Goal: Transaction & Acquisition: Purchase product/service

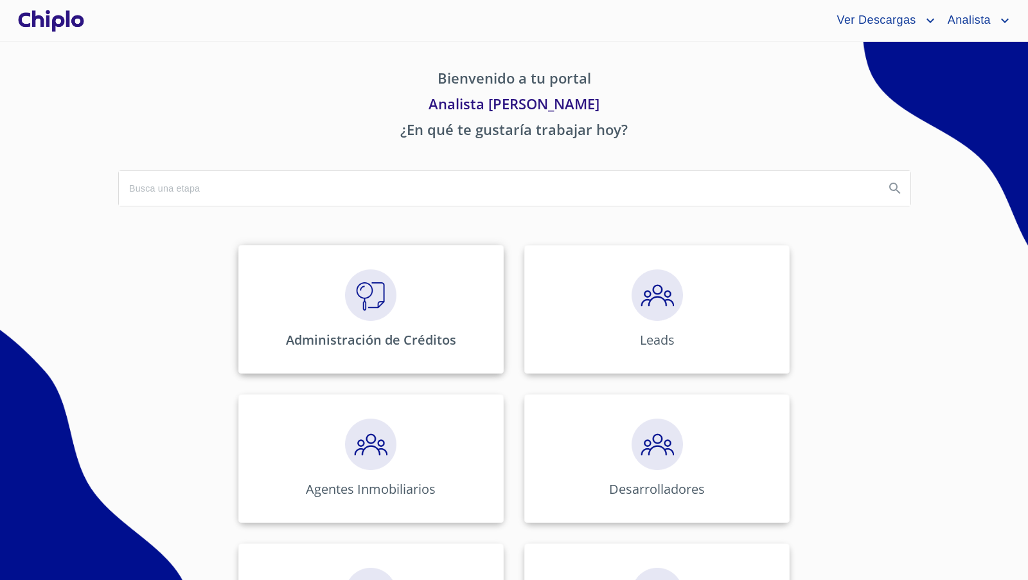
click at [371, 303] on img at bounding box center [370, 294] width 51 height 51
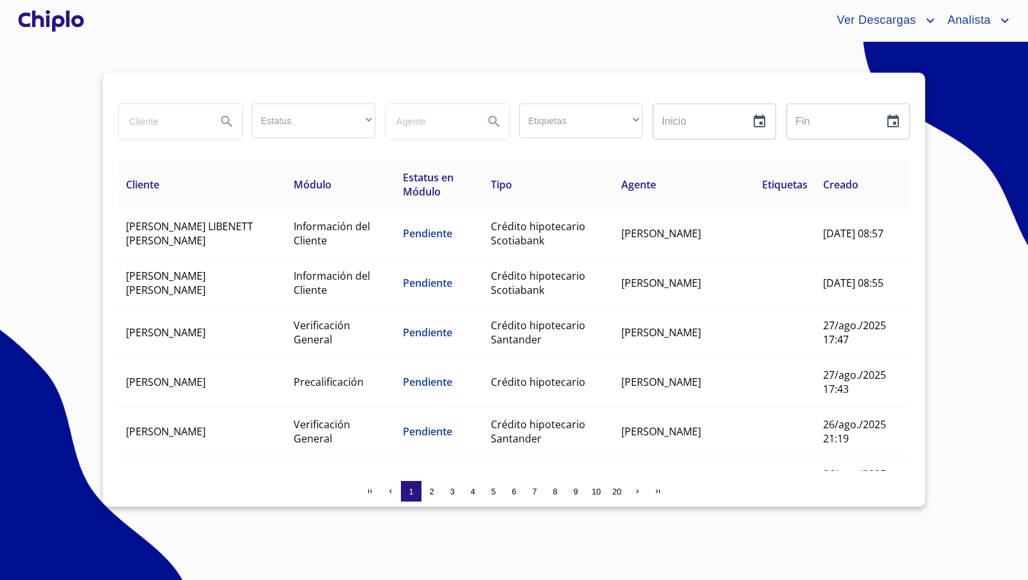
click at [180, 122] on input "search" at bounding box center [162, 121] width 87 height 35
type input "libe"
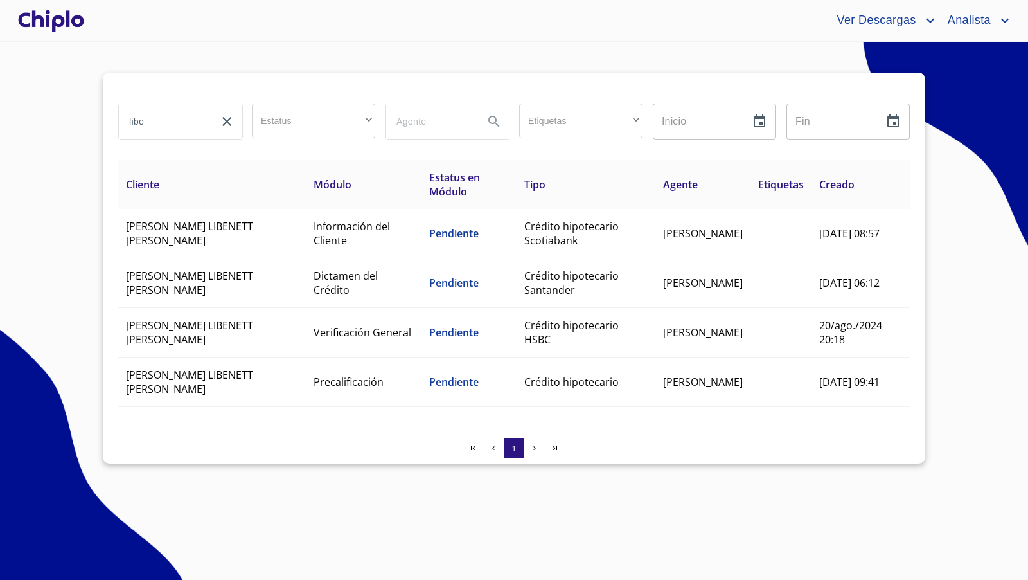
click at [71, 24] on div at bounding box center [50, 20] width 71 height 41
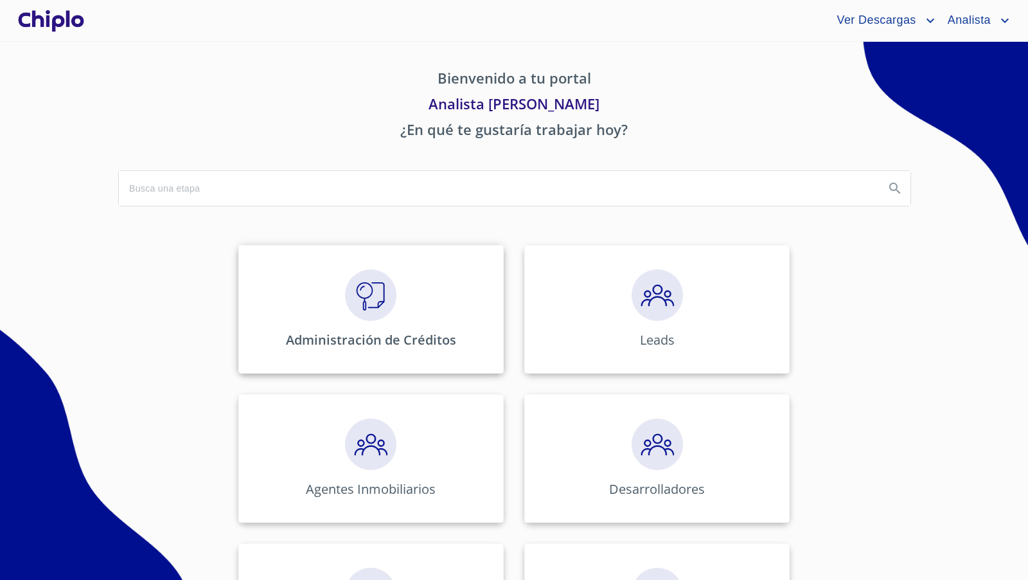
click at [371, 304] on img at bounding box center [370, 294] width 51 height 51
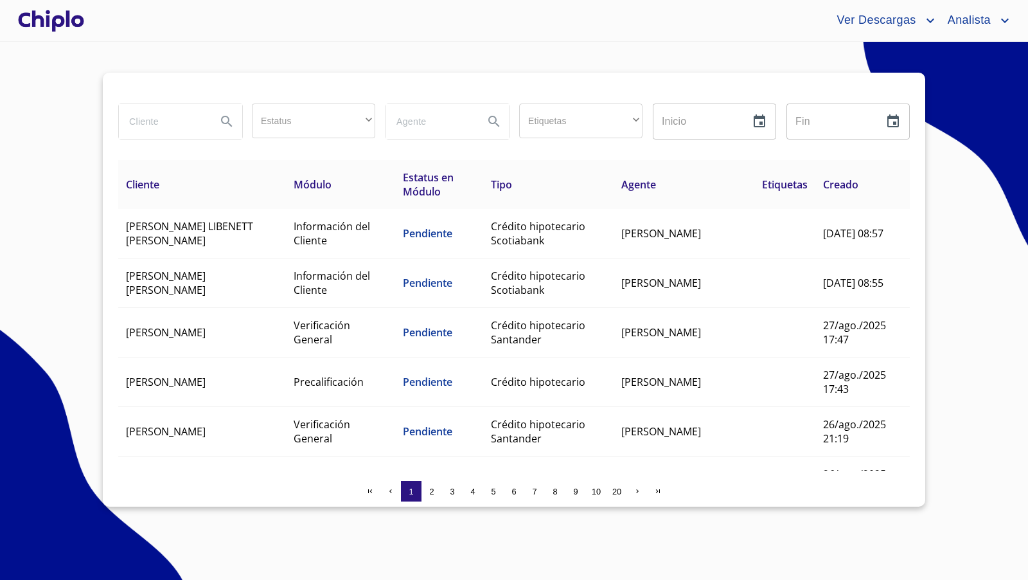
click at [170, 120] on input "search" at bounding box center [162, 121] width 87 height 35
type input "liben"
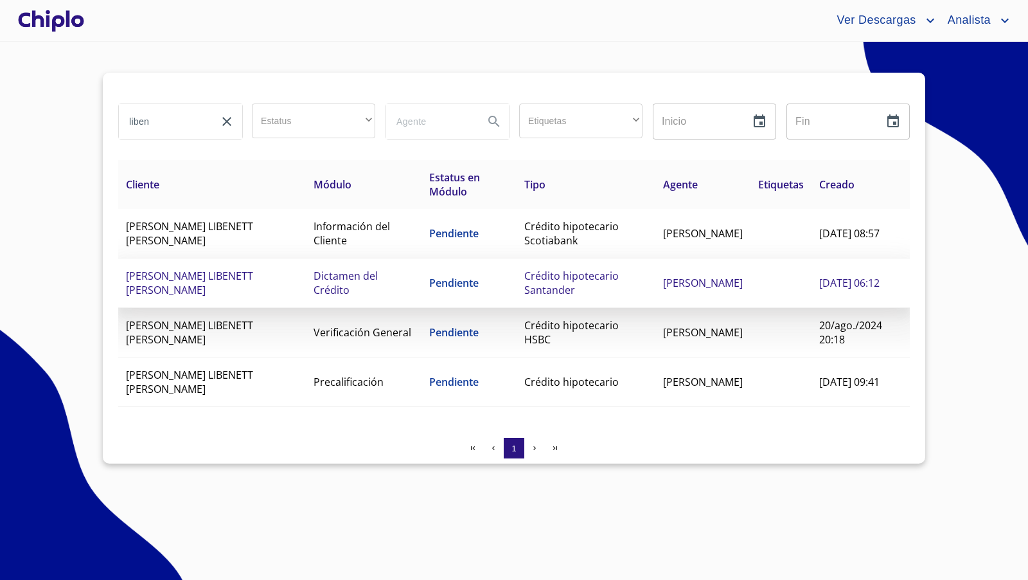
click at [227, 274] on span "MARIA LIBENETT COVARRUBIAS HERNANDEZ" at bounding box center [189, 283] width 127 height 28
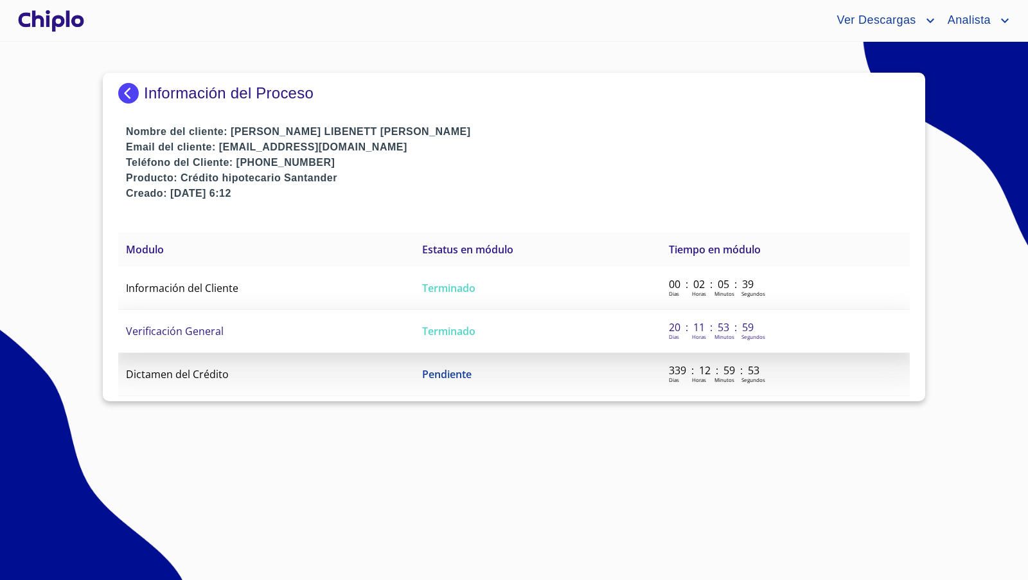
click at [236, 330] on td "Verificación General" at bounding box center [266, 331] width 296 height 43
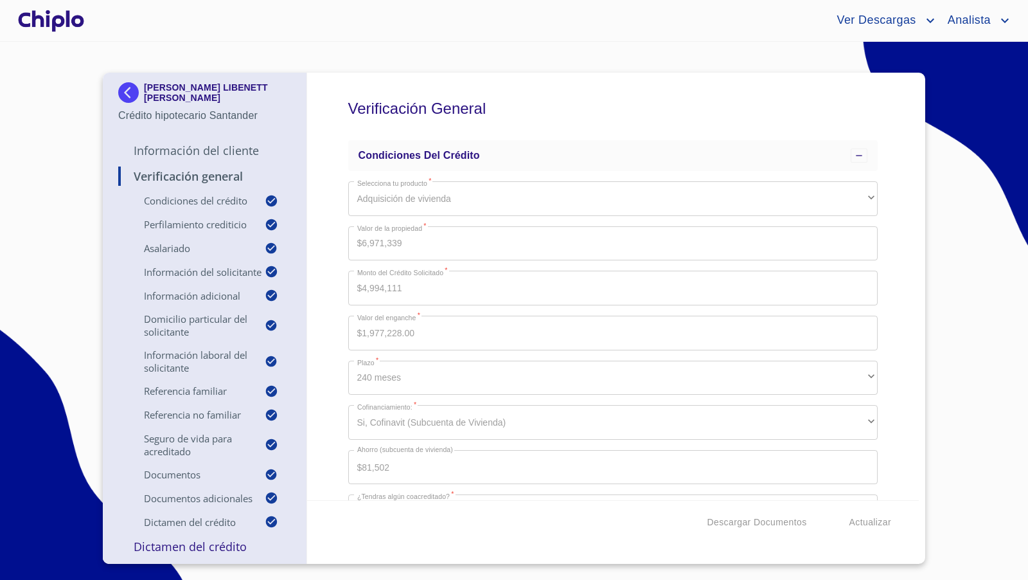
click at [316, 252] on div "Verificación General Condiciones del Crédito Selecciona tu producto   * Adquisi…" at bounding box center [613, 286] width 612 height 427
click at [341, 366] on div "Verificación General Condiciones del Crédito Selecciona tu producto   * Adquisi…" at bounding box center [613, 286] width 612 height 427
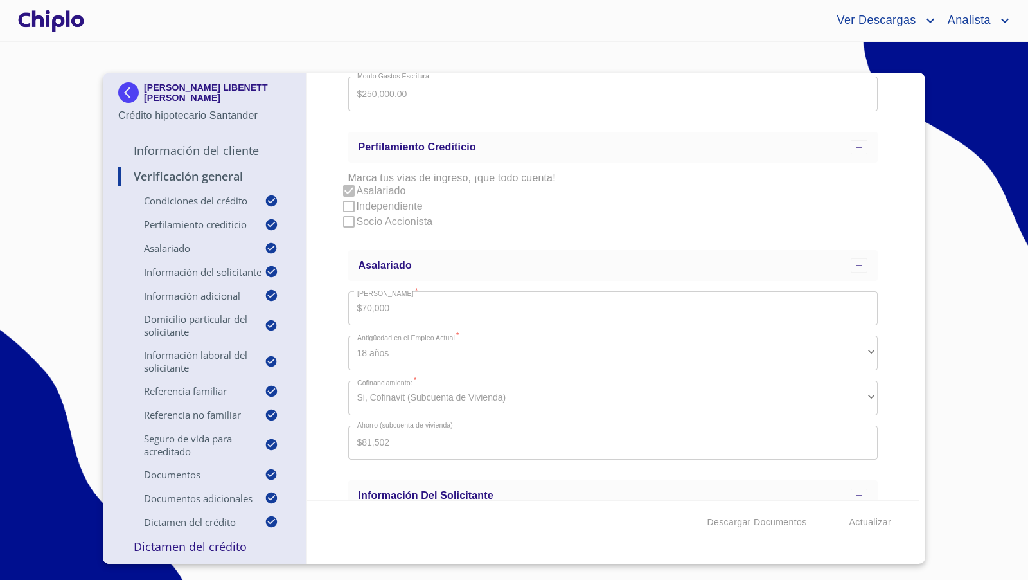
scroll to position [467, 0]
click at [333, 344] on div "Verificación General Condiciones del Crédito Selecciona tu producto   * Adquisi…" at bounding box center [613, 286] width 612 height 427
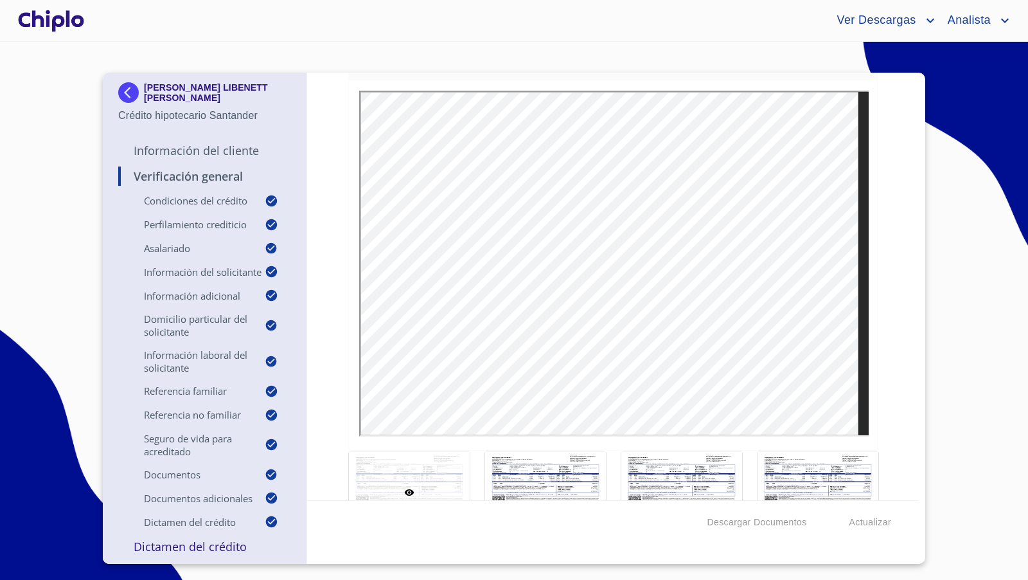
scroll to position [8583, 0]
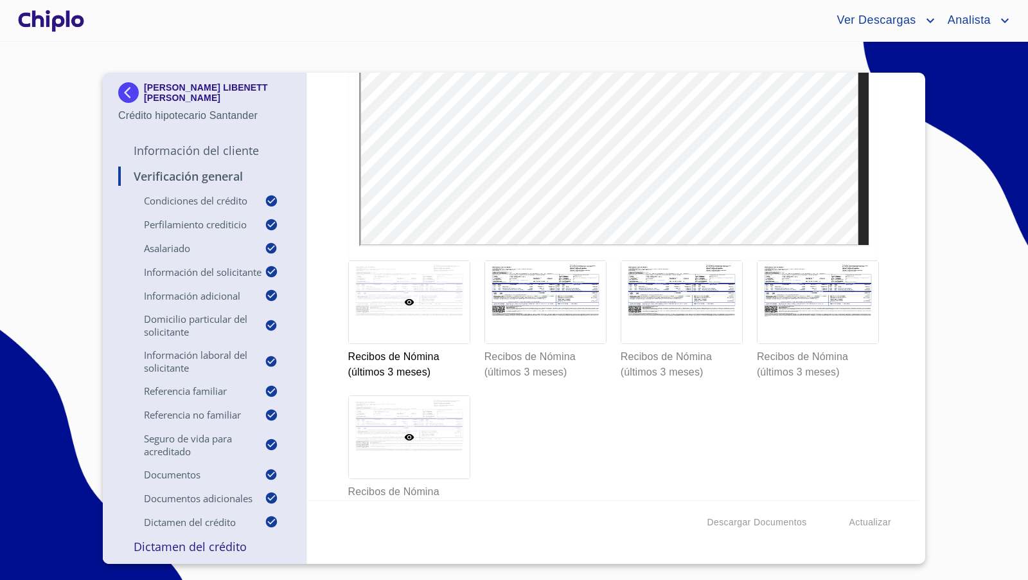
click at [432, 422] on div at bounding box center [409, 437] width 121 height 82
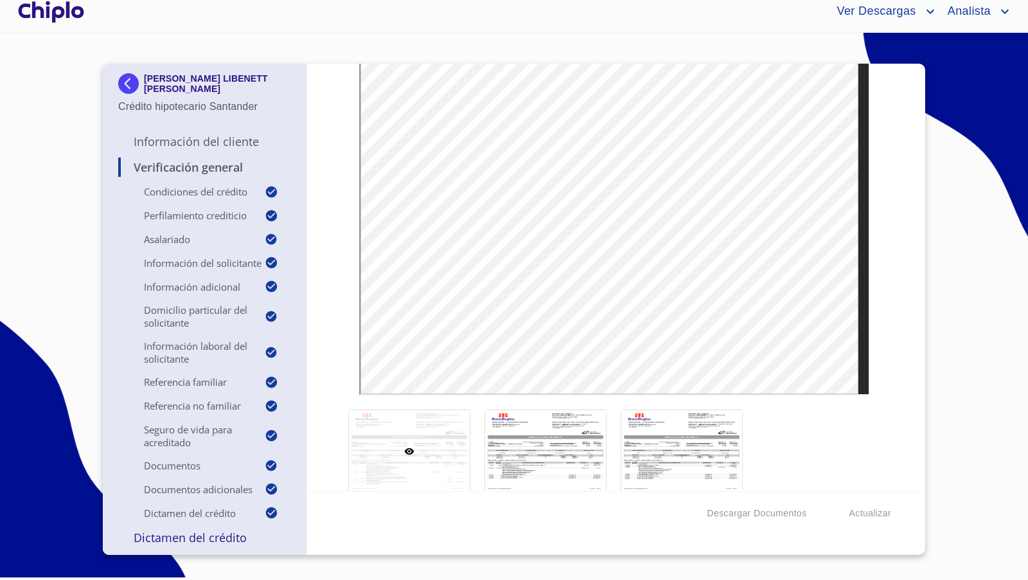
scroll to position [8204, 0]
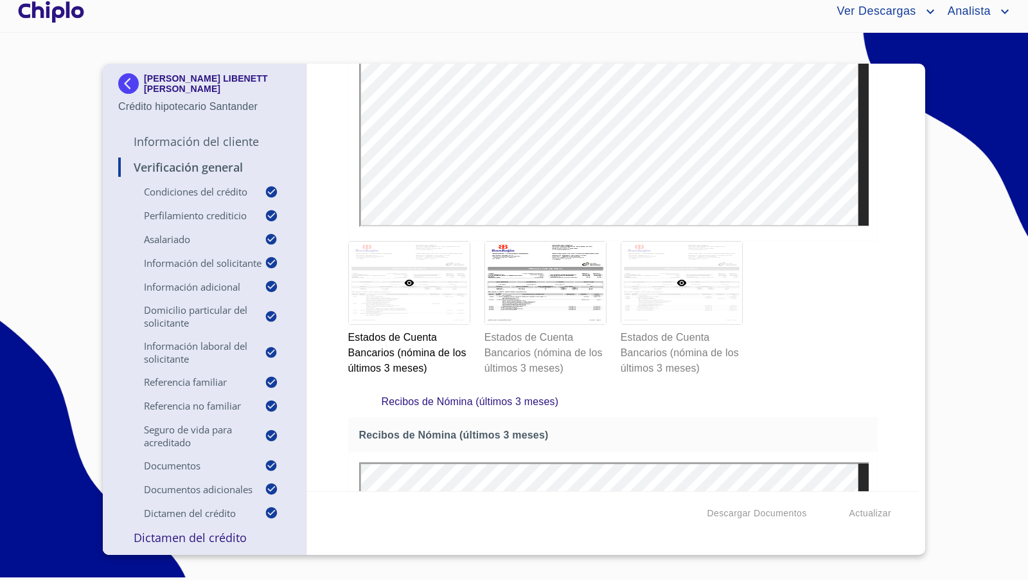
click at [670, 292] on div at bounding box center [681, 283] width 121 height 82
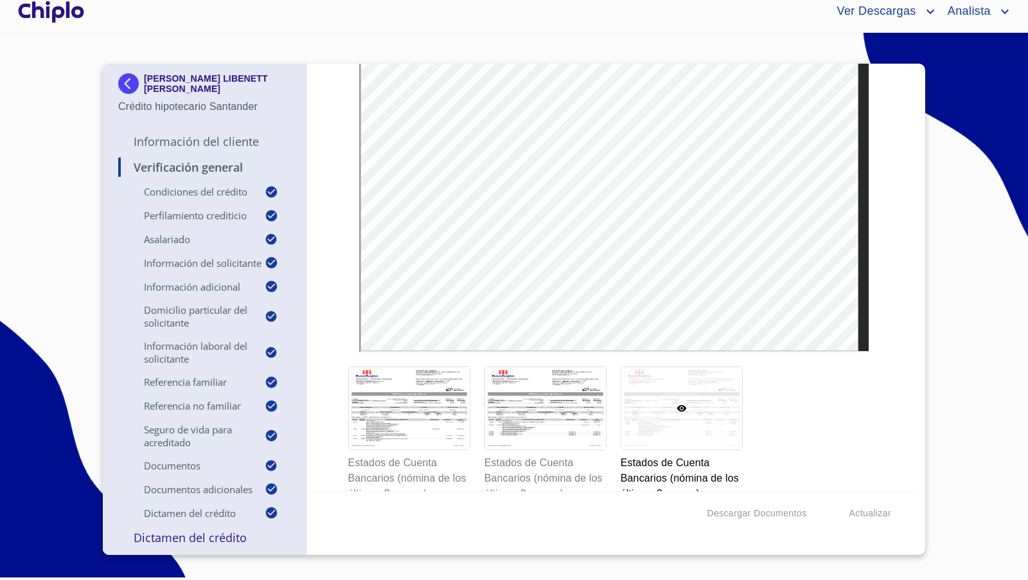
scroll to position [8081, 0]
click at [547, 405] on div at bounding box center [545, 406] width 121 height 82
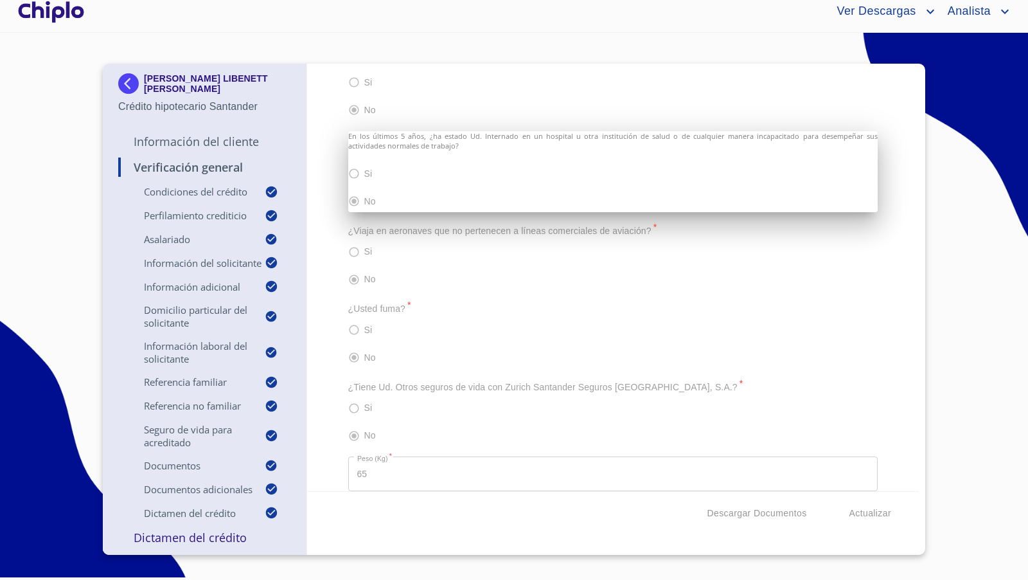
scroll to position [5010, 0]
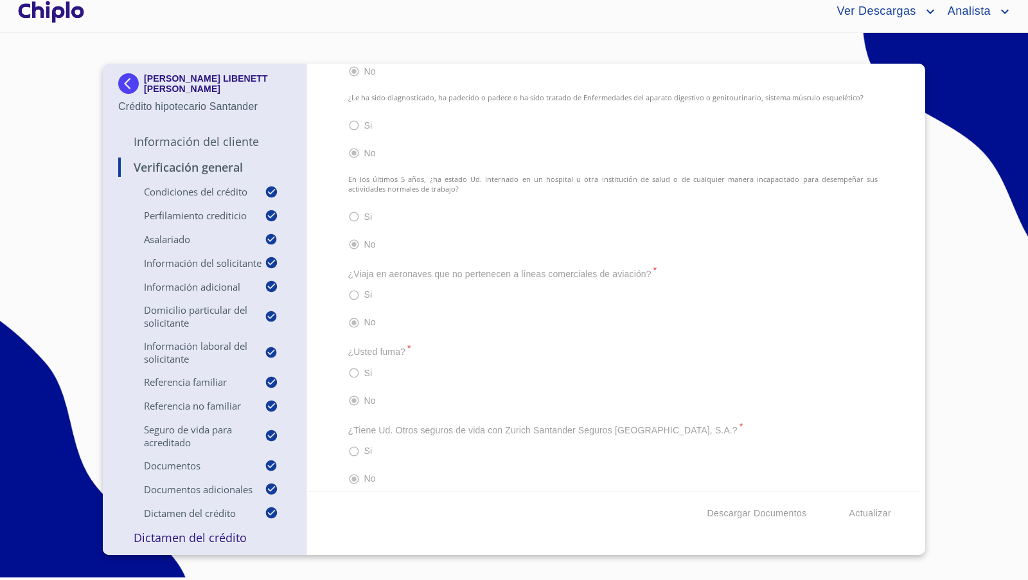
drag, startPoint x: 891, startPoint y: 351, endPoint x: 889, endPoint y: 339, distance: 12.3
click at [889, 339] on div "Verificación General Condiciones del Crédito Selecciona tu producto   * Adquisi…" at bounding box center [613, 277] width 612 height 427
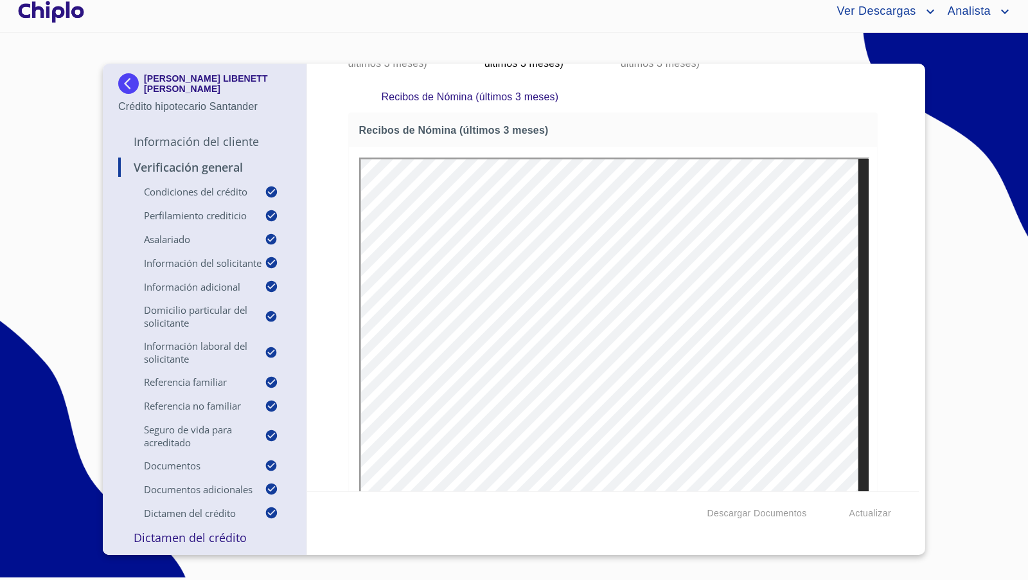
scroll to position [8512, 0]
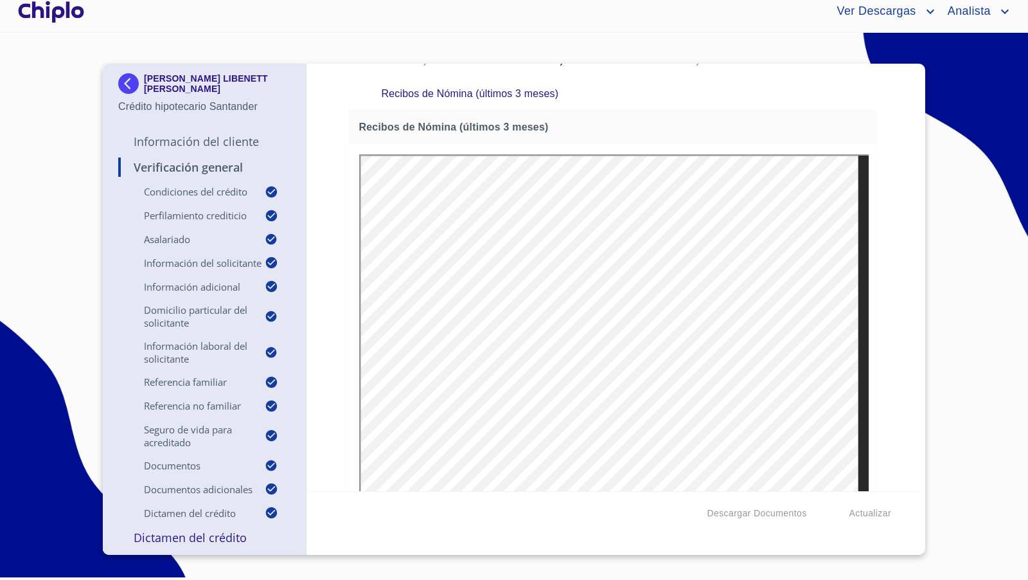
click at [875, 318] on div "Verificación General Condiciones del Crédito Selecciona tu producto   * Adquisi…" at bounding box center [613, 277] width 612 height 427
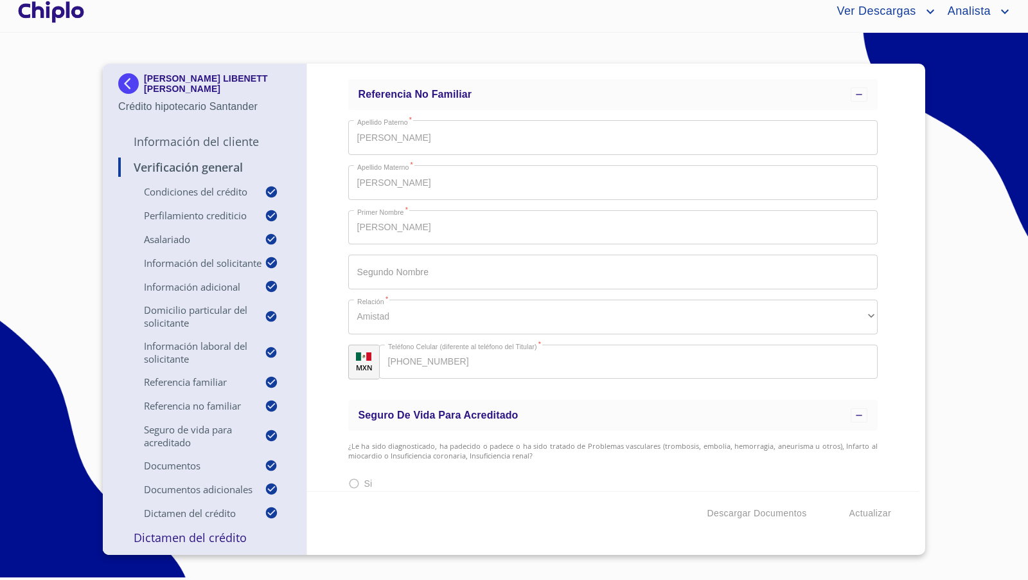
scroll to position [3906, 0]
click at [68, 13] on div at bounding box center [50, 11] width 71 height 41
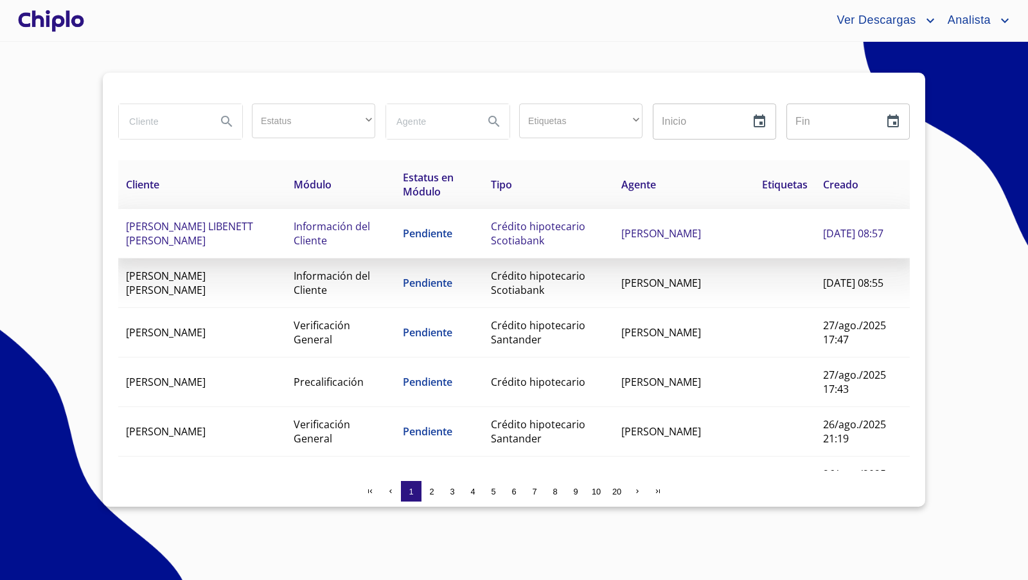
click at [269, 245] on td "[PERSON_NAME] LIBENETT [PERSON_NAME]" at bounding box center [202, 233] width 168 height 49
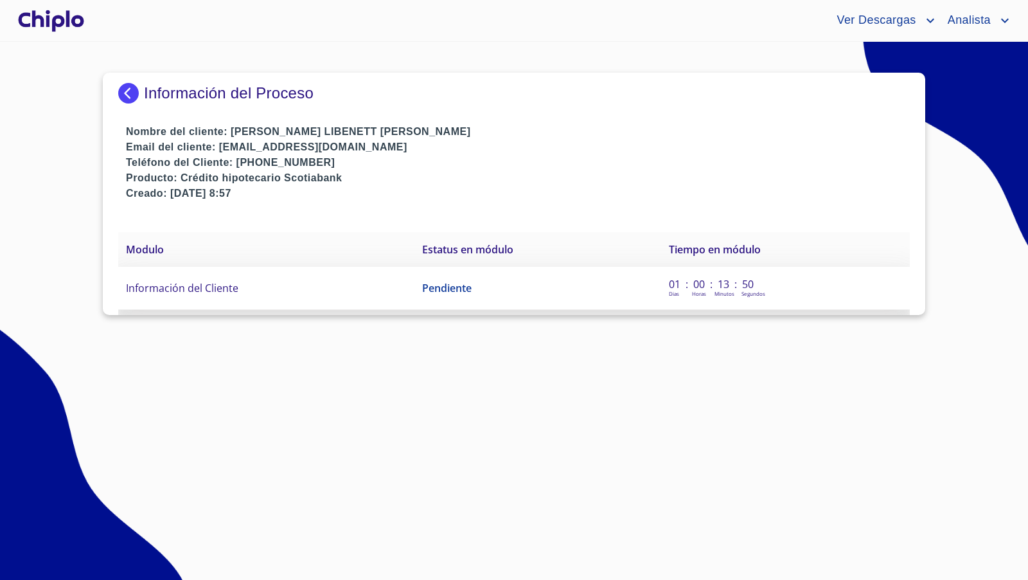
click at [206, 289] on span "Información del Cliente" at bounding box center [182, 288] width 112 height 14
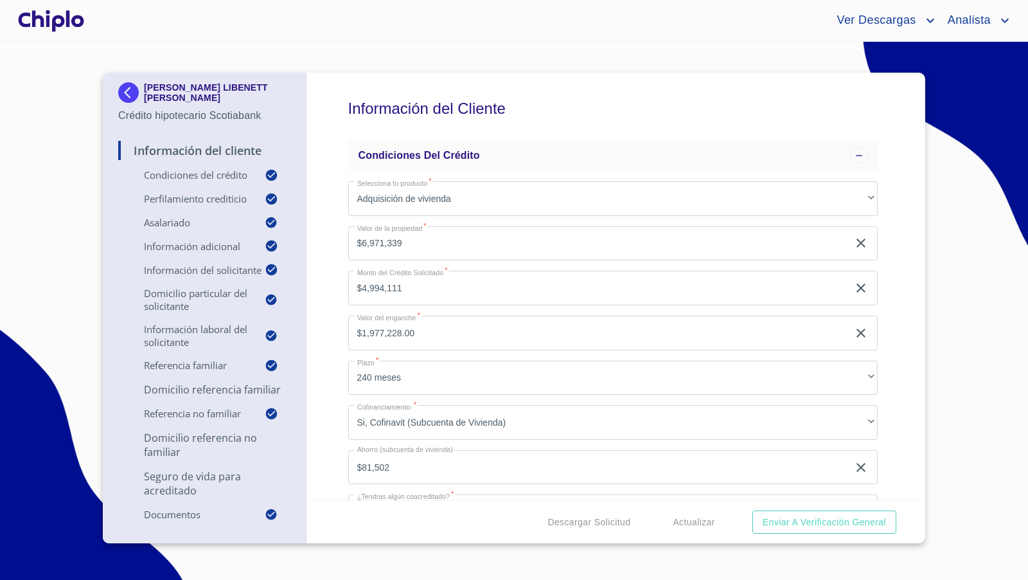
click at [900, 355] on div "Información del Cliente Condiciones del Crédito Selecciona tu producto   * Adqu…" at bounding box center [613, 286] width 612 height 427
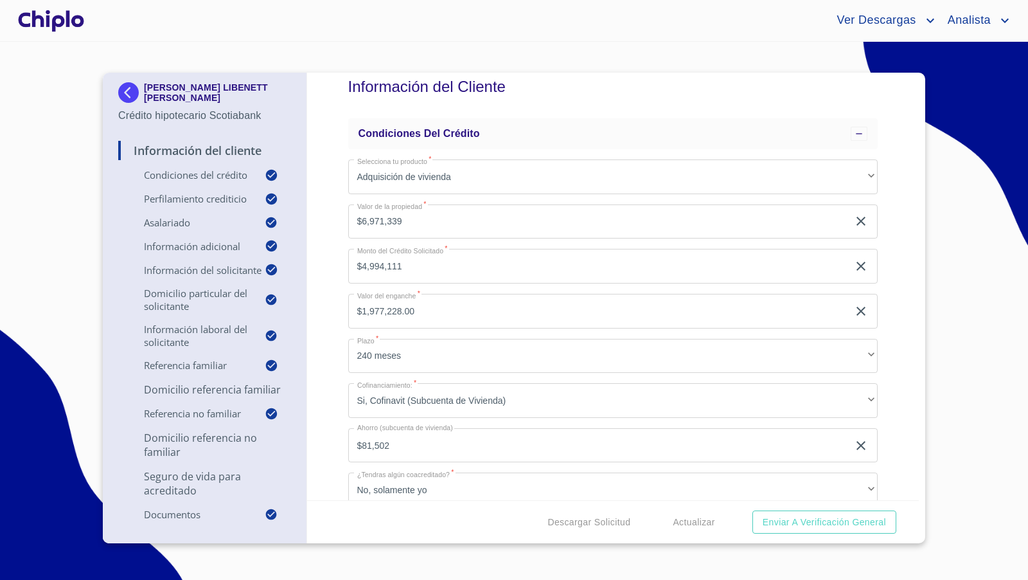
scroll to position [24, 0]
click at [885, 391] on div "Información del Cliente Condiciones del Crédito Selecciona tu producto   * Adqu…" at bounding box center [613, 286] width 612 height 427
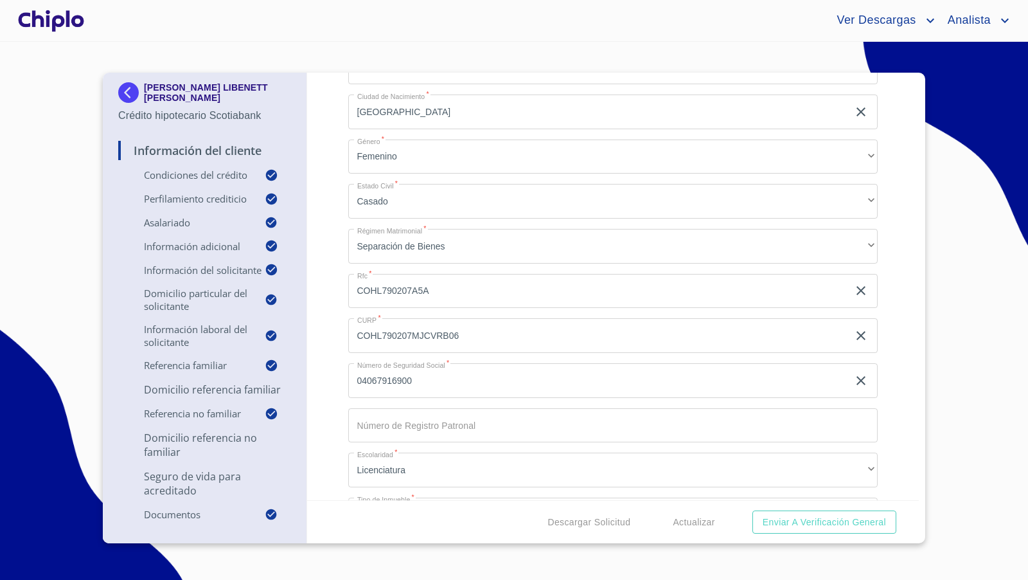
scroll to position [1725, 0]
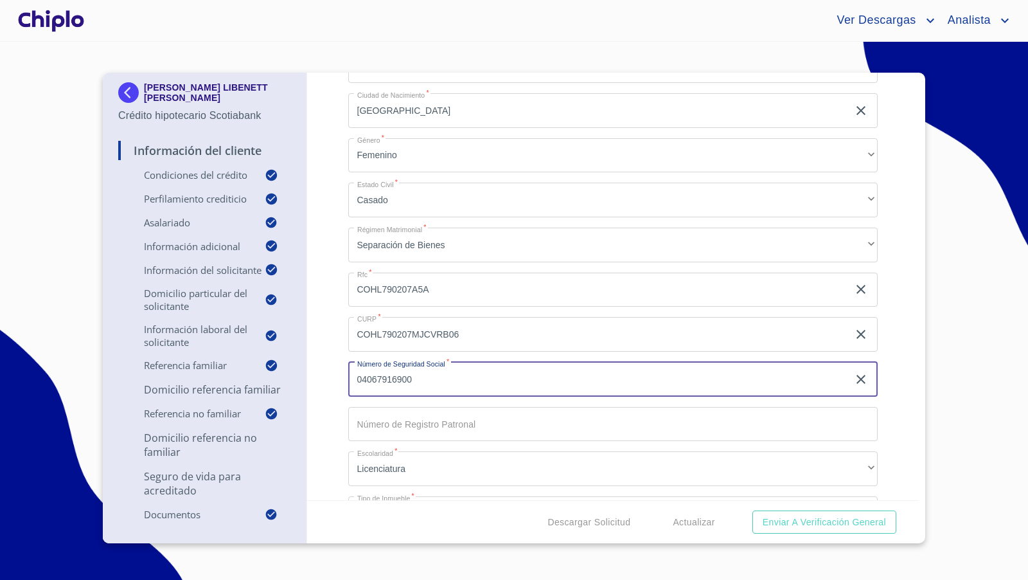
drag, startPoint x: 420, startPoint y: 379, endPoint x: 352, endPoint y: 378, distance: 67.5
click at [352, 378] on input "04067916900" at bounding box center [598, 379] width 501 height 35
drag, startPoint x: 328, startPoint y: 358, endPoint x: 322, endPoint y: 359, distance: 6.5
click at [328, 358] on div "Información del Cliente Condiciones del Crédito Selecciona tu producto   * Adqu…" at bounding box center [613, 286] width 612 height 427
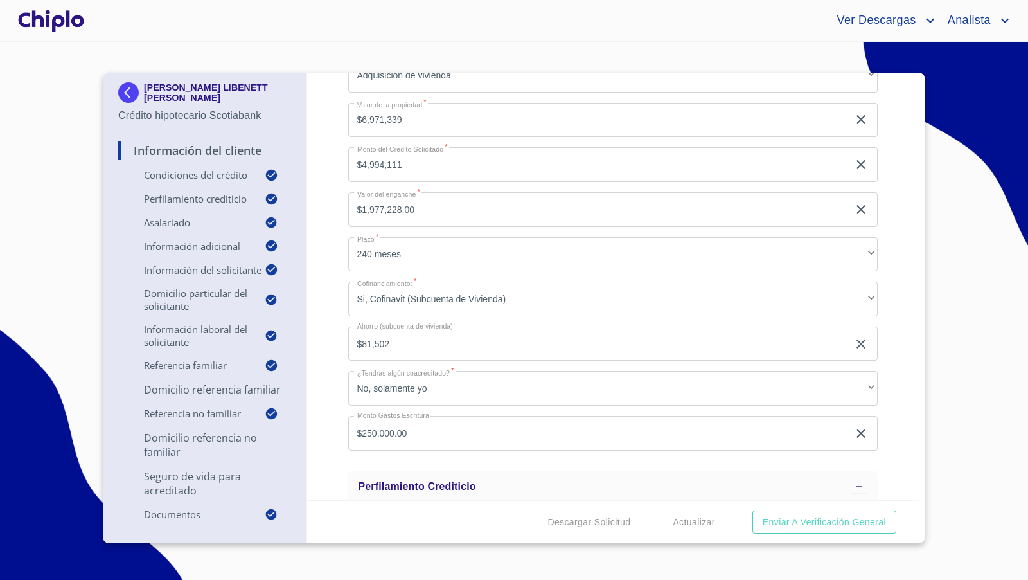
scroll to position [125, 0]
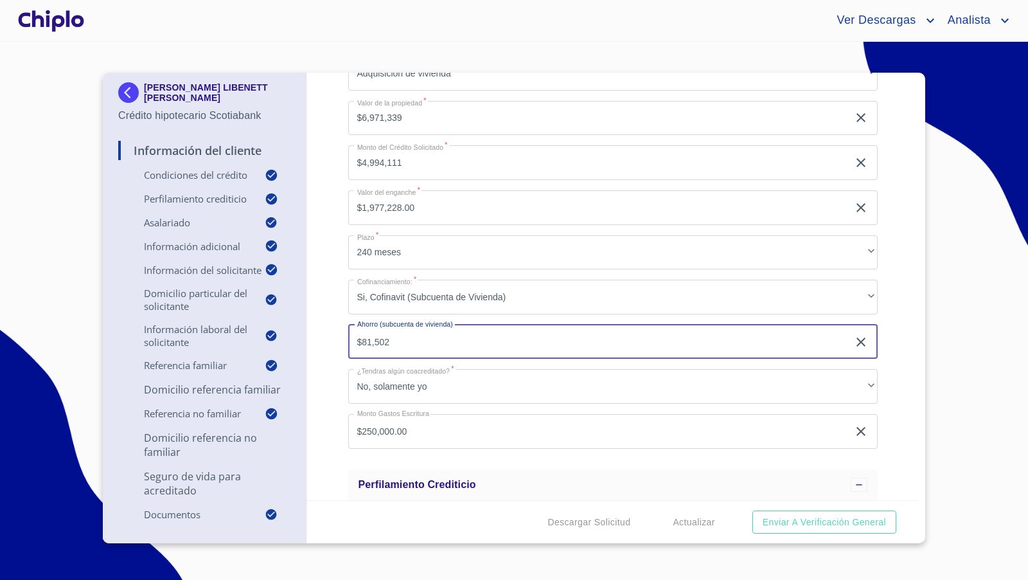
drag, startPoint x: 415, startPoint y: 341, endPoint x: 335, endPoint y: 341, distance: 79.7
click at [335, 341] on div "Información del Cliente Condiciones del Crédito Selecciona tu producto   * Adqu…" at bounding box center [613, 286] width 612 height 427
type input "$97,172"
click at [328, 323] on div "Información del Cliente Condiciones del Crédito Selecciona tu producto   * Adqu…" at bounding box center [613, 286] width 612 height 427
type input "$97,172"
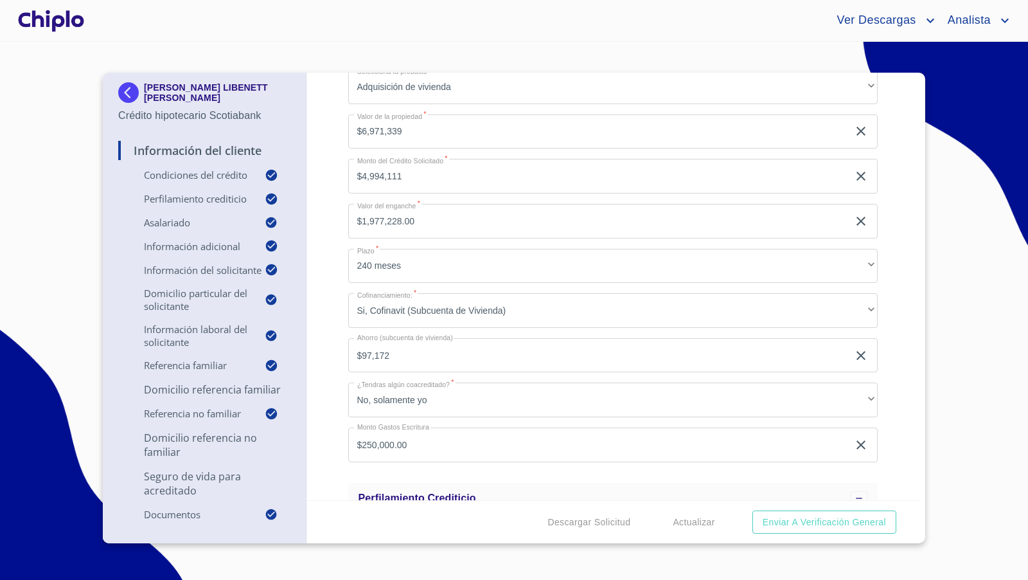
scroll to position [105, 0]
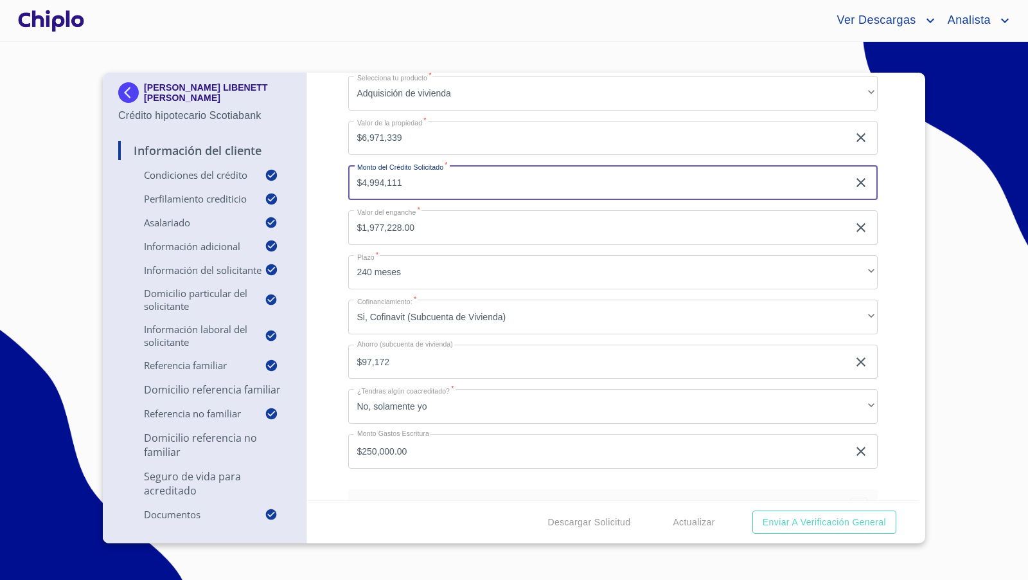
drag, startPoint x: 413, startPoint y: 186, endPoint x: 343, endPoint y: 184, distance: 70.1
click at [343, 184] on div "Información del Cliente Condiciones del Crédito Selecciona tu producto   * Adqu…" at bounding box center [613, 286] width 612 height 427
type input "$4,950,000"
type input "$2,021,339.00"
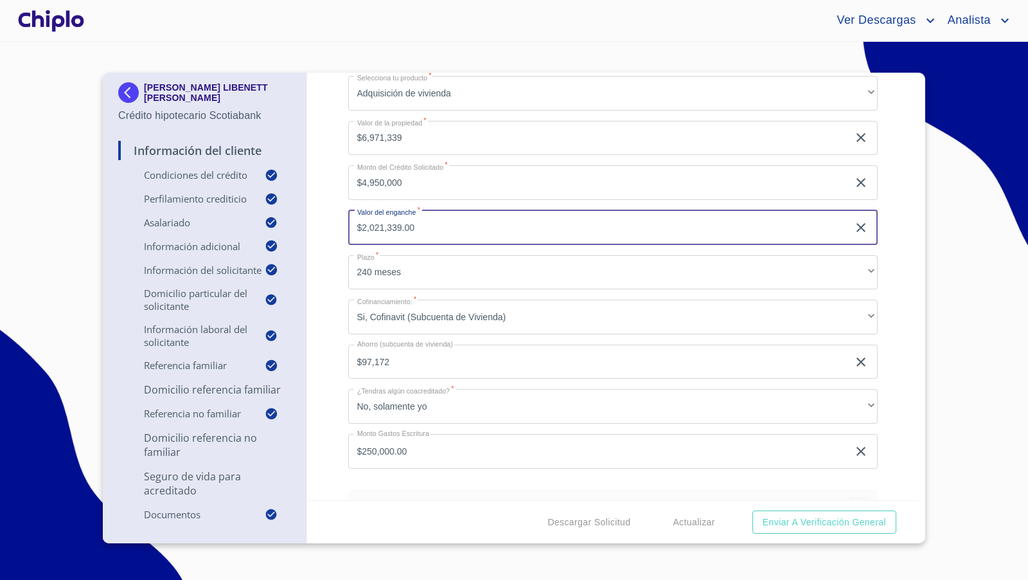
click at [323, 224] on div "Información del Cliente Condiciones del Crédito Selecciona tu producto   * Adqu…" at bounding box center [613, 286] width 612 height 427
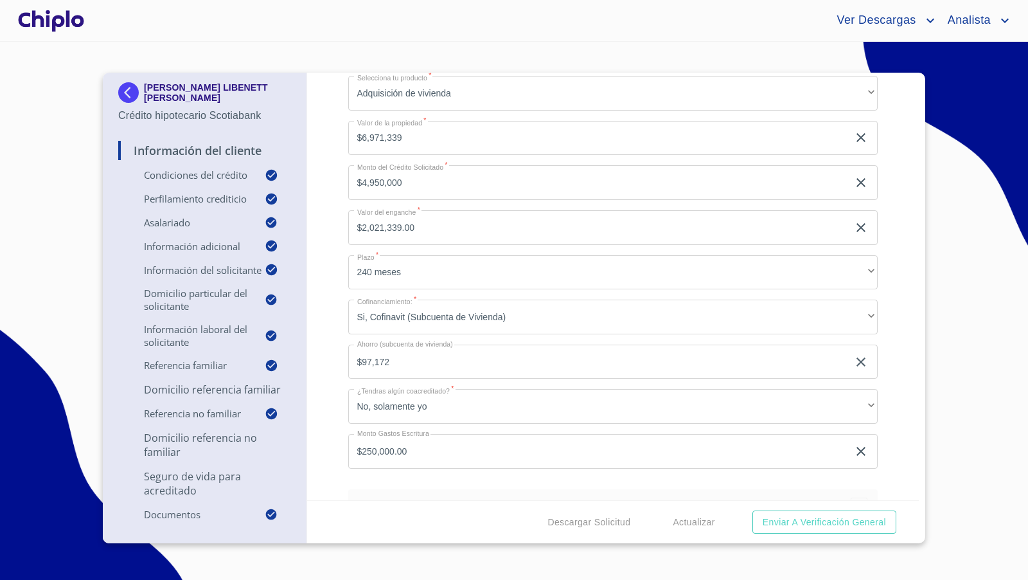
click at [335, 265] on div "Información del Cliente Condiciones del Crédito Selecciona tu producto   * Adqu…" at bounding box center [613, 286] width 612 height 427
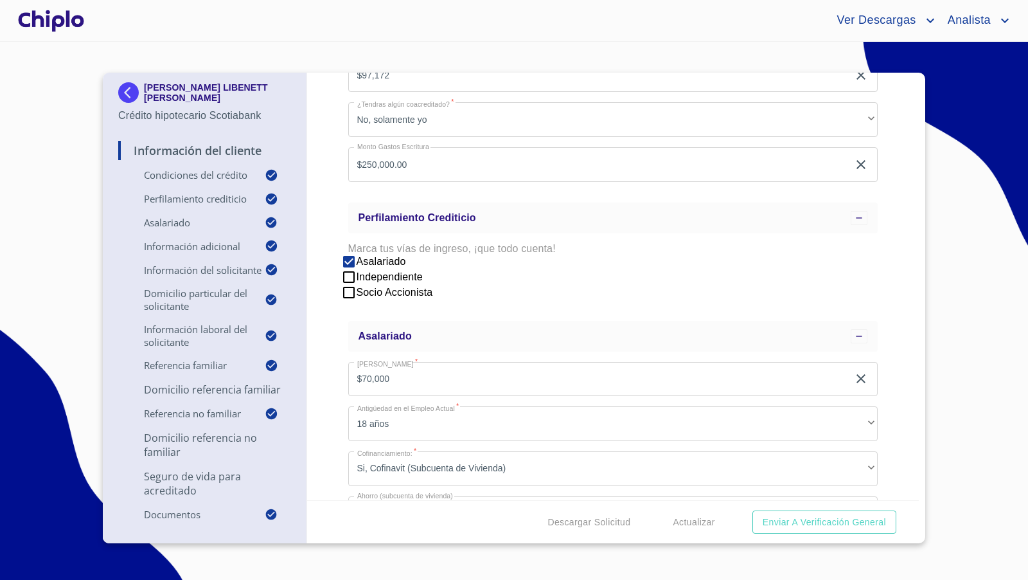
scroll to position [440, 0]
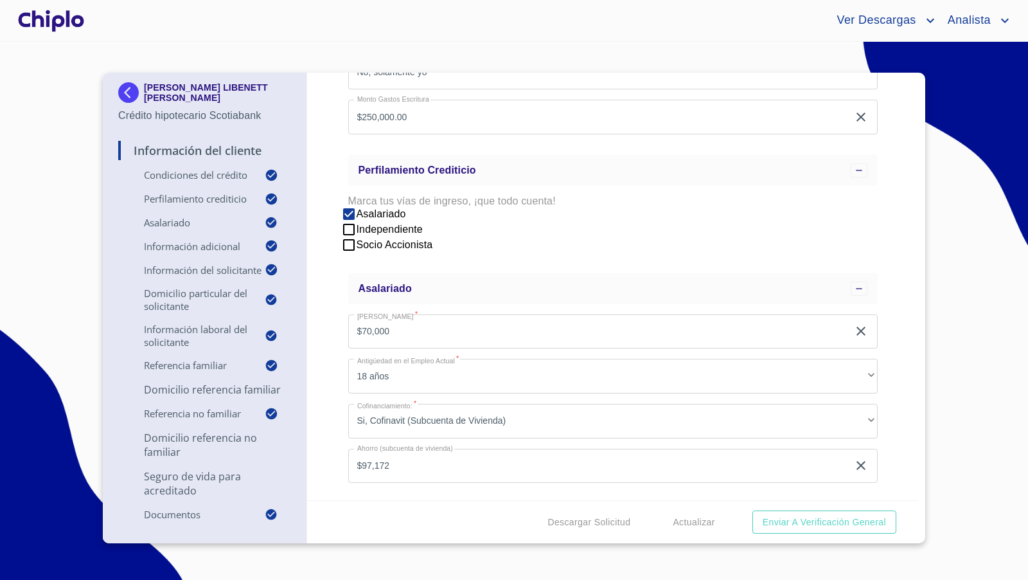
click at [887, 258] on div "Información del Cliente Condiciones del Crédito Selecciona tu producto   * Adqu…" at bounding box center [613, 286] width 612 height 427
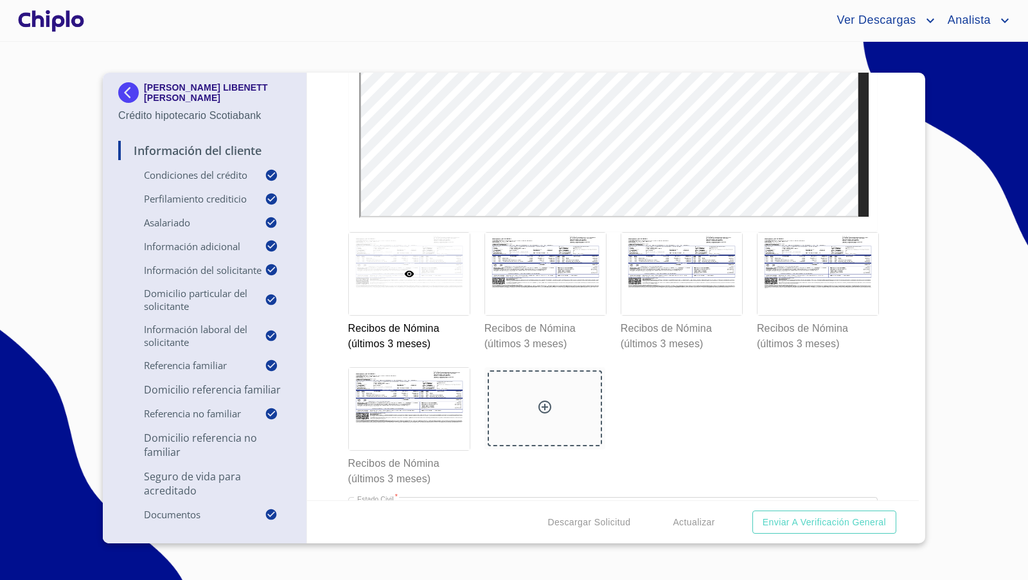
scroll to position [8754, 0]
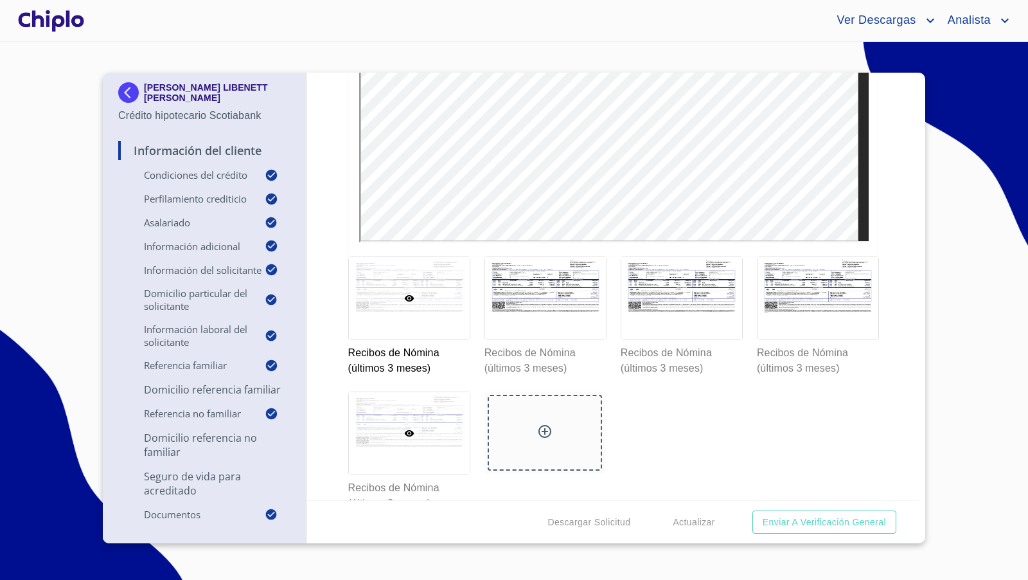
click at [418, 422] on div at bounding box center [409, 433] width 121 height 82
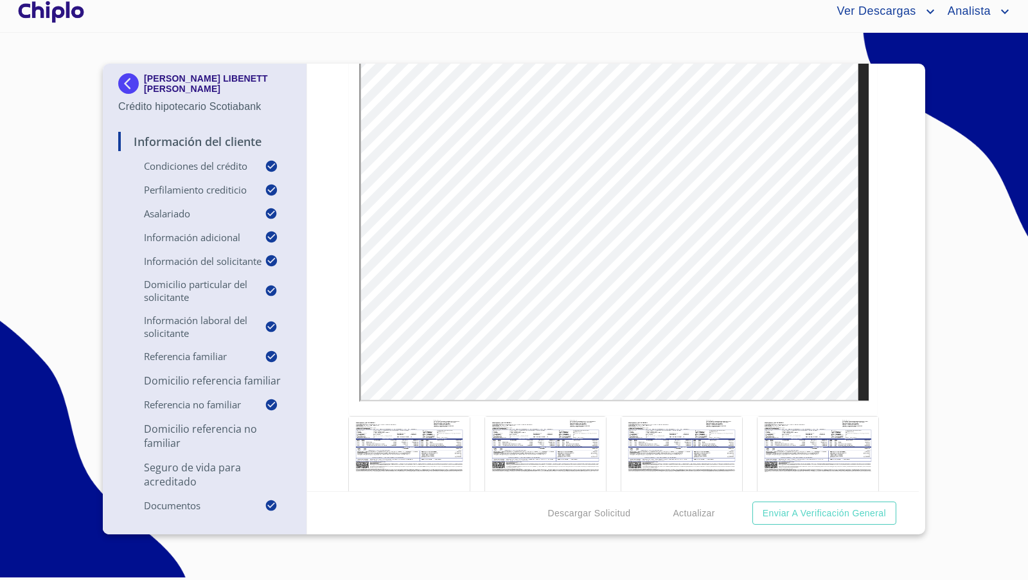
scroll to position [8589, 0]
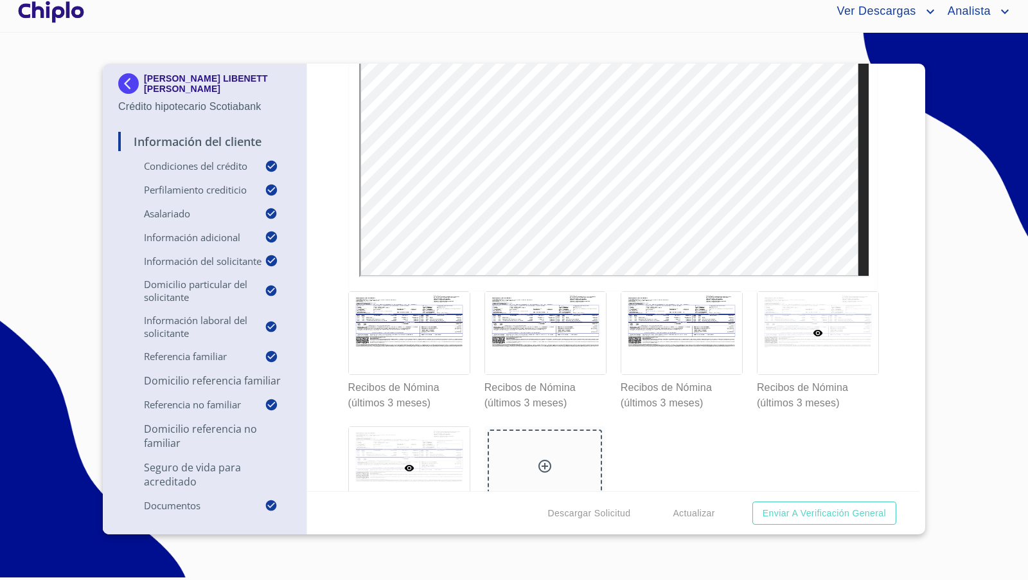
click at [799, 313] on div at bounding box center [818, 333] width 121 height 82
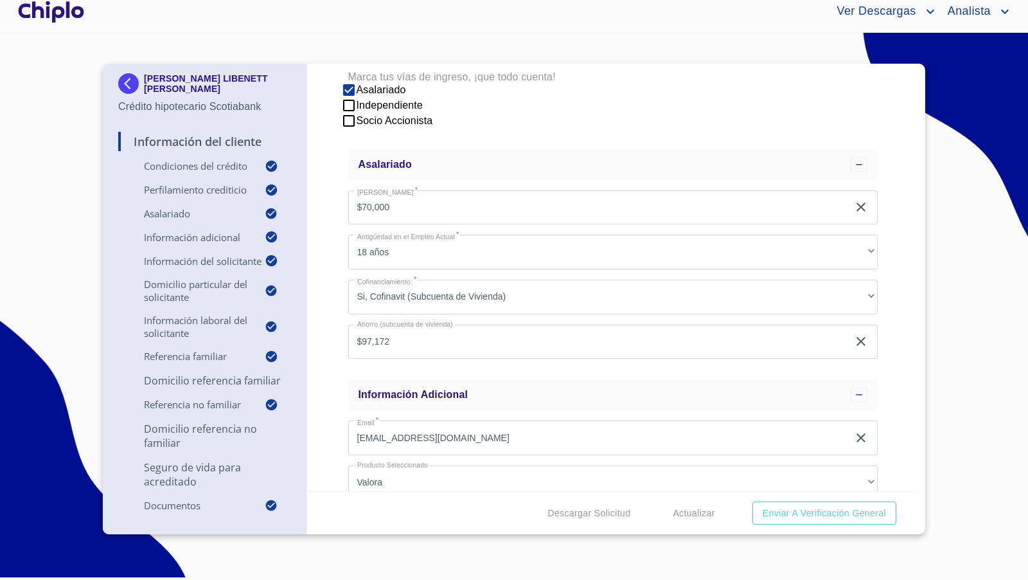
scroll to position [538, 0]
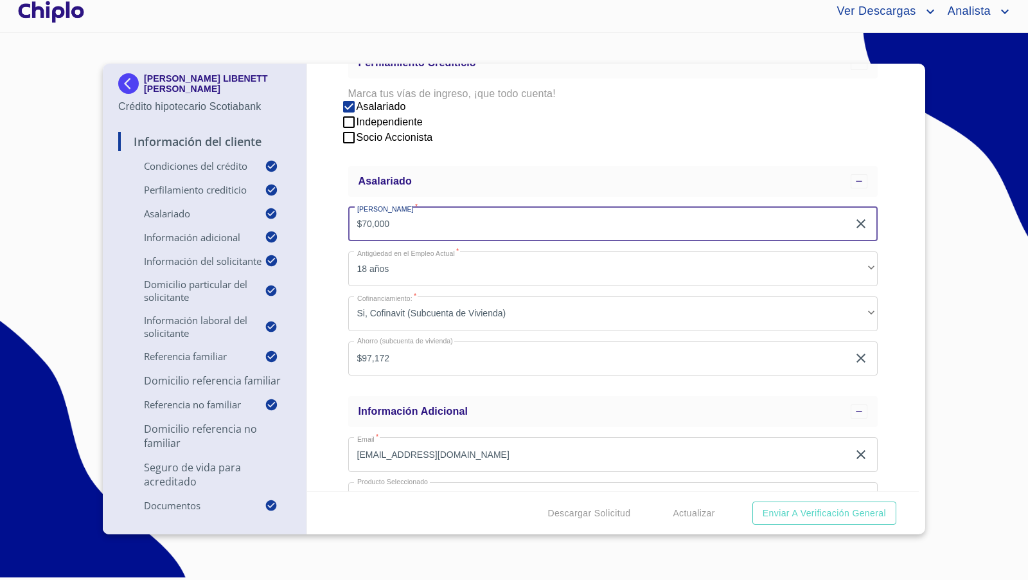
drag, startPoint x: 400, startPoint y: 224, endPoint x: 323, endPoint y: 218, distance: 76.7
click at [323, 218] on div "Información del Cliente Condiciones del Crédito Selecciona tu producto   * Adqu…" at bounding box center [613, 277] width 612 height 427
type input "$75,000"
click at [321, 250] on div "Información del Cliente Condiciones del Crédito Selecciona tu producto   * Adqu…" at bounding box center [613, 277] width 612 height 427
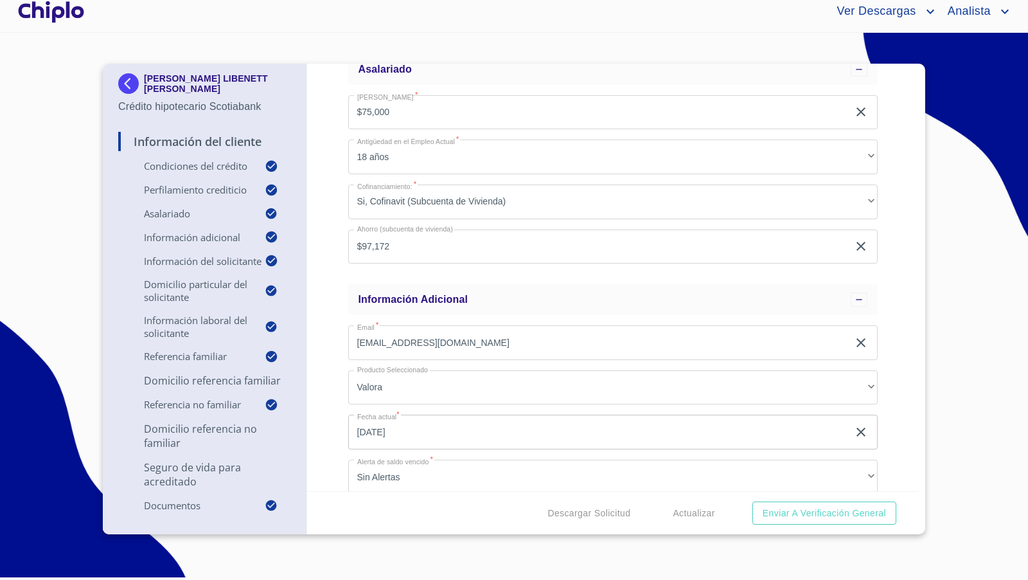
scroll to position [675, 0]
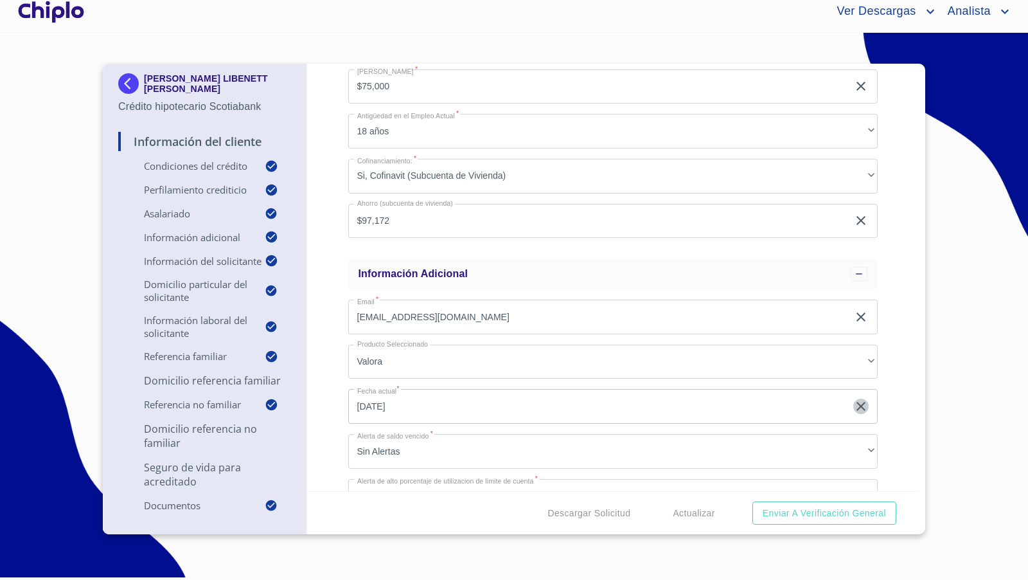
click at [853, 406] on icon "button" at bounding box center [860, 405] width 15 height 15
click at [853, 405] on icon "button" at bounding box center [860, 405] width 15 height 15
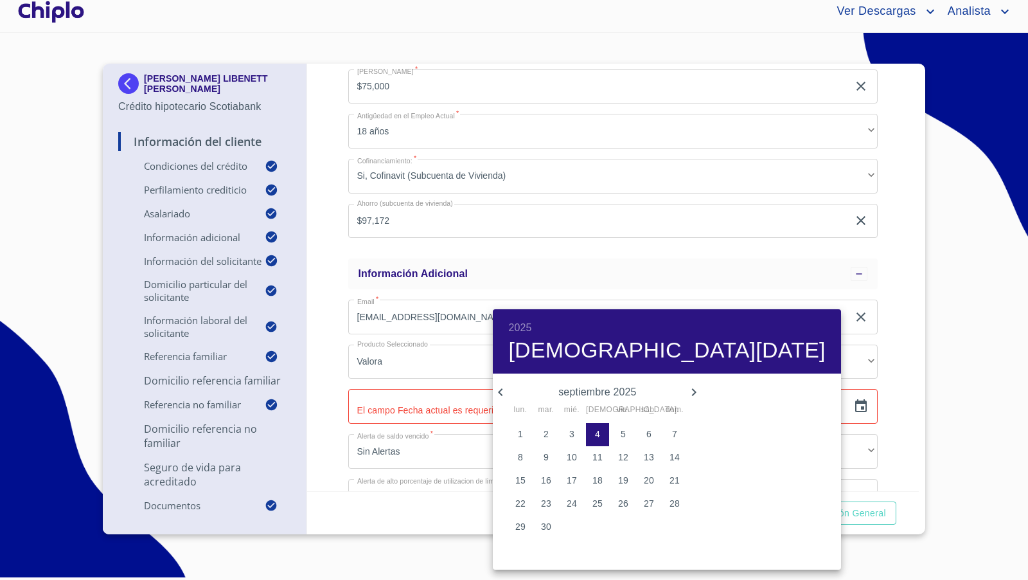
click at [595, 433] on p "4" at bounding box center [597, 433] width 5 height 13
type input "4 de sep. de 2025"
click at [328, 432] on div at bounding box center [514, 290] width 1028 height 580
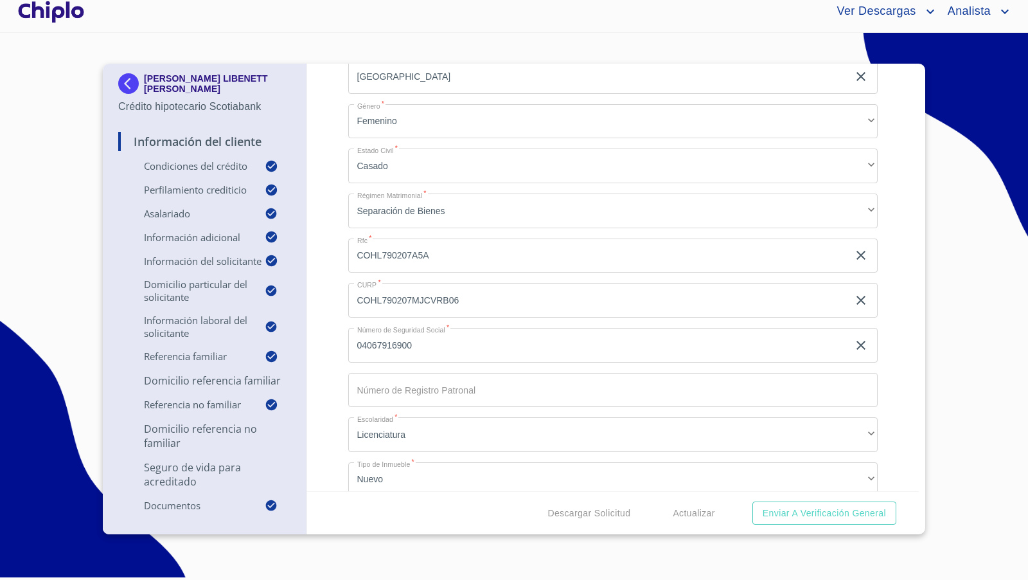
scroll to position [1754, 0]
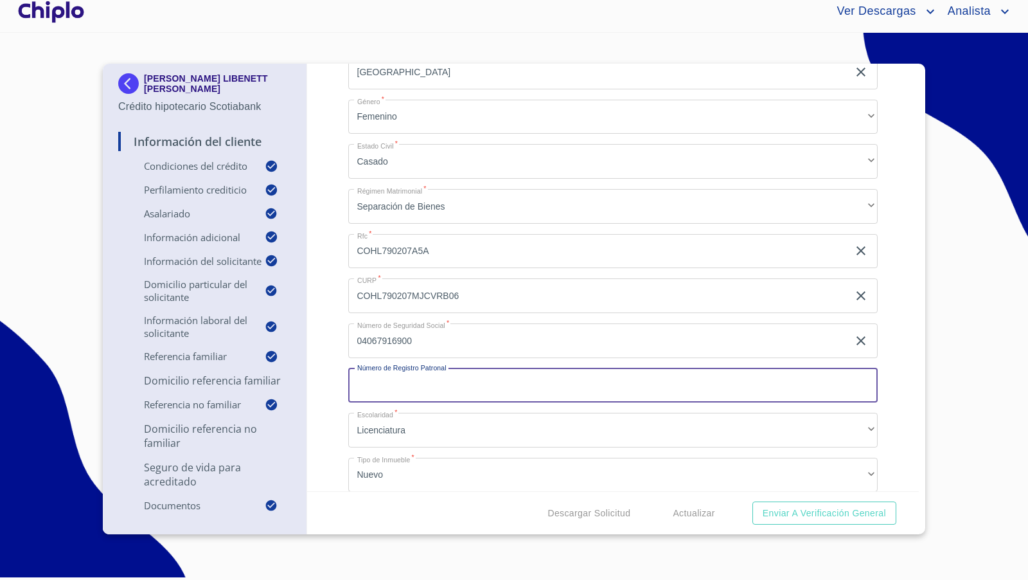
click at [442, 382] on input "Selecciona tu producto   *" at bounding box center [613, 385] width 530 height 35
paste input "C1633585108"
click at [357, 380] on input "C1633585108" at bounding box center [598, 385] width 501 height 35
click at [435, 381] on input "C1633585108" at bounding box center [598, 385] width 501 height 35
type input "C1633585108"
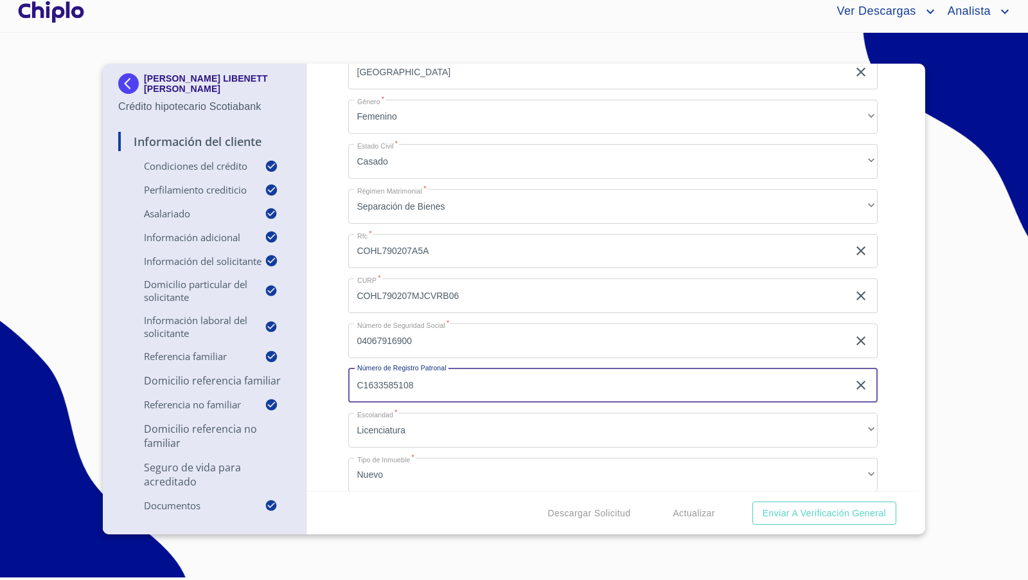
click at [337, 407] on div "Información del Cliente Condiciones del Crédito Selecciona tu producto   * Adqu…" at bounding box center [613, 277] width 612 height 427
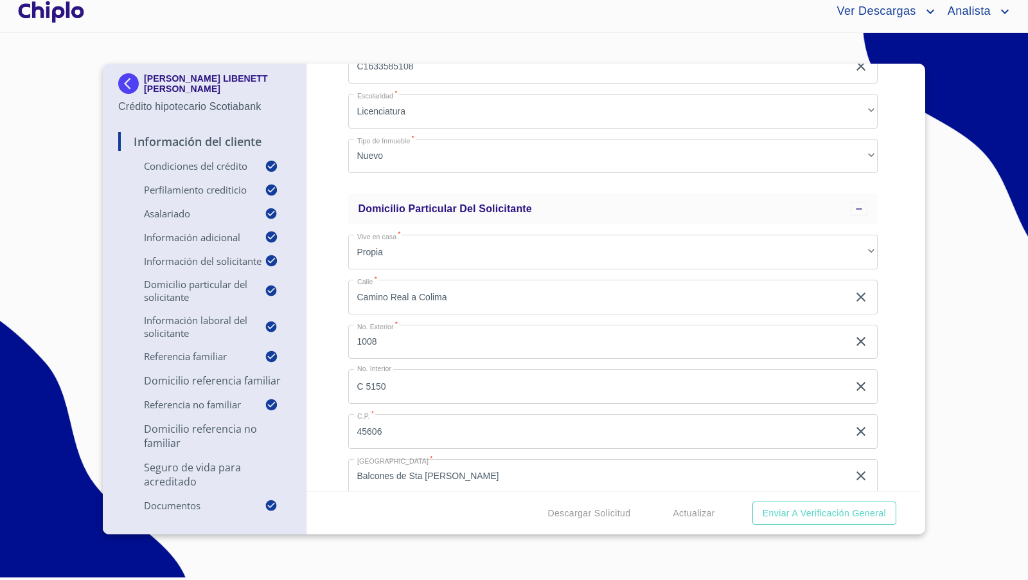
scroll to position [2080, 0]
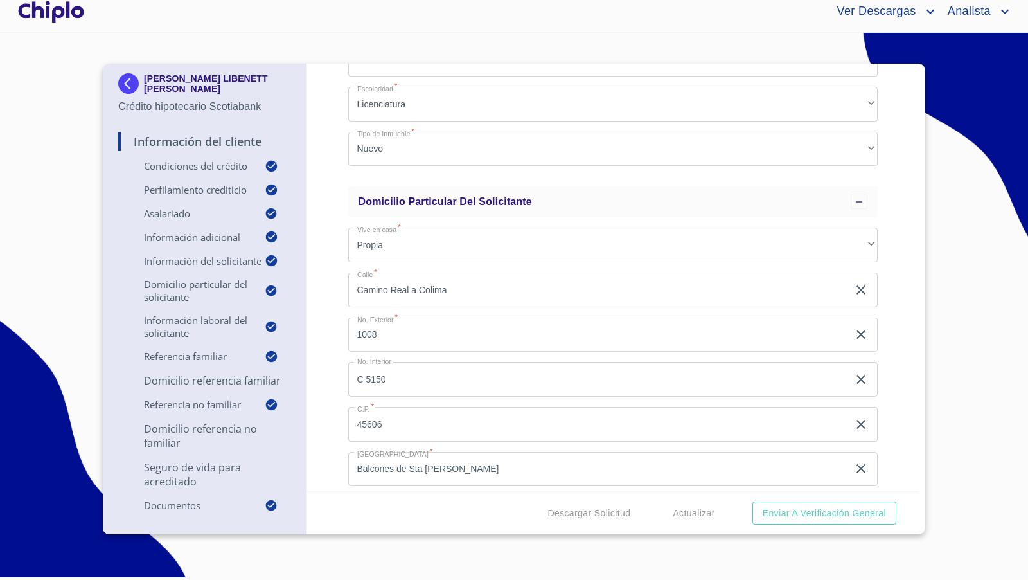
click at [344, 299] on div "Información del Cliente Condiciones del Crédito Selecciona tu producto   * Adqu…" at bounding box center [613, 277] width 612 height 427
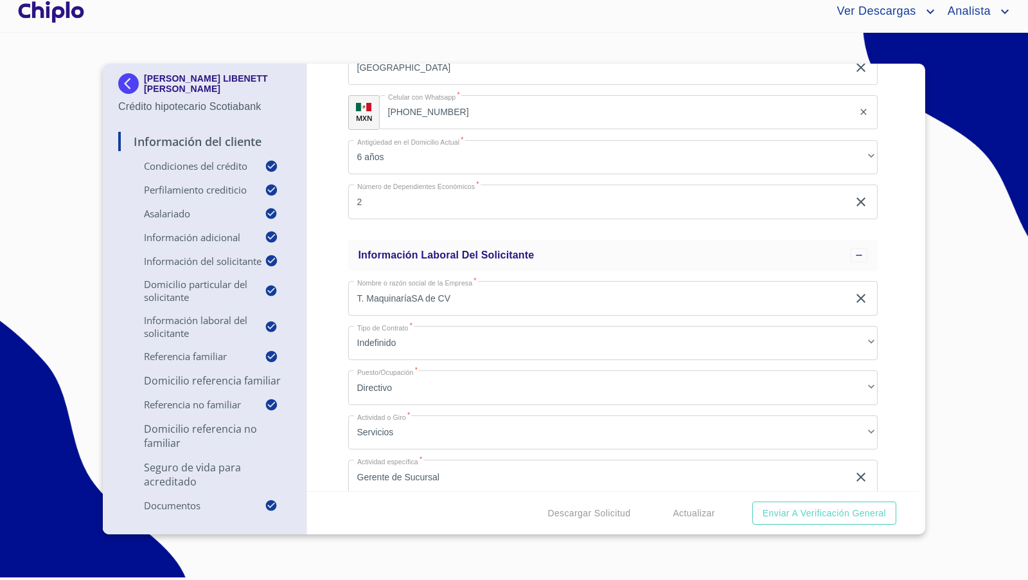
scroll to position [2689, 0]
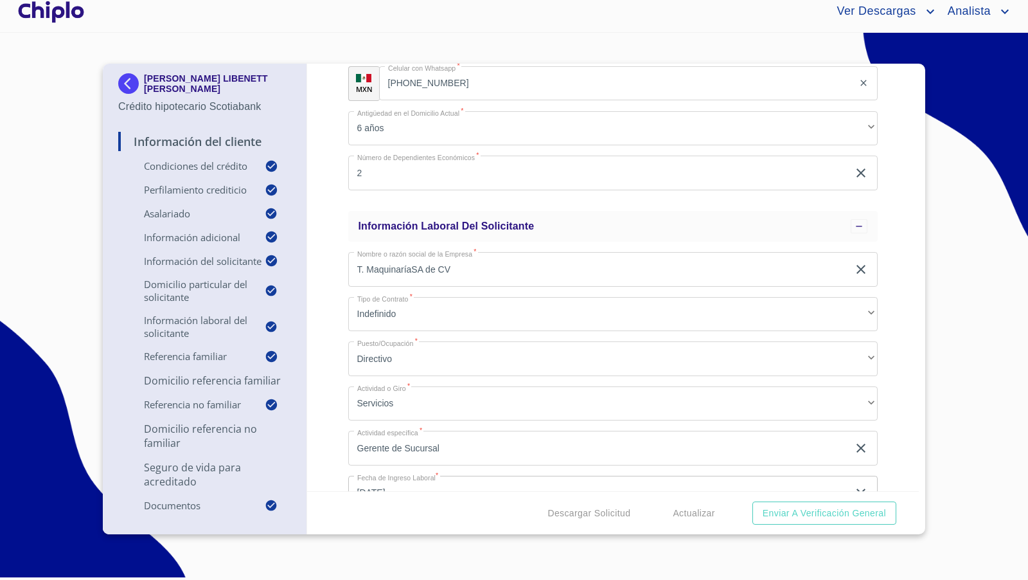
click at [331, 357] on div "Información del Cliente Condiciones del Crédito Selecciona tu producto   * Adqu…" at bounding box center [613, 277] width 612 height 427
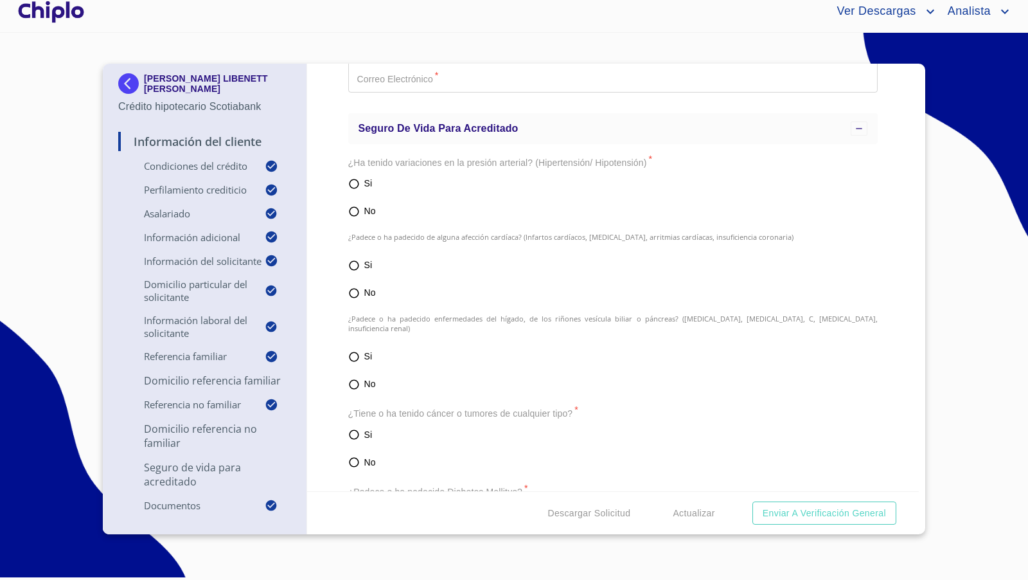
scroll to position [5015, 0]
click at [356, 209] on input "No" at bounding box center [354, 209] width 12 height 15
radio input "true"
click at [355, 290] on input "No" at bounding box center [354, 290] width 12 height 15
radio input "true"
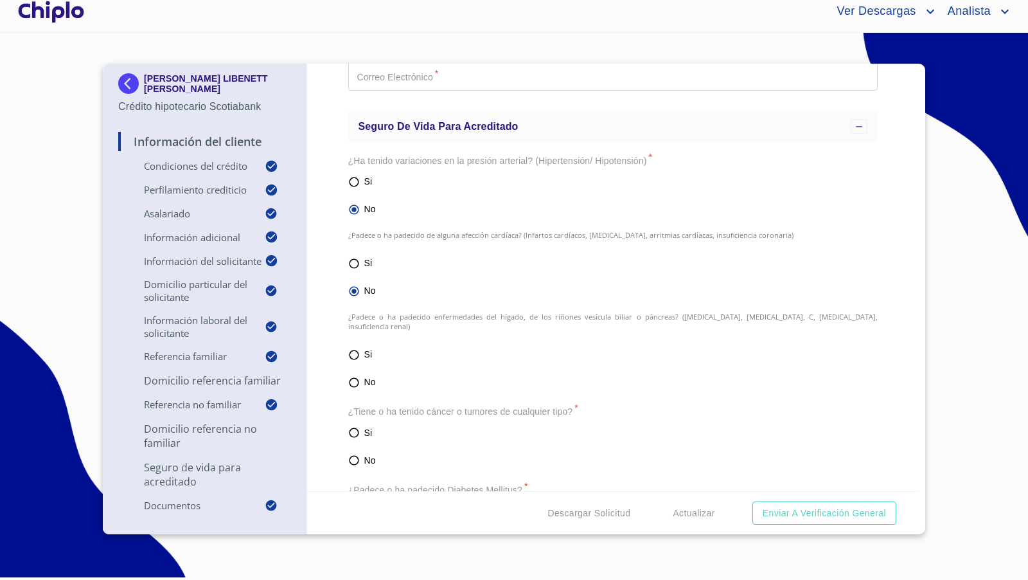
click at [354, 375] on input "No" at bounding box center [354, 382] width 12 height 15
radio input "true"
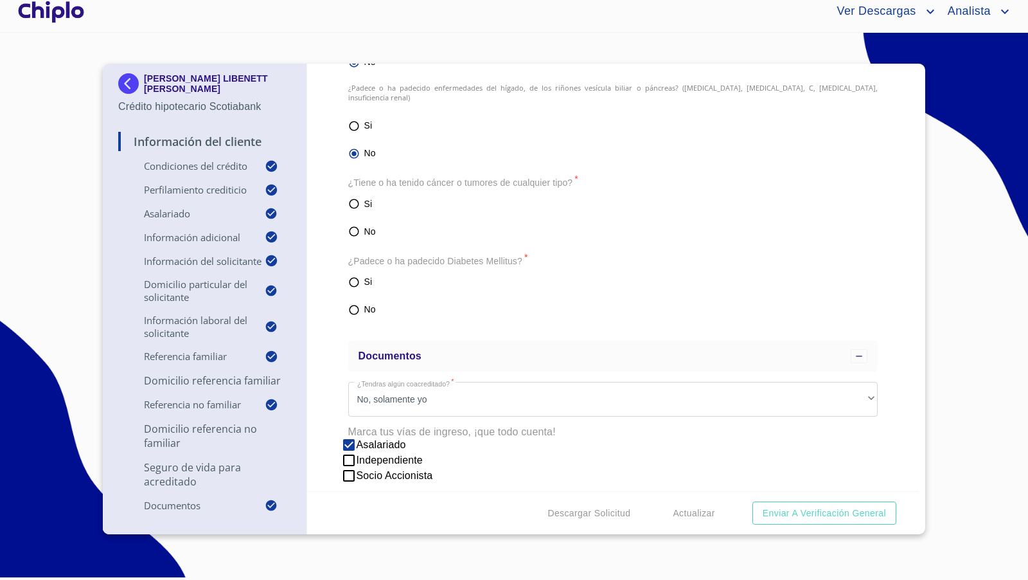
scroll to position [5280, 0]
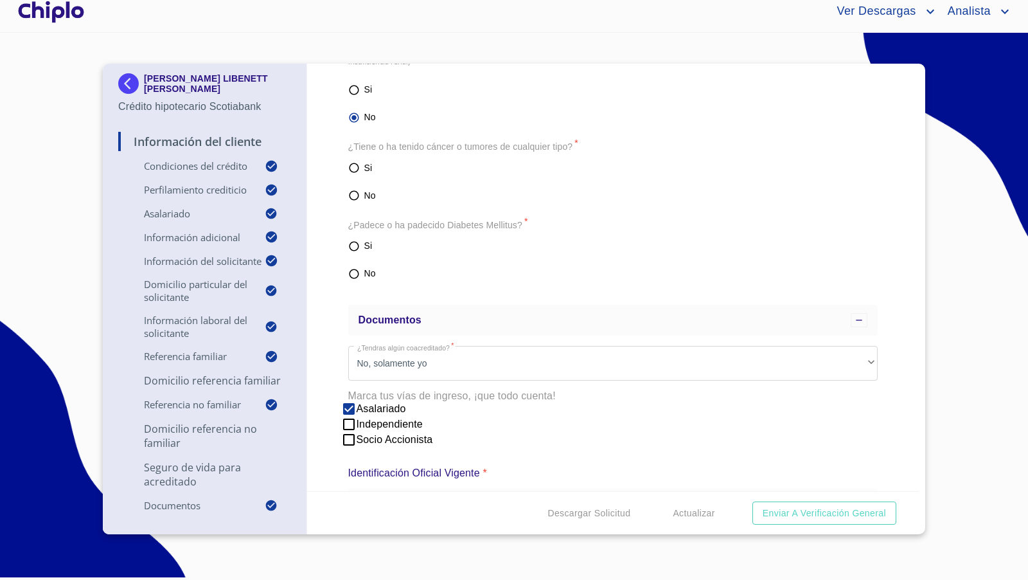
click at [353, 188] on input "No" at bounding box center [354, 195] width 12 height 15
radio input "true"
click at [356, 266] on input "No" at bounding box center [354, 273] width 12 height 15
radio input "true"
click at [343, 285] on div "Información del Cliente Condiciones del Crédito Selecciona tu producto   * Adqu…" at bounding box center [613, 277] width 612 height 427
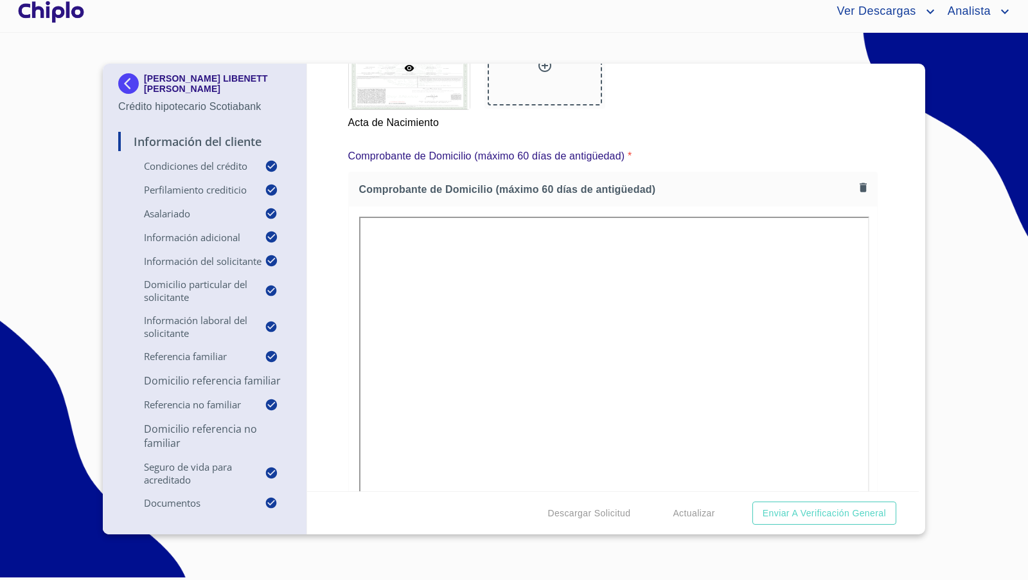
scroll to position [6719, 0]
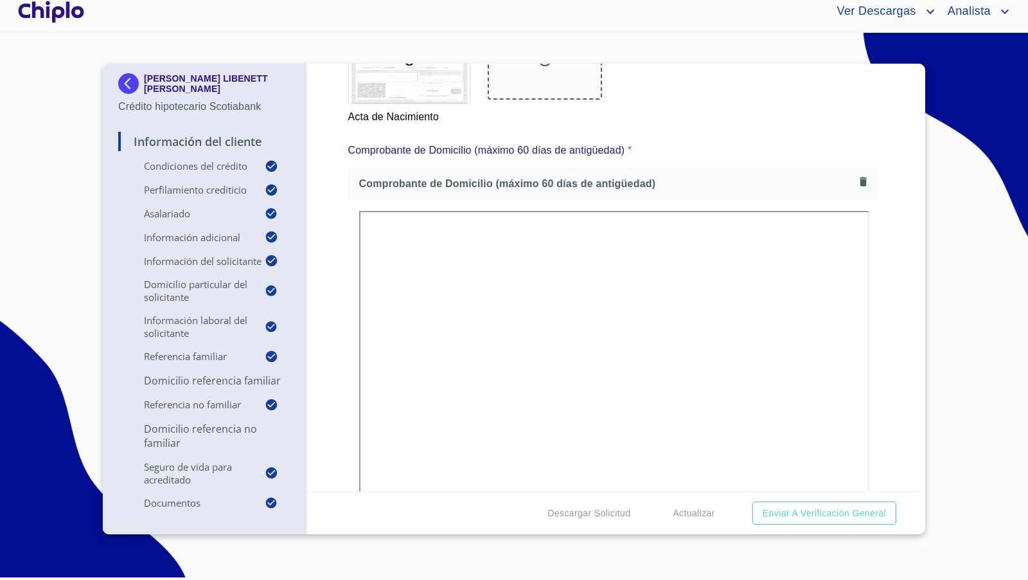
drag, startPoint x: 869, startPoint y: 385, endPoint x: 860, endPoint y: 387, distance: 8.7
click at [869, 385] on div "Información del Cliente Condiciones del Crédito Selecciona tu producto   * Adqu…" at bounding box center [613, 277] width 612 height 427
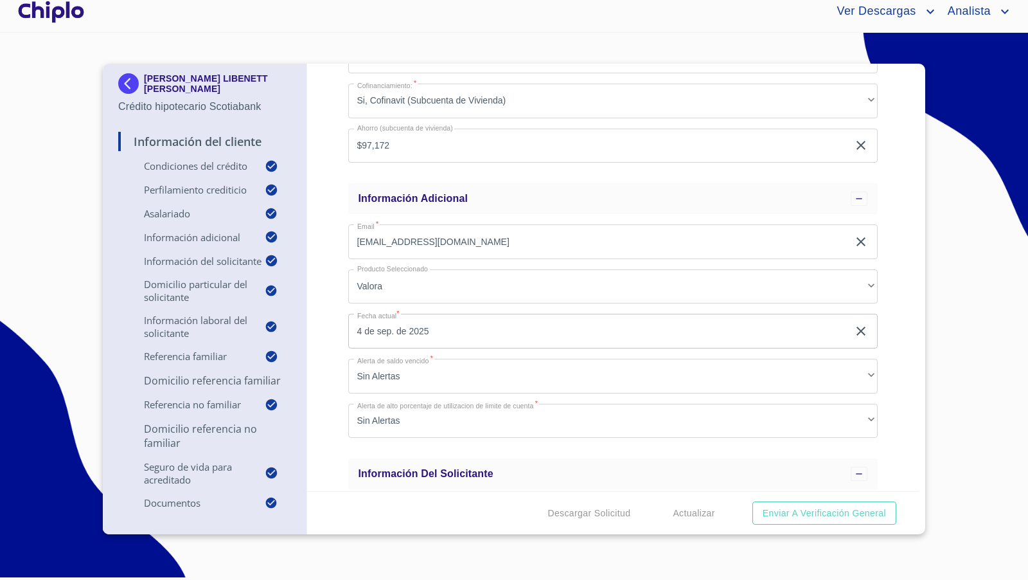
scroll to position [760, 0]
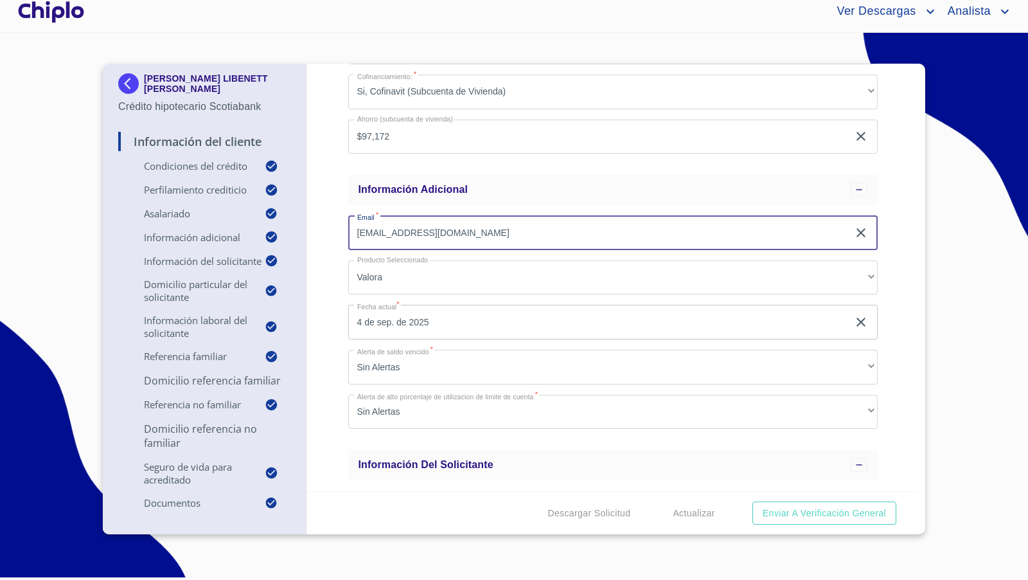
drag, startPoint x: 454, startPoint y: 232, endPoint x: 350, endPoint y: 232, distance: 104.1
click at [350, 232] on input "liby51@hotmail.com" at bounding box center [598, 232] width 501 height 35
click at [325, 222] on div "Información del Cliente Condiciones del Crédito Selecciona tu producto   * Adqu…" at bounding box center [613, 277] width 612 height 427
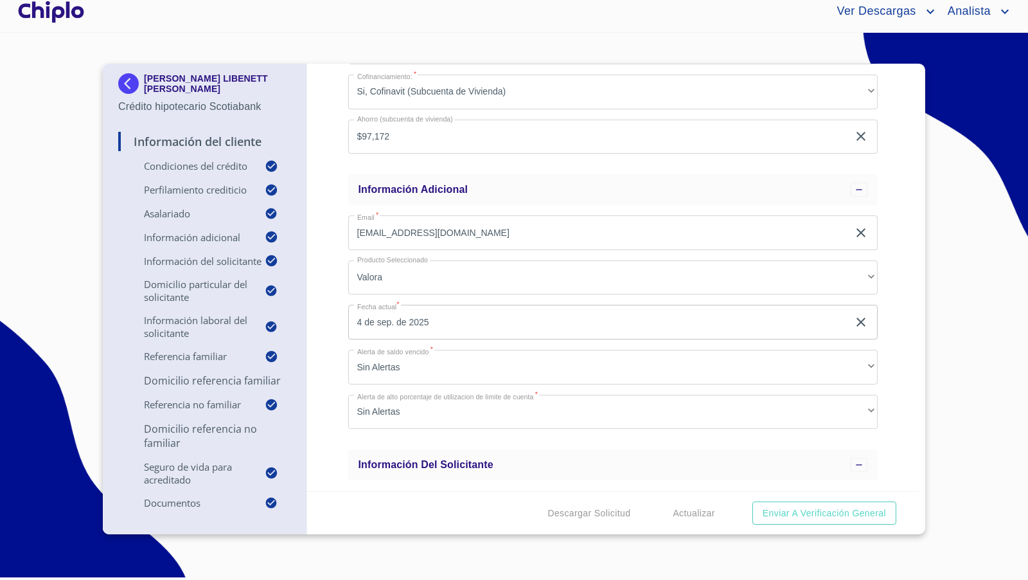
click at [333, 301] on div "Información del Cliente Condiciones del Crédito Selecciona tu producto   * Adqu…" at bounding box center [613, 277] width 612 height 427
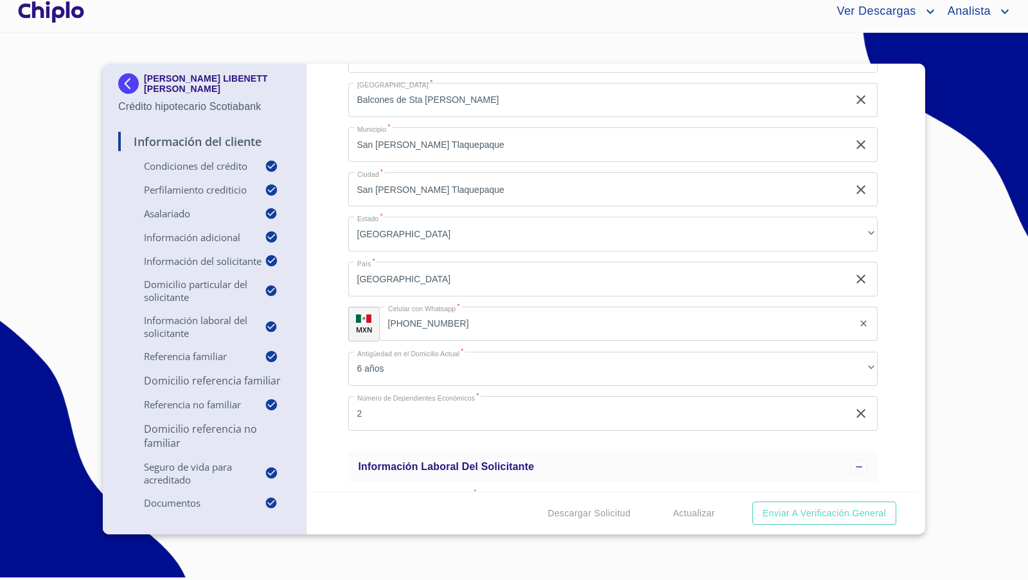
scroll to position [2451, 0]
click at [478, 319] on input "(32)22276402" at bounding box center [616, 321] width 475 height 35
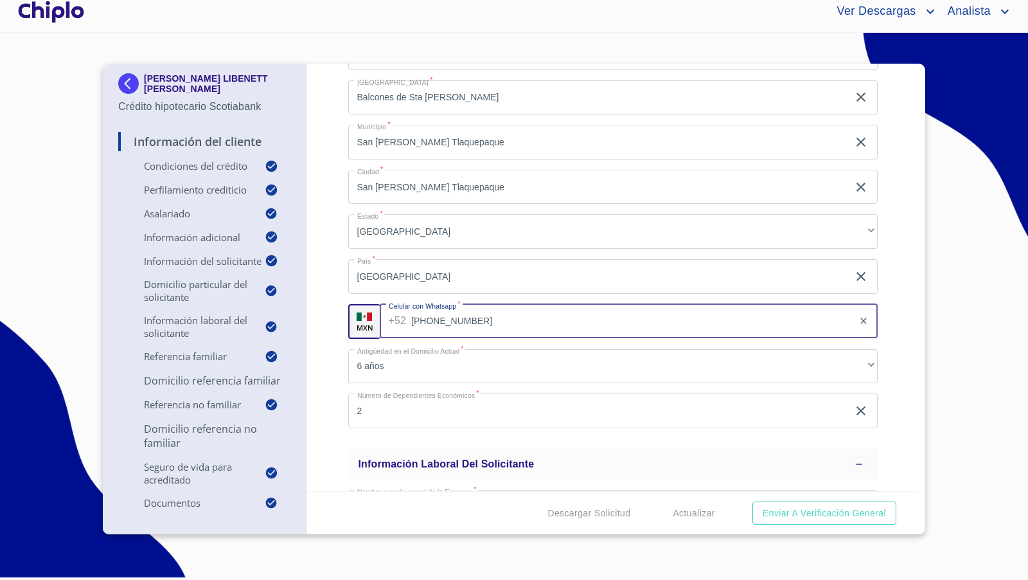
click at [478, 319] on input "(32)22276402" at bounding box center [632, 321] width 442 height 35
click at [335, 285] on div "Información del Cliente Condiciones del Crédito Selecciona tu producto   * Adqu…" at bounding box center [613, 277] width 612 height 427
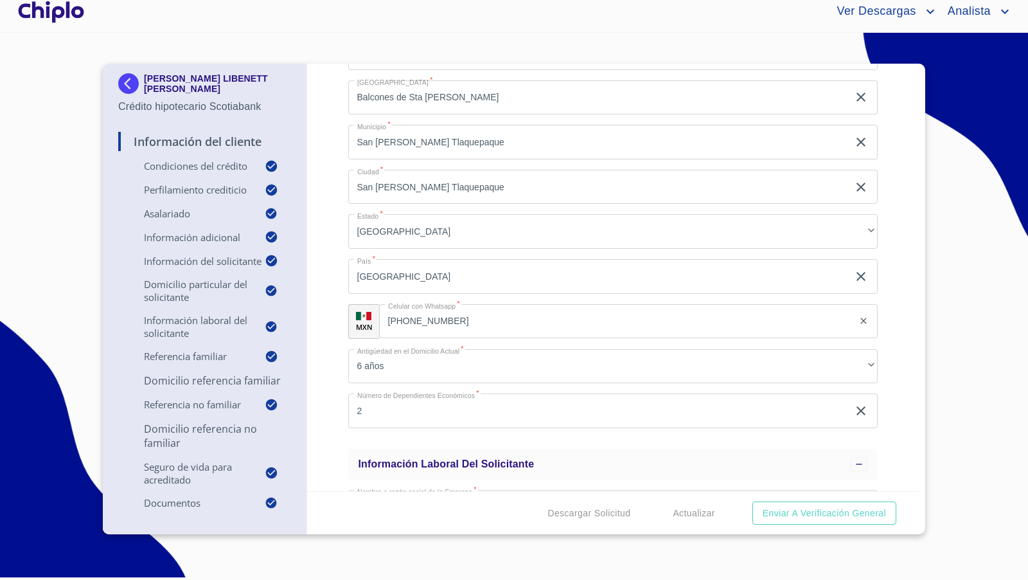
click at [900, 337] on div "Información del Cliente Condiciones del Crédito Selecciona tu producto   * Adqu…" at bounding box center [613, 277] width 612 height 427
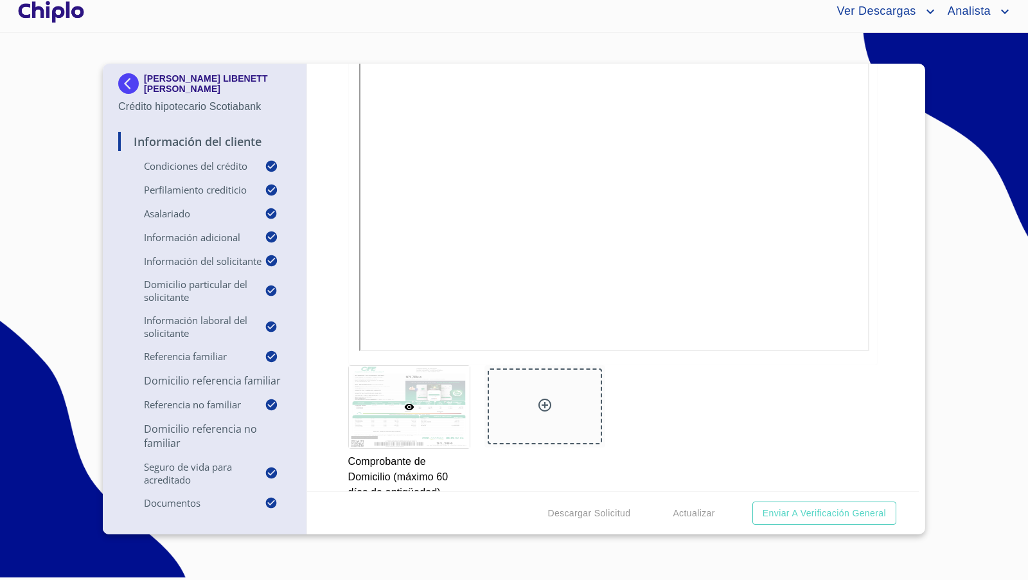
scroll to position [6924, 0]
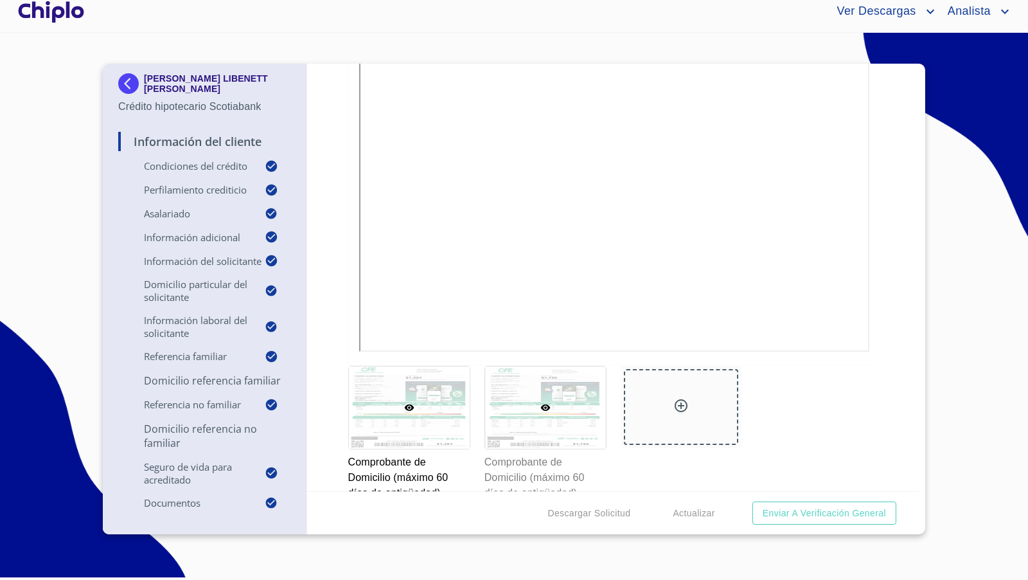
click at [569, 393] on div at bounding box center [545, 407] width 121 height 82
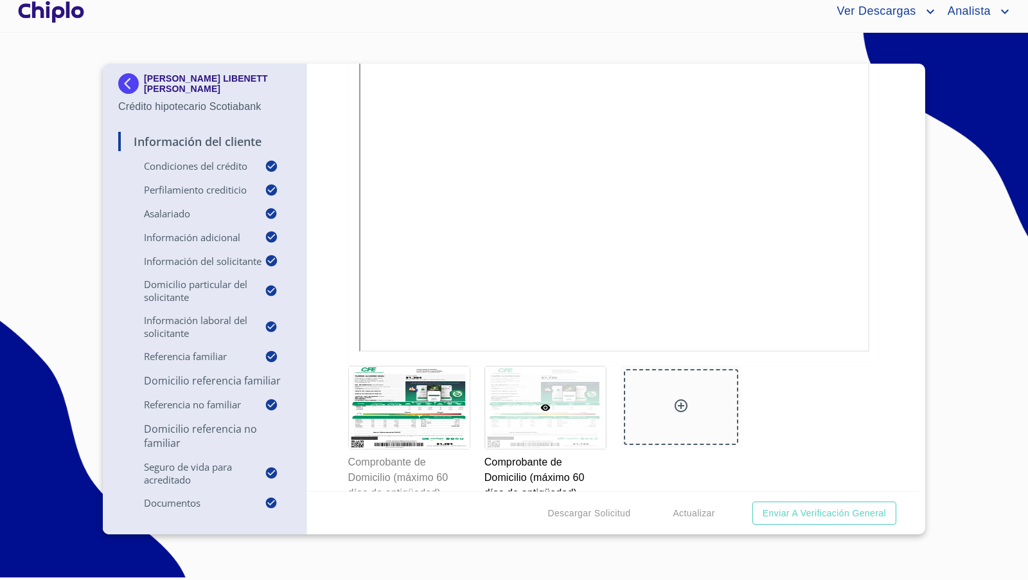
scroll to position [6774, 0]
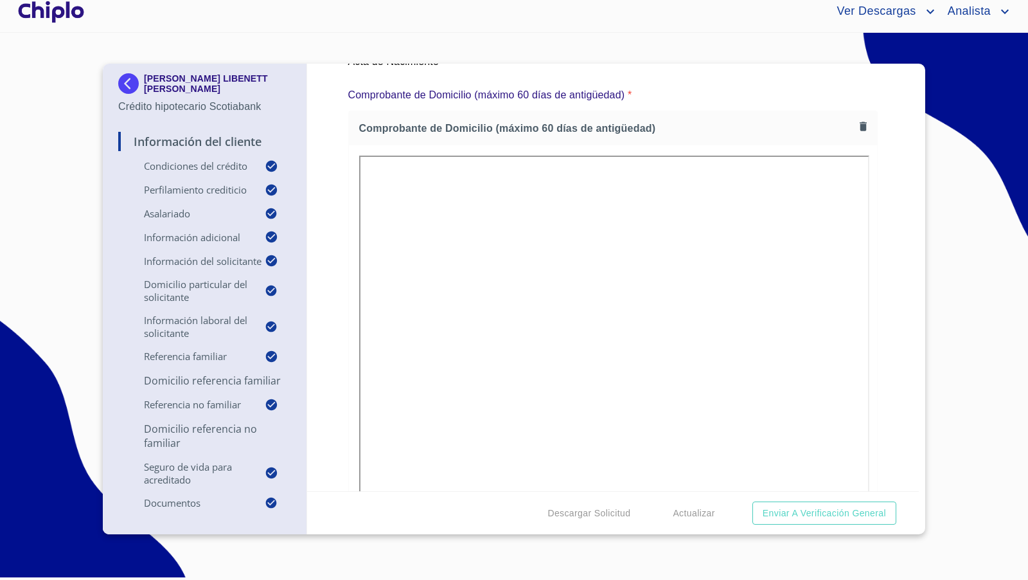
click at [875, 329] on div "Información del Cliente Condiciones del Crédito Selecciona tu producto   * Adqu…" at bounding box center [613, 277] width 612 height 427
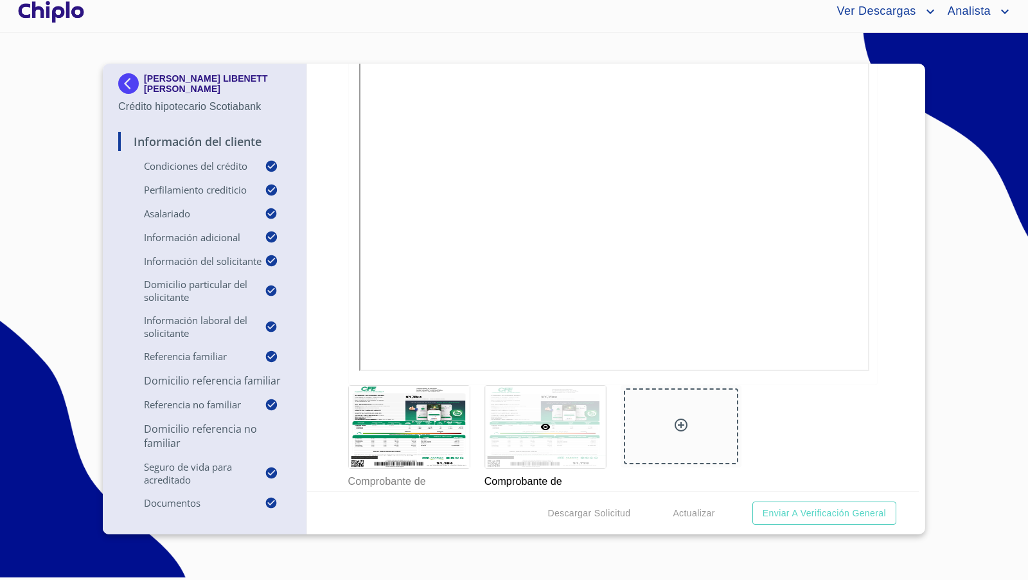
scroll to position [6911, 0]
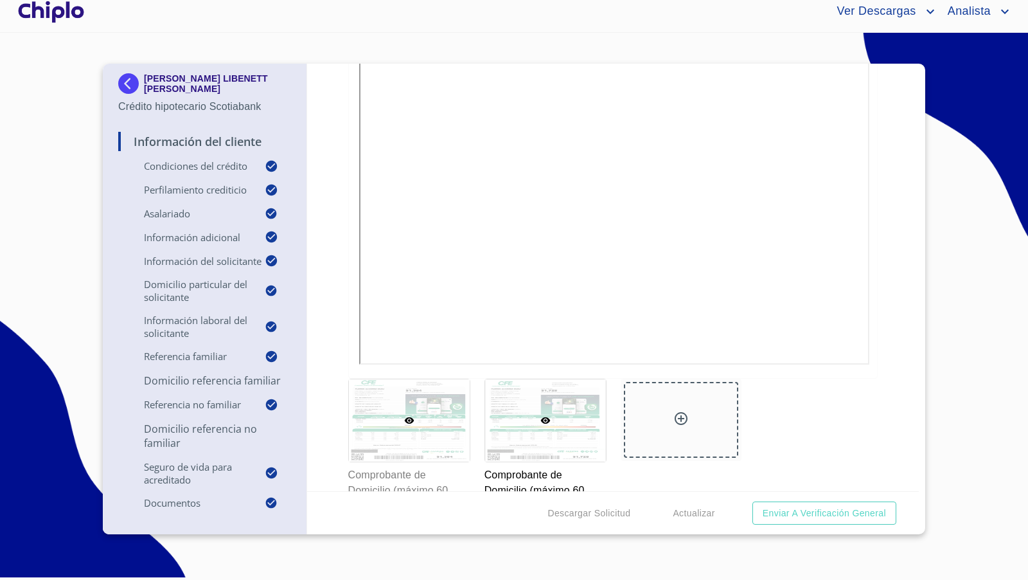
click at [425, 429] on div at bounding box center [409, 420] width 121 height 82
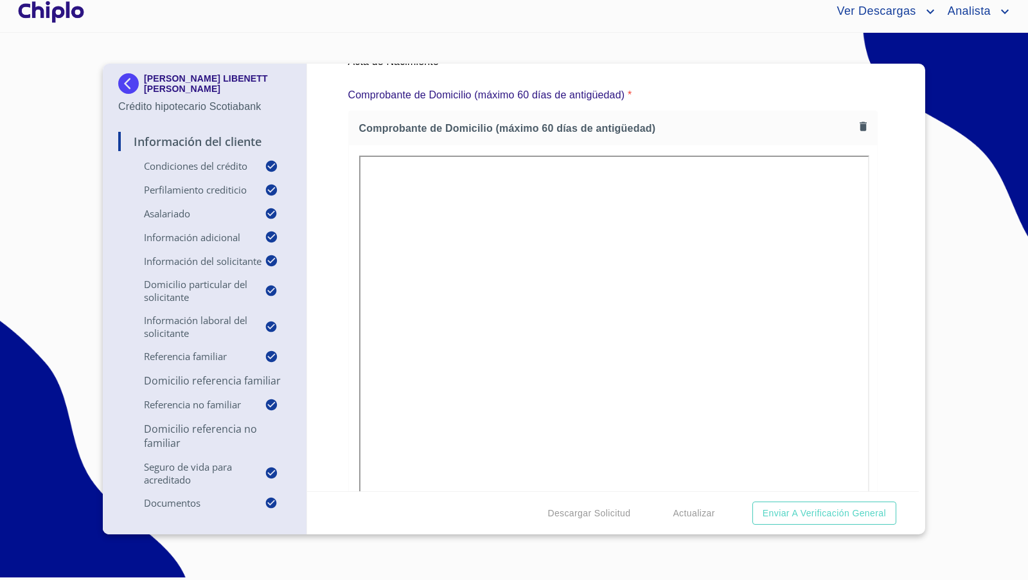
scroll to position [6778, 0]
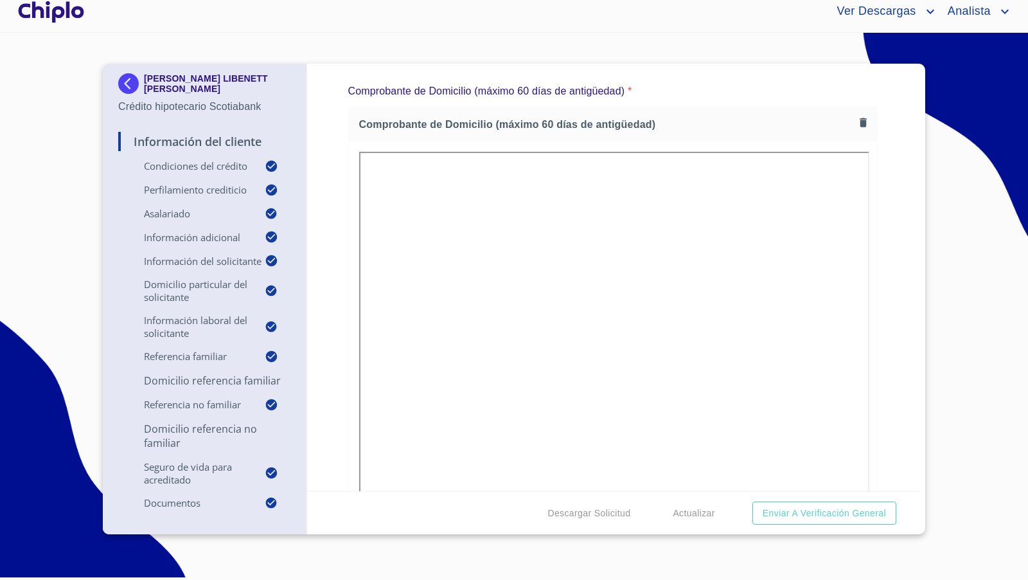
click at [860, 118] on icon "button" at bounding box center [863, 122] width 7 height 9
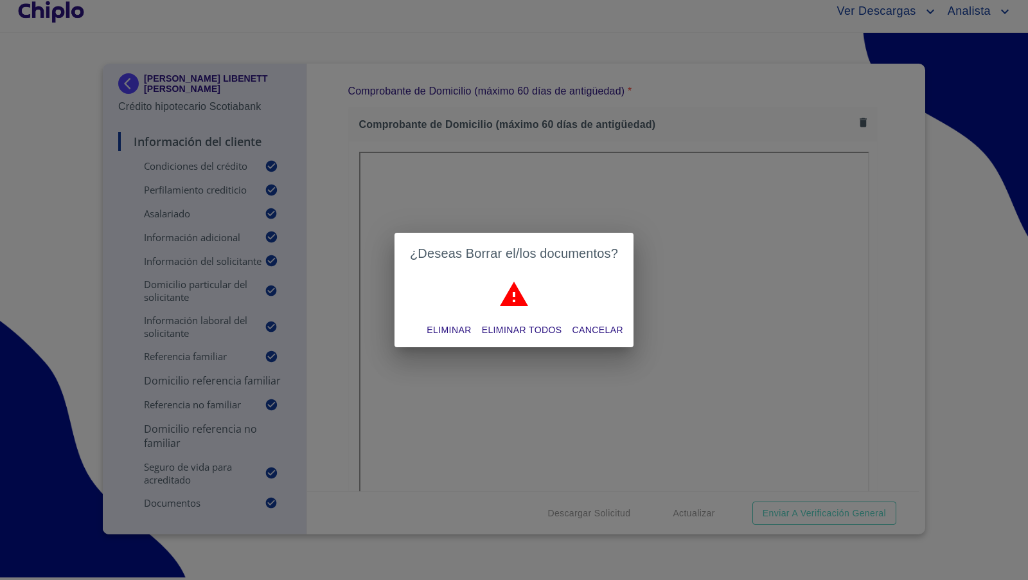
click at [443, 327] on span "Eliminar" at bounding box center [449, 330] width 44 height 16
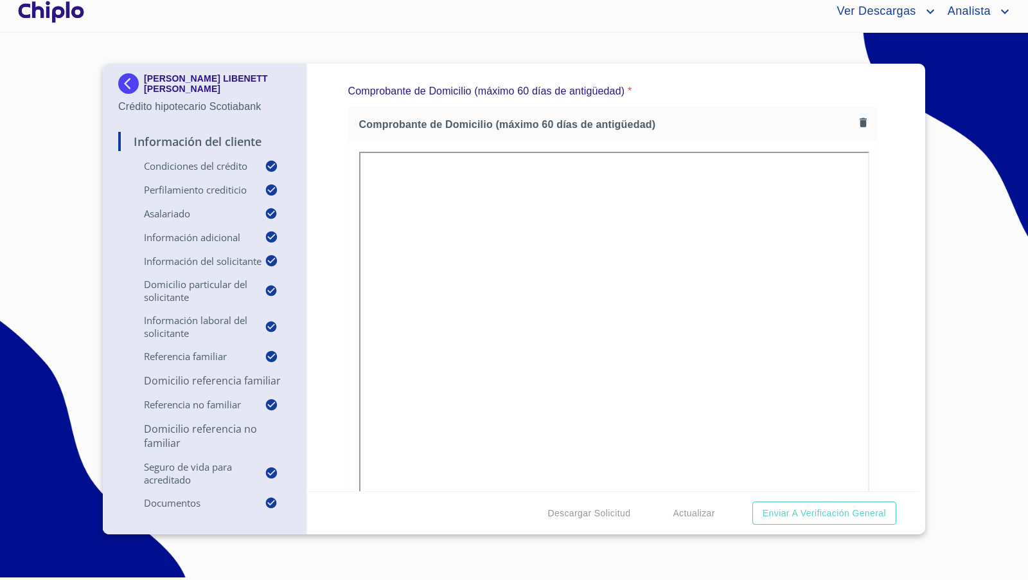
click at [884, 260] on div "Información del Cliente Condiciones del Crédito Selecciona tu producto   * Adqu…" at bounding box center [613, 277] width 612 height 427
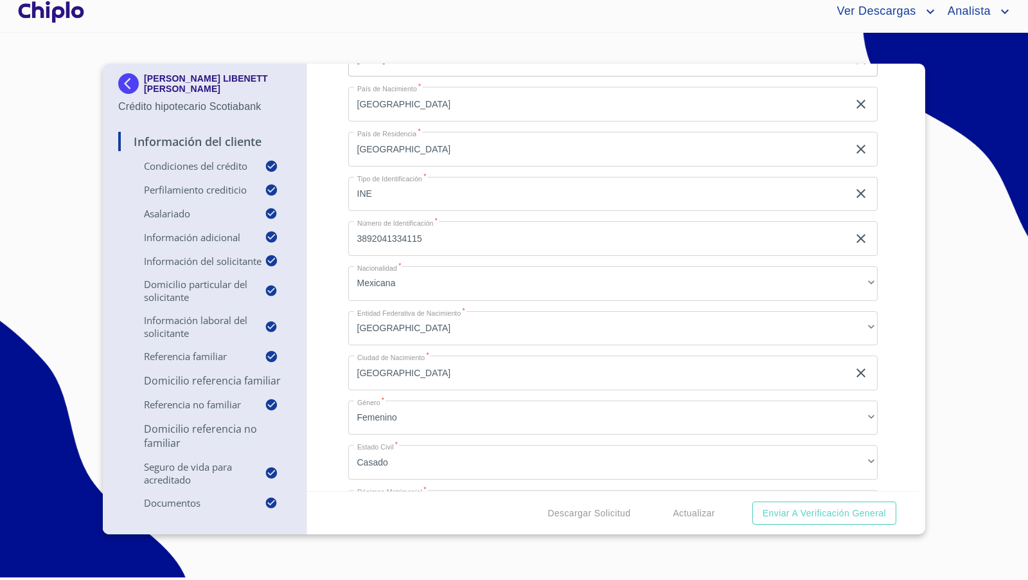
scroll to position [1450, 0]
click at [893, 308] on div "Información del Cliente Condiciones del Crédito Selecciona tu producto   * Adqu…" at bounding box center [613, 277] width 612 height 427
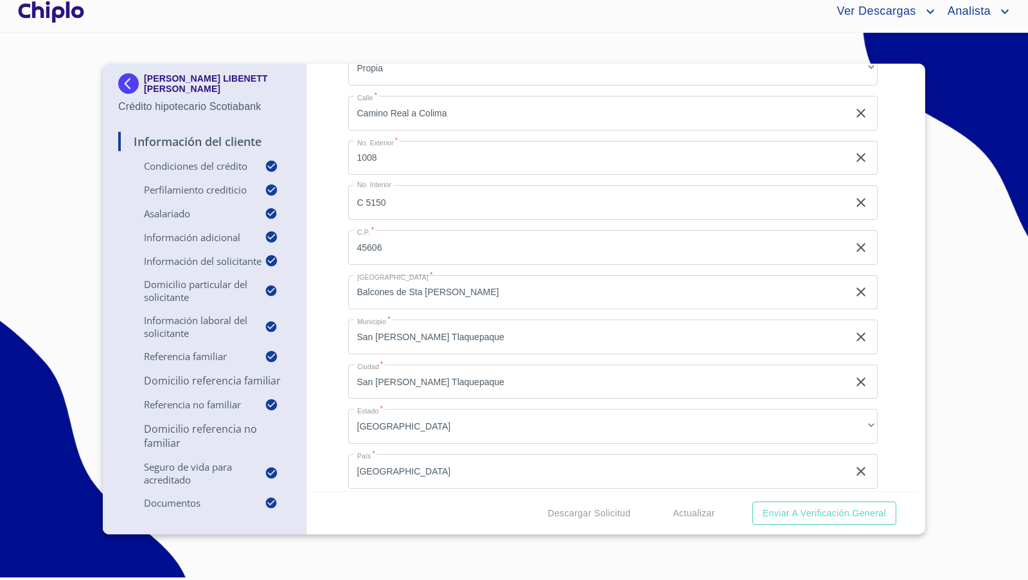
scroll to position [2258, 0]
click at [905, 306] on div "Información del Cliente Condiciones del Crédito Selecciona tu producto   * Adqu…" at bounding box center [613, 277] width 612 height 427
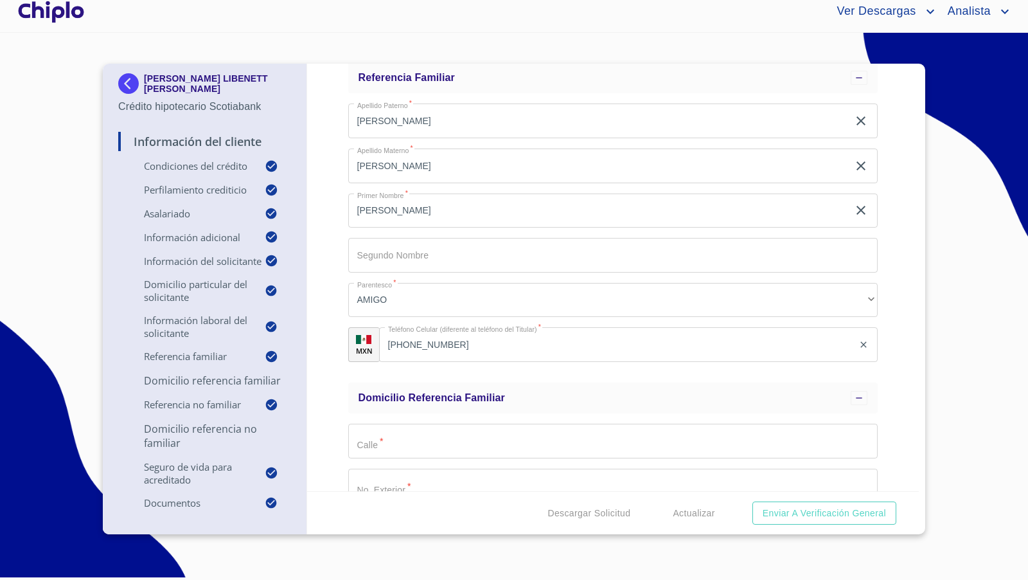
scroll to position [3601, 0]
click at [889, 360] on div "Información del Cliente Condiciones del Crédito Selecciona tu producto   * Adqu…" at bounding box center [613, 277] width 612 height 427
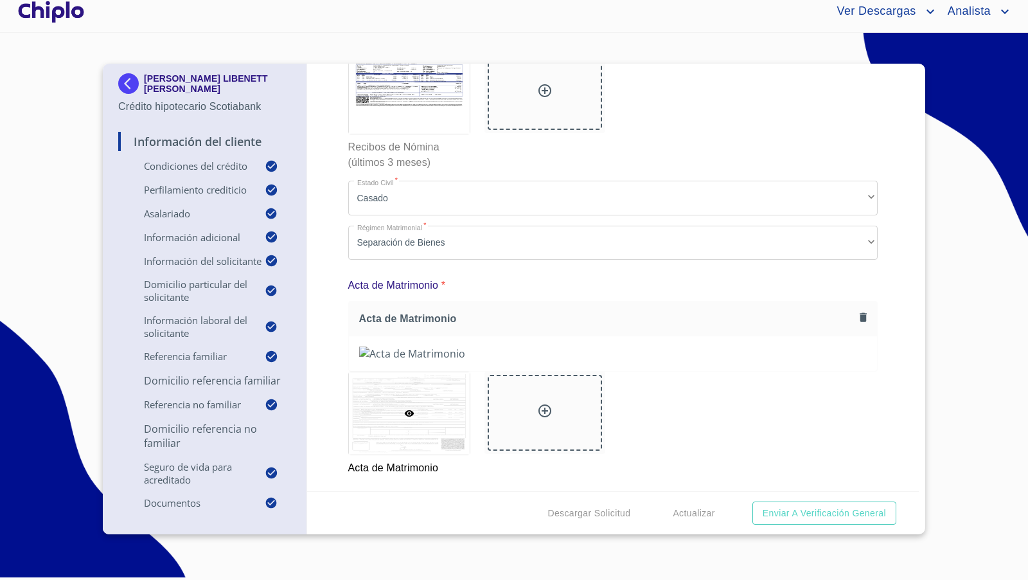
scroll to position [9781, 0]
click at [885, 386] on div "Información del Cliente Condiciones del Crédito Selecciona tu producto   * Adqu…" at bounding box center [613, 277] width 612 height 427
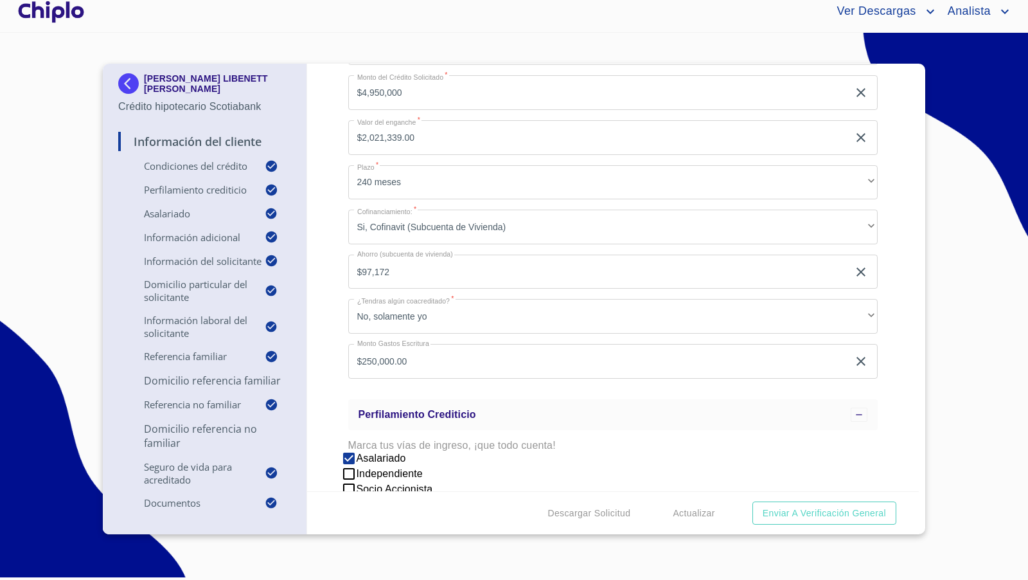
scroll to position [0, 0]
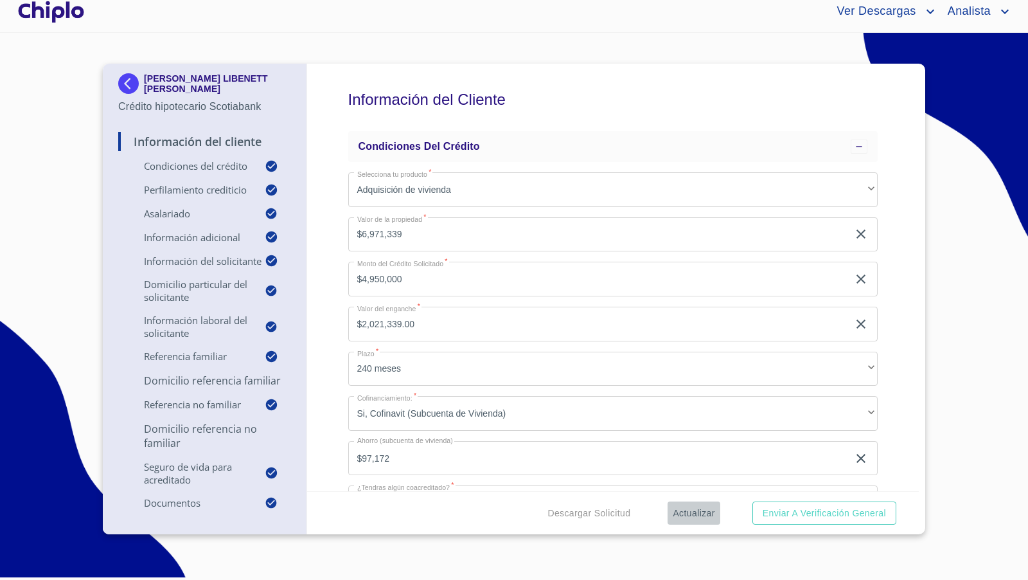
click at [684, 509] on span "Actualizar" at bounding box center [694, 513] width 42 height 16
click at [896, 341] on div "Información del Cliente Condiciones del Crédito Selecciona tu producto   * Adqu…" at bounding box center [613, 277] width 612 height 427
click at [884, 339] on div "Información del Cliente Condiciones del Crédito Selecciona tu producto   * Adqu…" at bounding box center [613, 277] width 612 height 427
click at [891, 326] on div "Información del Cliente Condiciones del Crédito Selecciona tu producto   * Adqu…" at bounding box center [613, 277] width 612 height 427
click at [40, 13] on div at bounding box center [50, 11] width 71 height 41
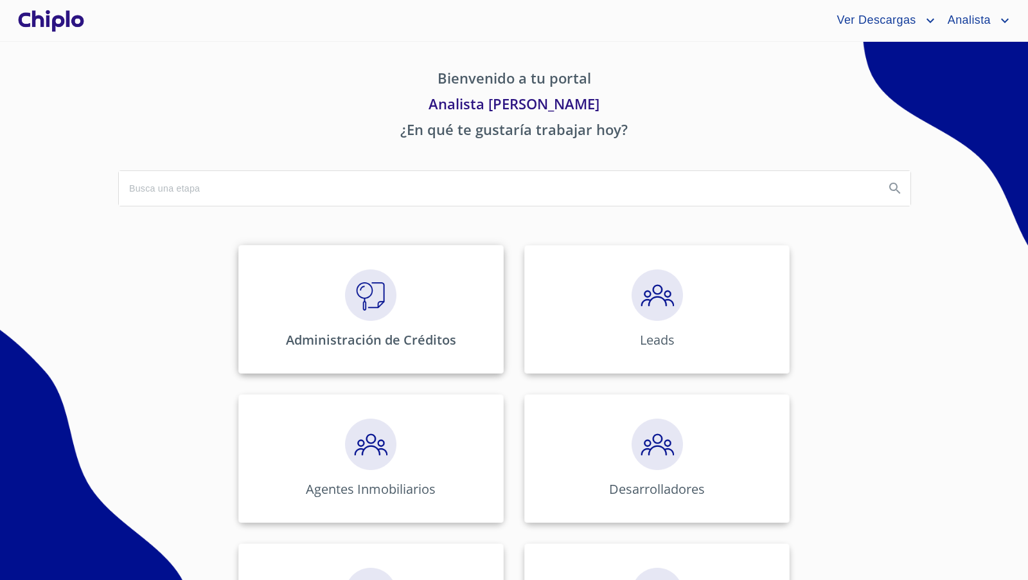
click at [380, 307] on img at bounding box center [370, 294] width 51 height 51
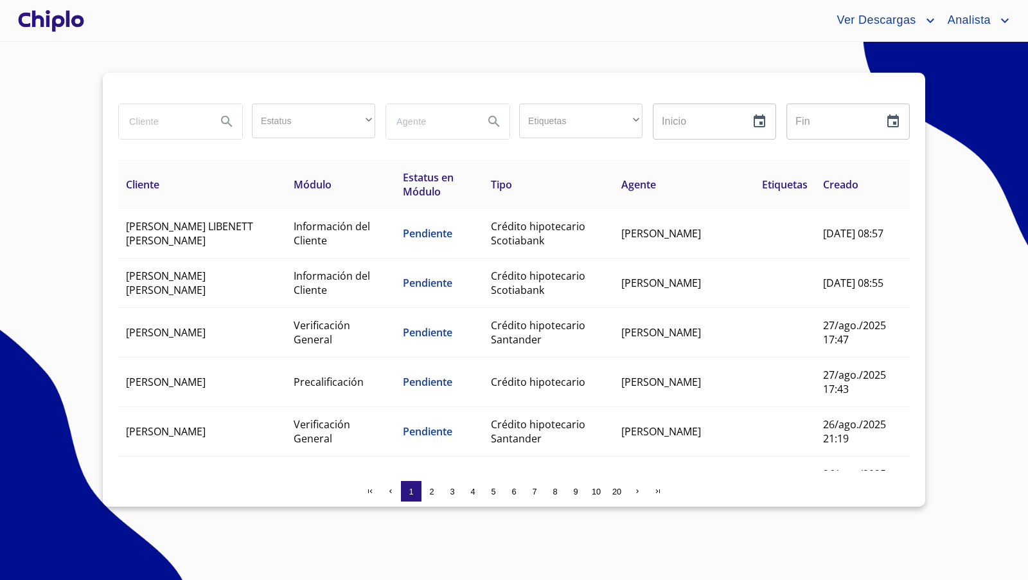
click at [183, 118] on input "search" at bounding box center [162, 121] width 87 height 35
type input "maya"
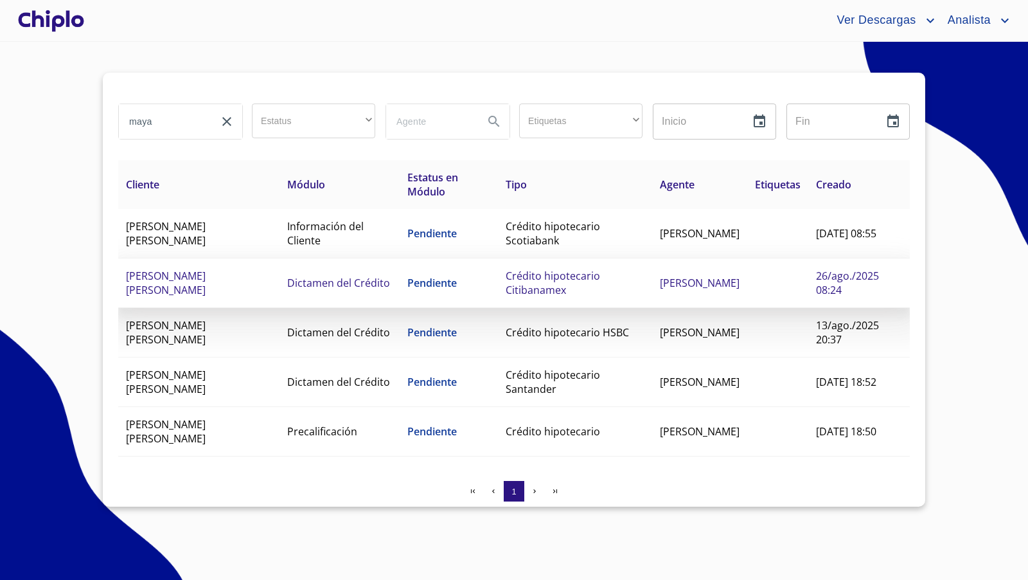
click at [206, 280] on span "[PERSON_NAME] [PERSON_NAME]" at bounding box center [166, 283] width 80 height 28
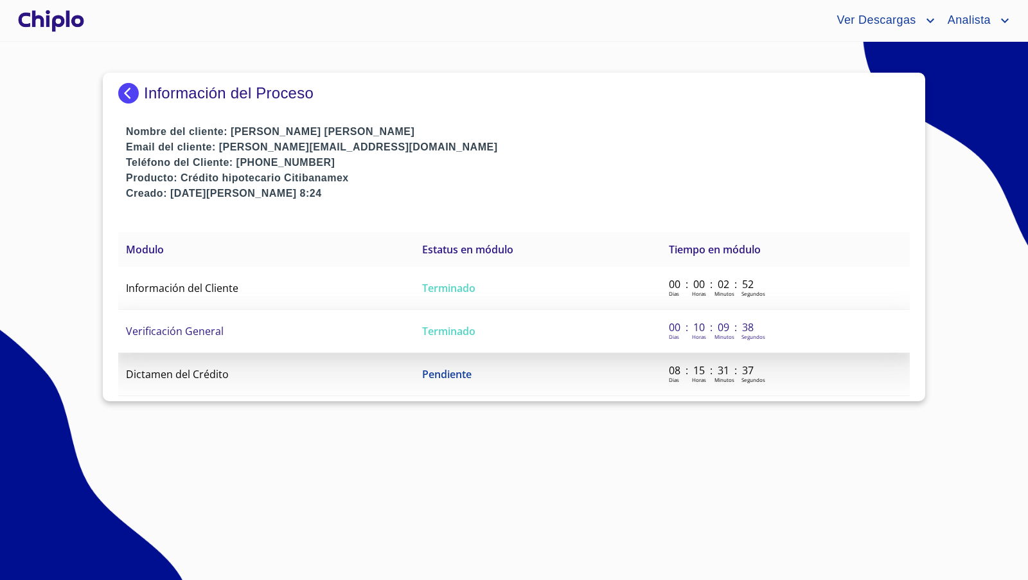
click at [190, 332] on span "Verificación General" at bounding box center [175, 331] width 98 height 14
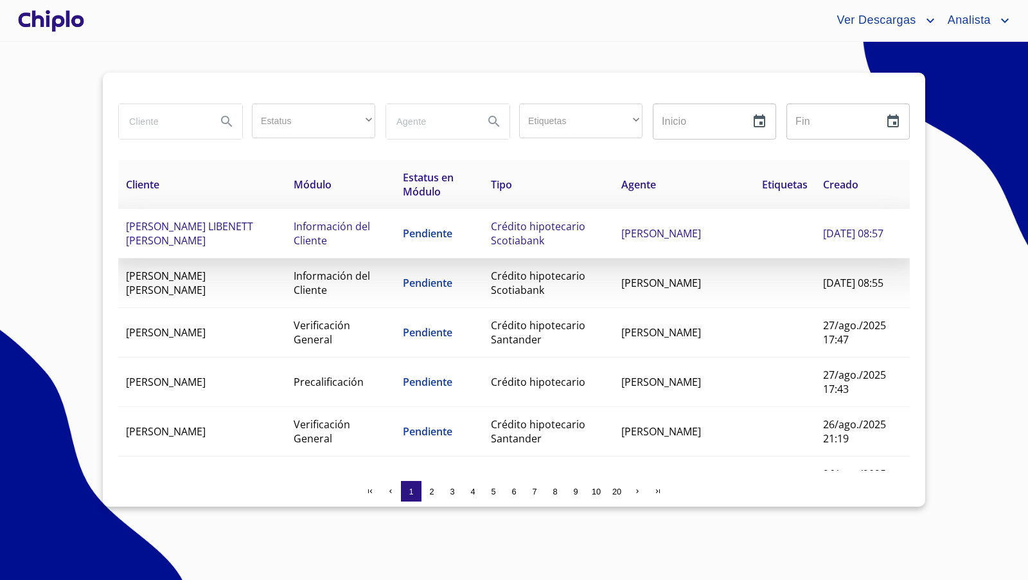
click at [253, 227] on span "MARIA LIBENETT COVARRUBIAS HERNANDEZ" at bounding box center [189, 233] width 127 height 28
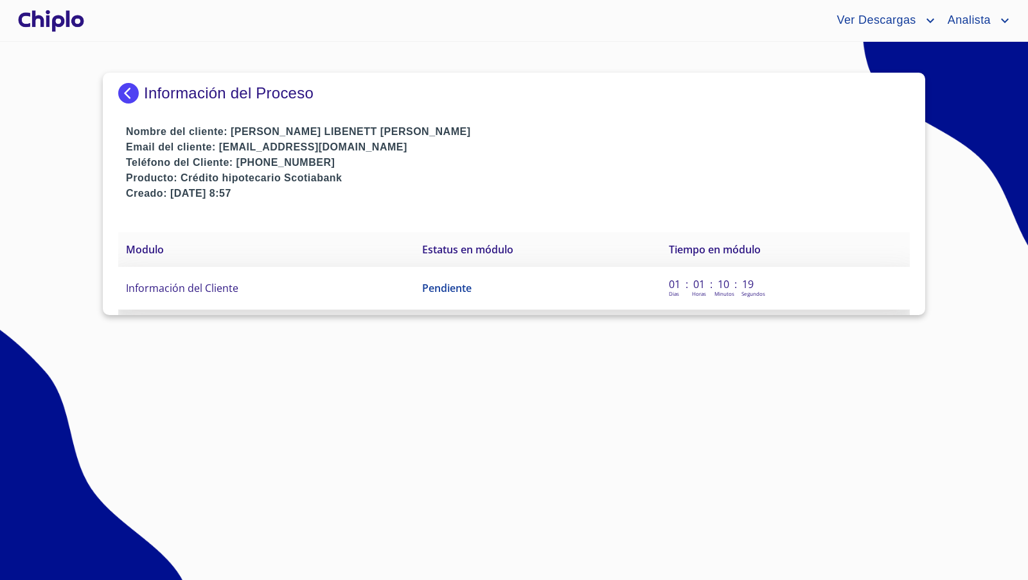
click at [182, 290] on span "Información del Cliente" at bounding box center [182, 288] width 112 height 14
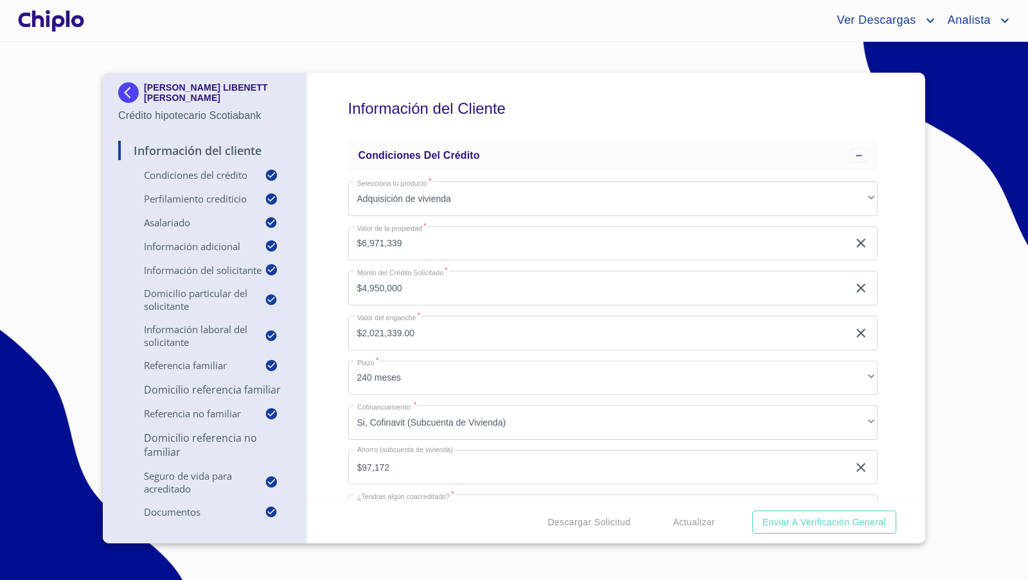
click at [51, 19] on div at bounding box center [50, 20] width 71 height 41
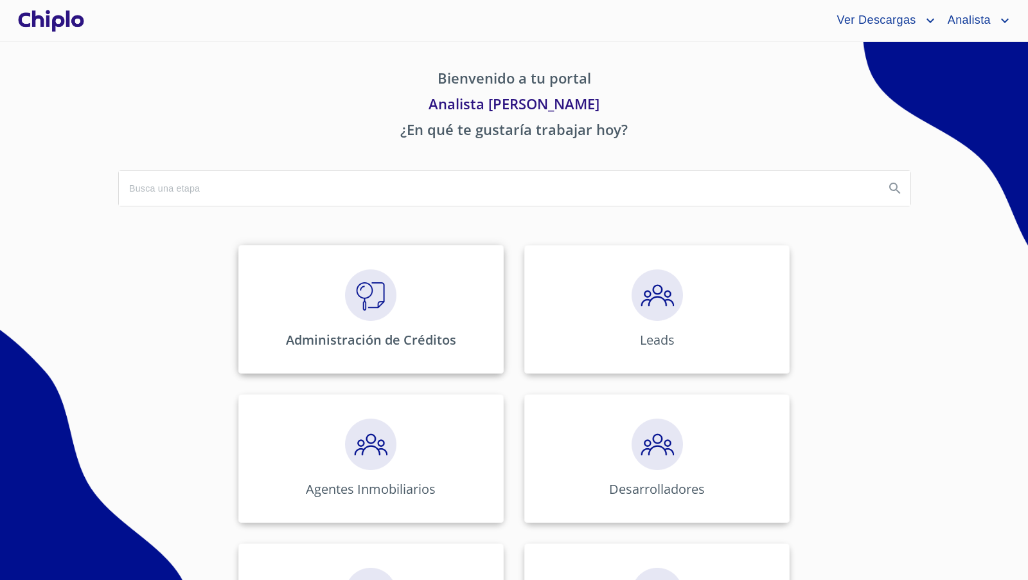
click at [371, 296] on img at bounding box center [370, 294] width 51 height 51
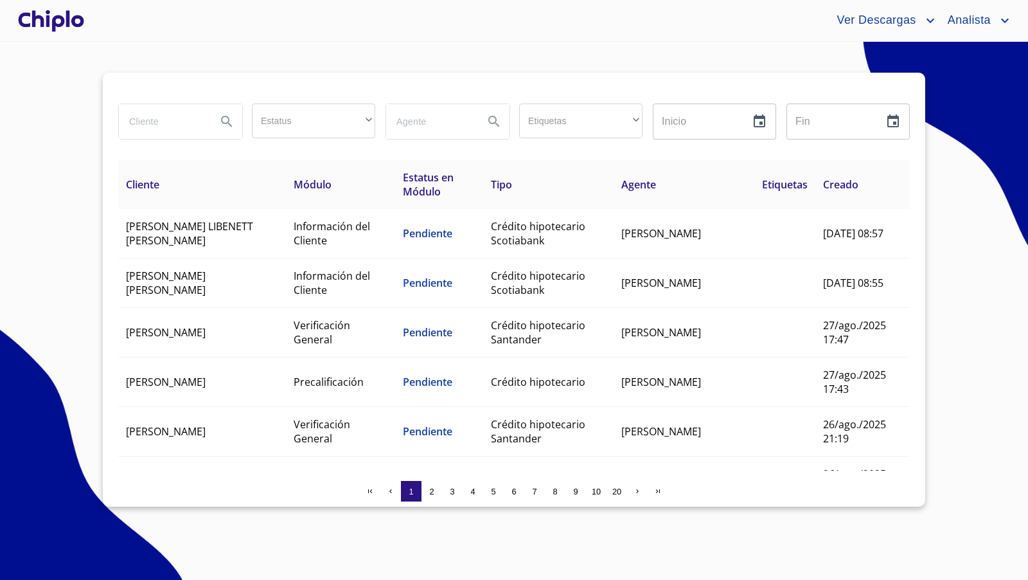
click at [169, 123] on input "search" at bounding box center [162, 121] width 87 height 35
type input "maya"
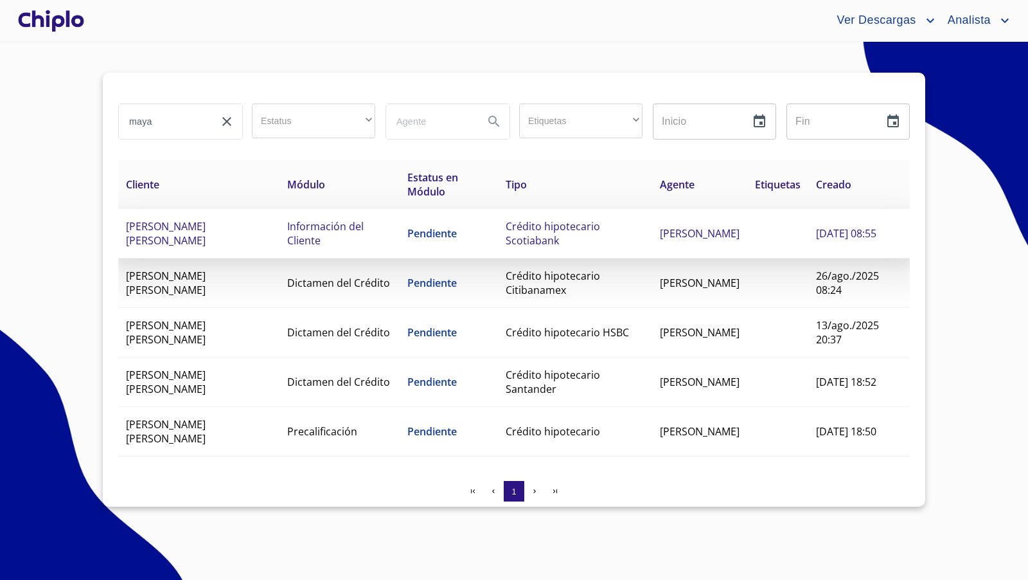
click at [206, 227] on span "[PERSON_NAME] [PERSON_NAME]" at bounding box center [166, 233] width 80 height 28
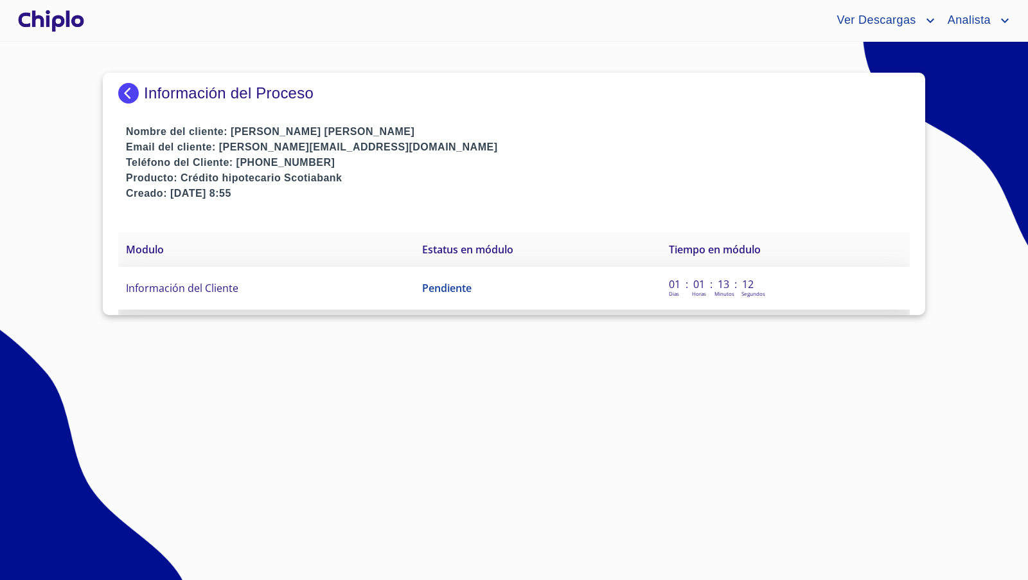
click at [238, 292] on td "Información del Cliente" at bounding box center [266, 288] width 296 height 43
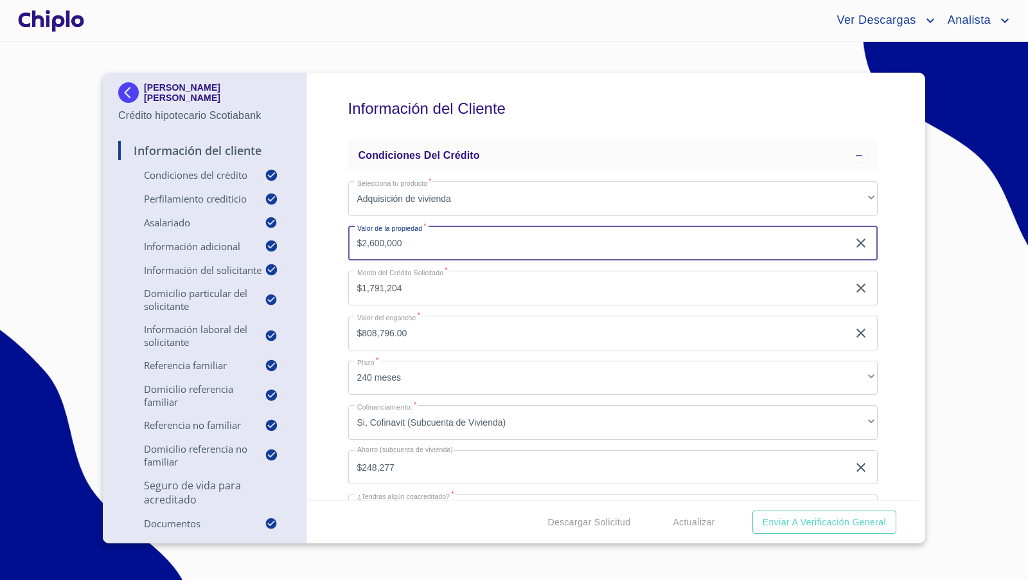
drag, startPoint x: 422, startPoint y: 244, endPoint x: 337, endPoint y: 250, distance: 85.7
click at [337, 249] on div "Información del Cliente Condiciones del Crédito Selecciona tu producto   * Adqu…" at bounding box center [613, 286] width 612 height 427
drag, startPoint x: 412, startPoint y: 245, endPoint x: 425, endPoint y: 249, distance: 14.0
click at [351, 240] on input "$2,600,000" at bounding box center [598, 243] width 501 height 35
type input "$2,290,000"
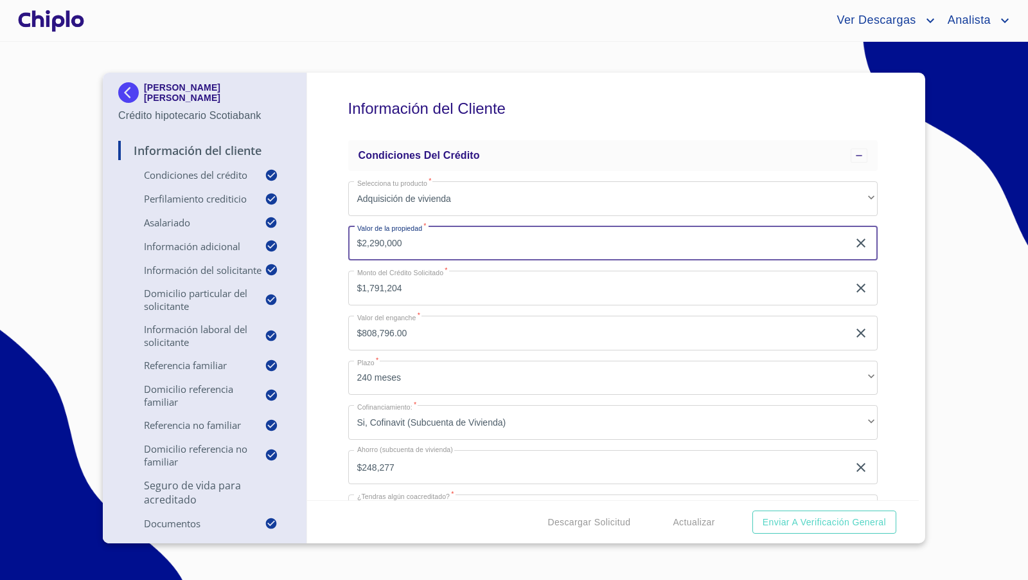
click at [334, 267] on div "Información del Cliente Condiciones del Crédito Selecciona tu producto   * Adqu…" at bounding box center [613, 286] width 612 height 427
type input "$2,061,000"
type input "$229,000.00"
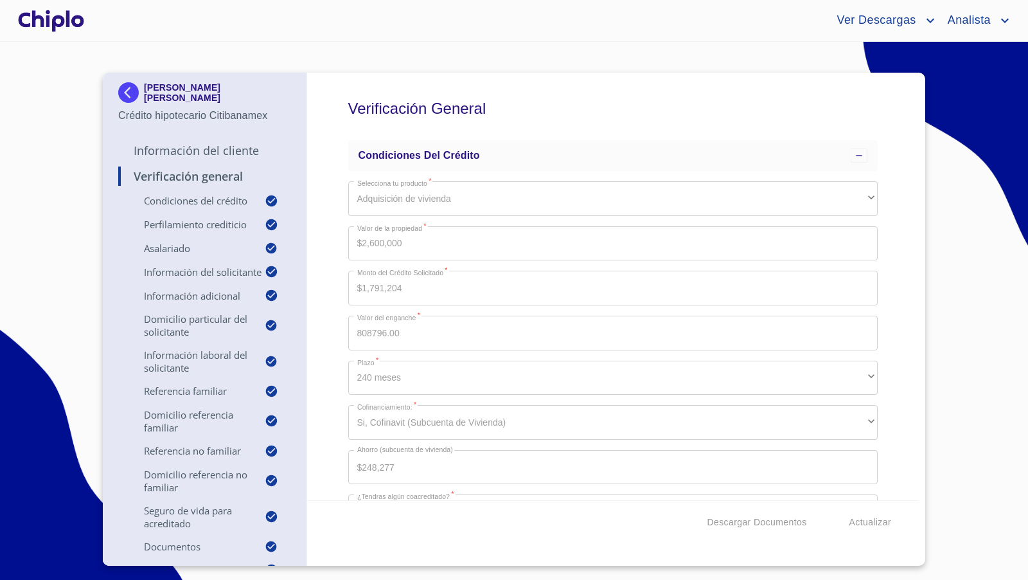
click at [887, 279] on div "Verificación General Condiciones del Crédito Selecciona tu producto   * Adquisi…" at bounding box center [613, 286] width 612 height 427
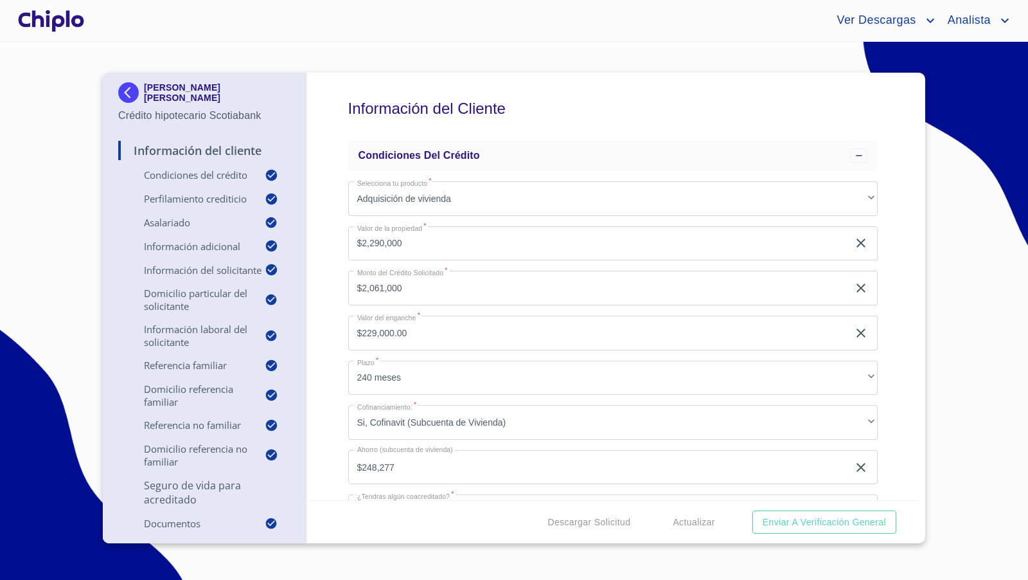
click at [325, 257] on div "Información del Cliente Condiciones del Crédito Selecciona tu producto   * Adqu…" at bounding box center [613, 286] width 612 height 427
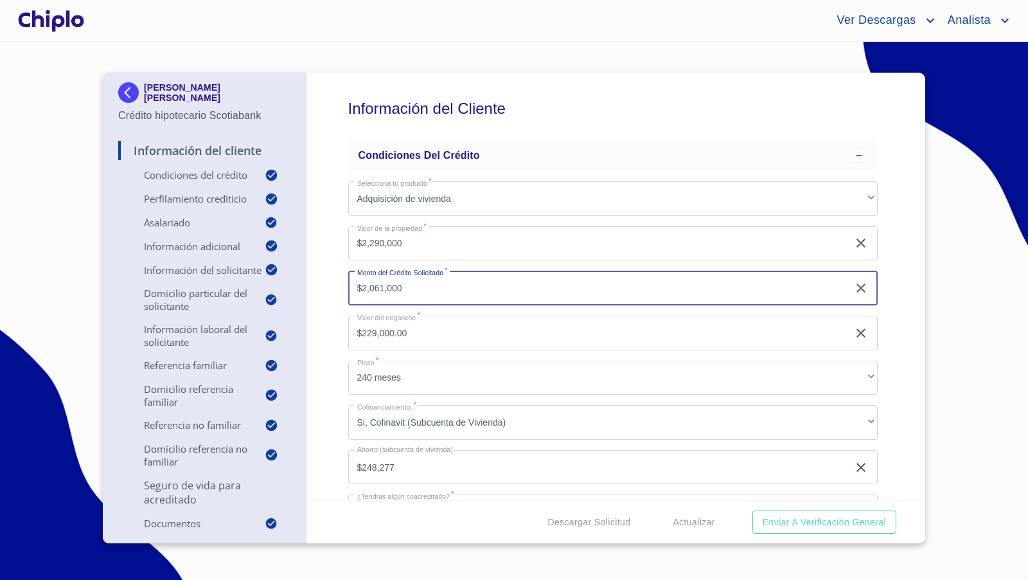
drag, startPoint x: 419, startPoint y: 287, endPoint x: 349, endPoint y: 284, distance: 70.1
click at [349, 284] on input "$2,061,000" at bounding box center [598, 288] width 501 height 35
click at [333, 286] on div "Información del Cliente Condiciones del Crédito Selecciona tu producto   * Adqu…" at bounding box center [613, 286] width 612 height 427
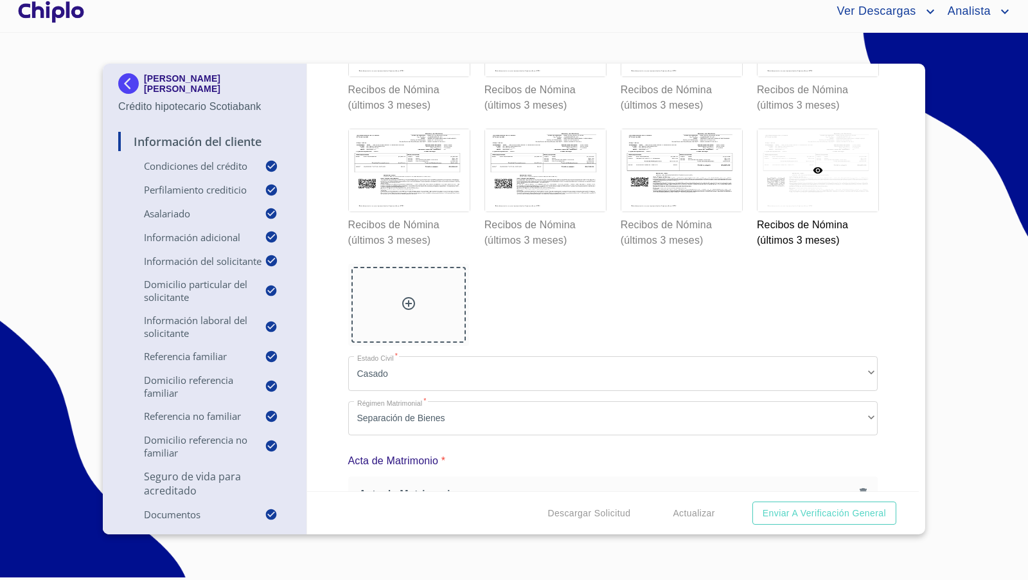
scroll to position [8904, 0]
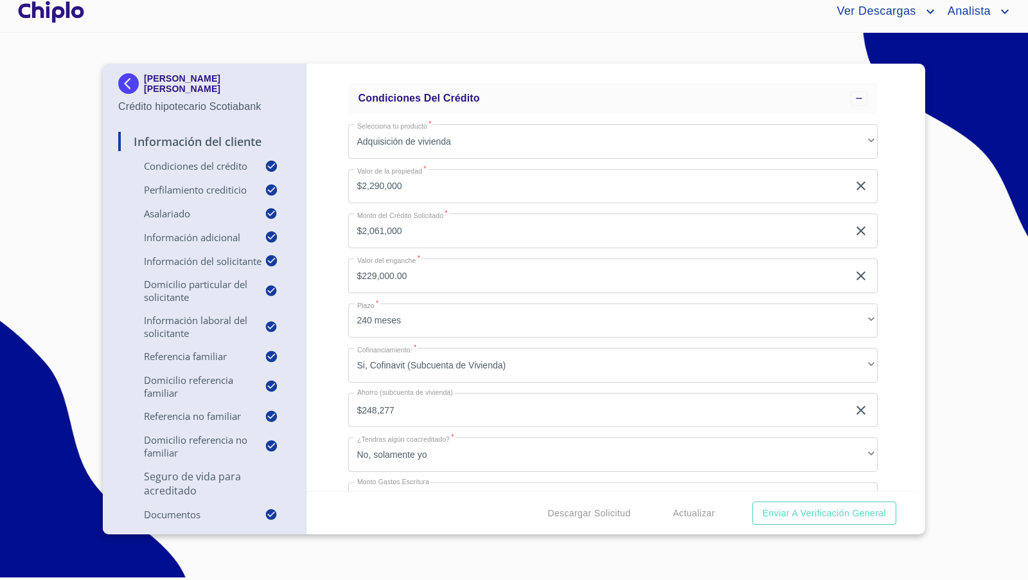
scroll to position [49, 0]
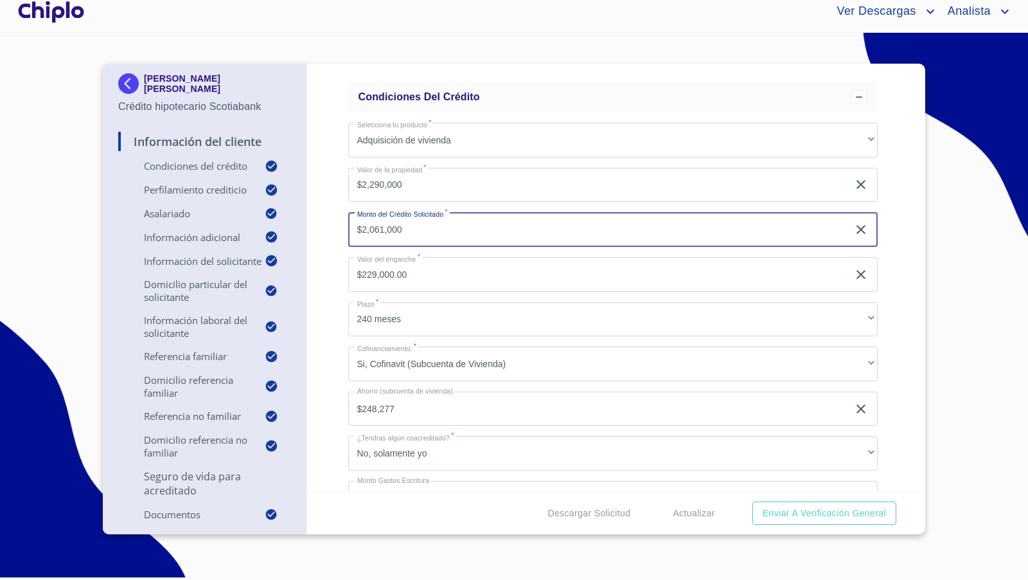
drag, startPoint x: 450, startPoint y: 233, endPoint x: 331, endPoint y: 224, distance: 119.9
click at [330, 224] on div "Información del Cliente Condiciones del Crédito Selecciona tu producto   * Adqu…" at bounding box center [613, 277] width 612 height 427
type input "$1,500,000"
click at [326, 216] on div "Información del Cliente Condiciones del Crédito Selecciona tu producto   * Adqu…" at bounding box center [613, 277] width 612 height 427
type input "$790,000.00"
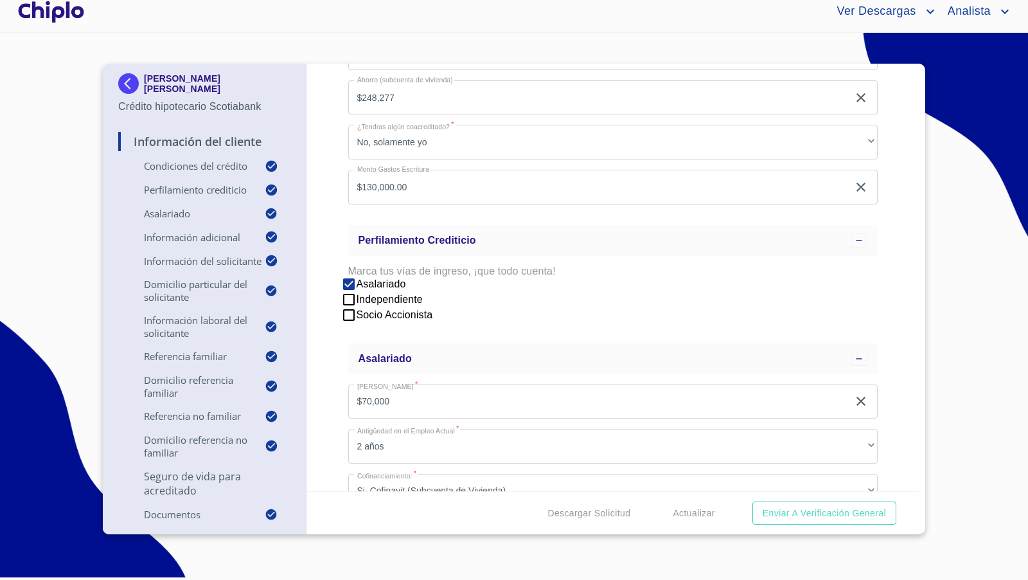
scroll to position [395, 0]
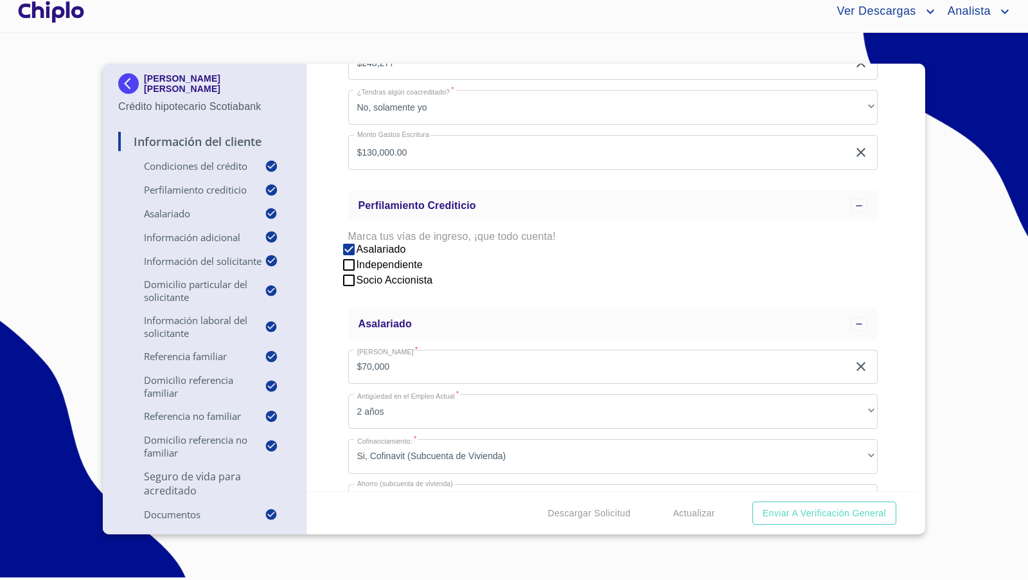
click at [334, 387] on div "Información del Cliente Condiciones del Crédito Selecciona tu producto   * Adqu…" at bounding box center [613, 277] width 612 height 427
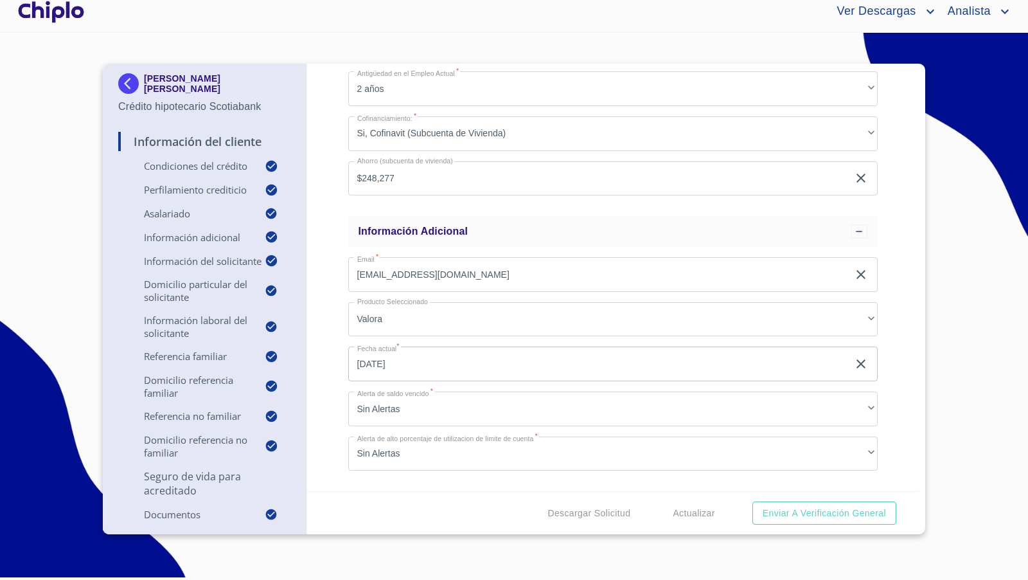
scroll to position [722, 0]
click at [853, 359] on icon "button" at bounding box center [860, 359] width 15 height 15
click at [853, 362] on icon "button" at bounding box center [860, 359] width 15 height 15
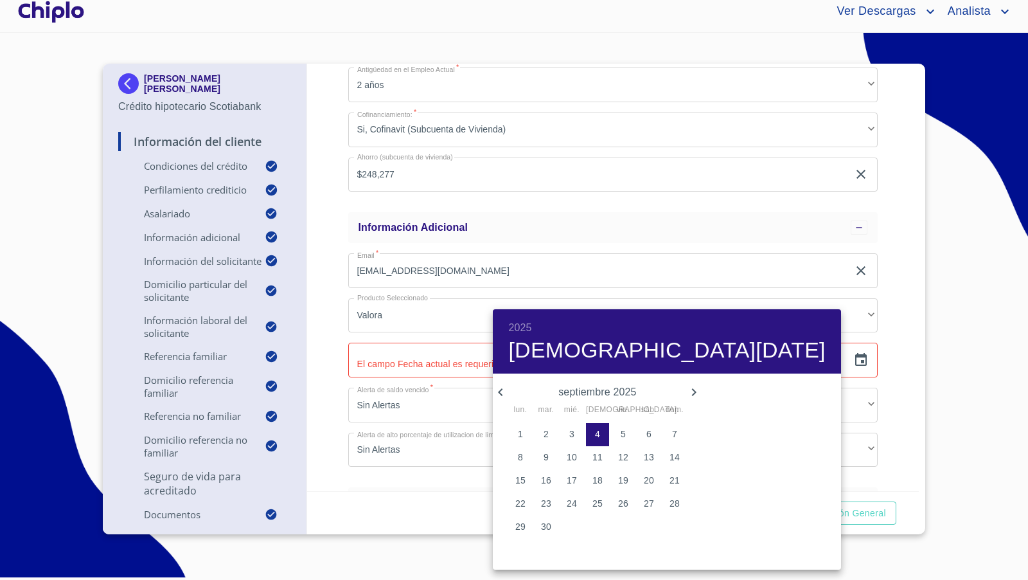
click at [595, 432] on p "4" at bounding box center [597, 433] width 5 height 13
type input "4 de sep. de 2025"
click at [329, 403] on div at bounding box center [514, 290] width 1028 height 580
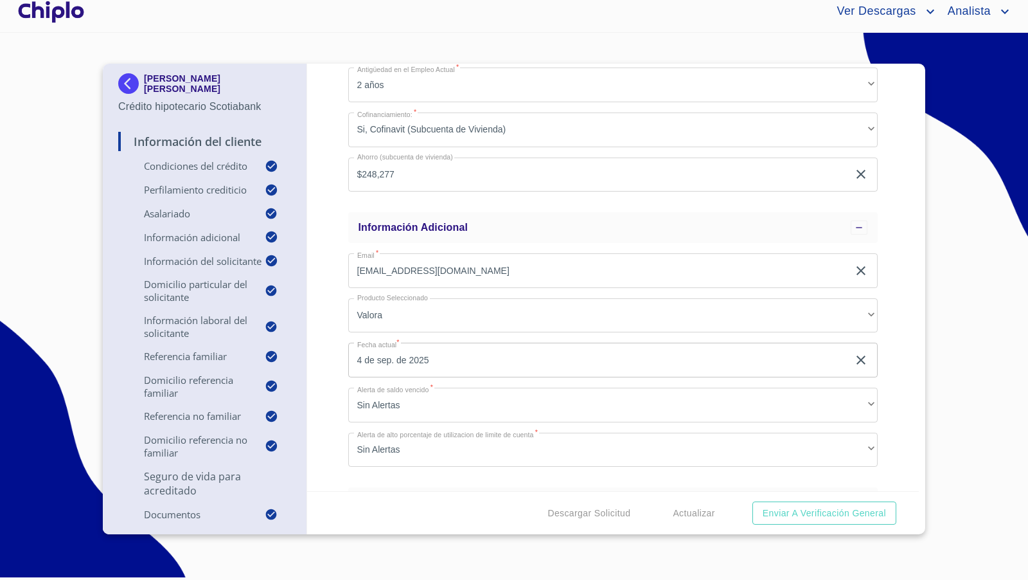
click at [896, 366] on div "Información del Cliente Condiciones del Crédito Selecciona tu producto   * Adqu…" at bounding box center [613, 277] width 612 height 427
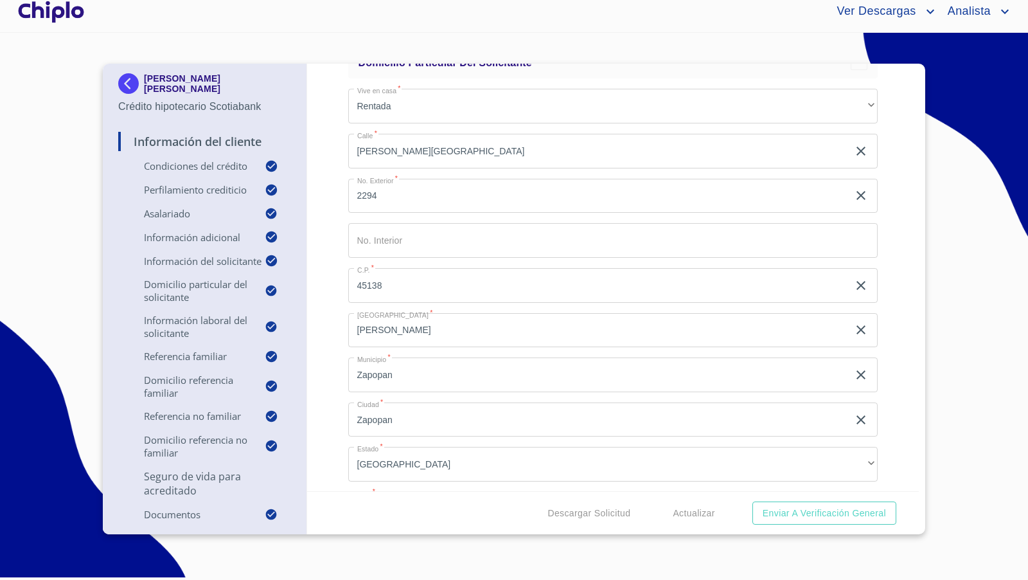
scroll to position [2249, 0]
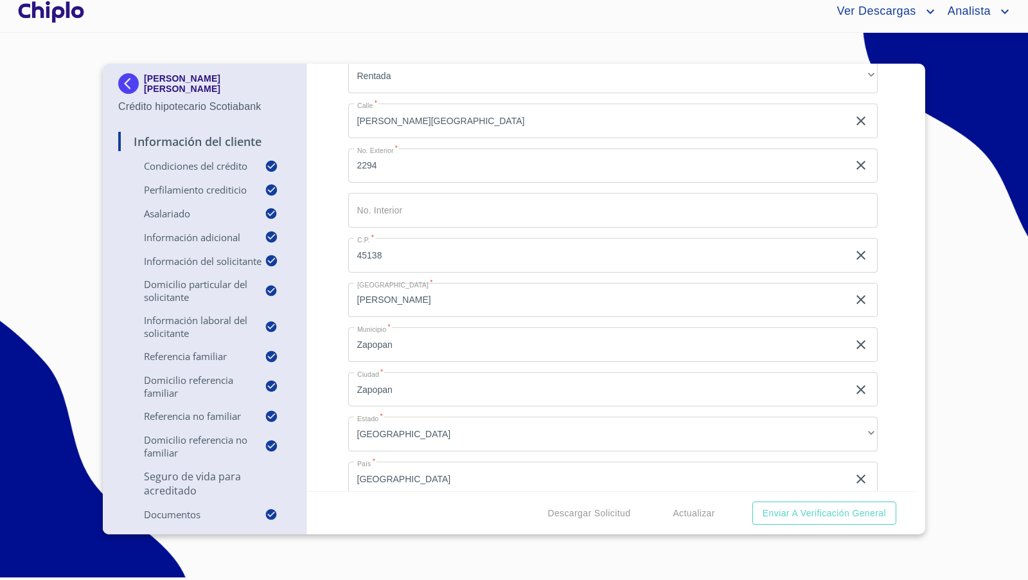
click at [894, 299] on div "Información del Cliente Condiciones del Crédito Selecciona tu producto   * Adqu…" at bounding box center [613, 277] width 612 height 427
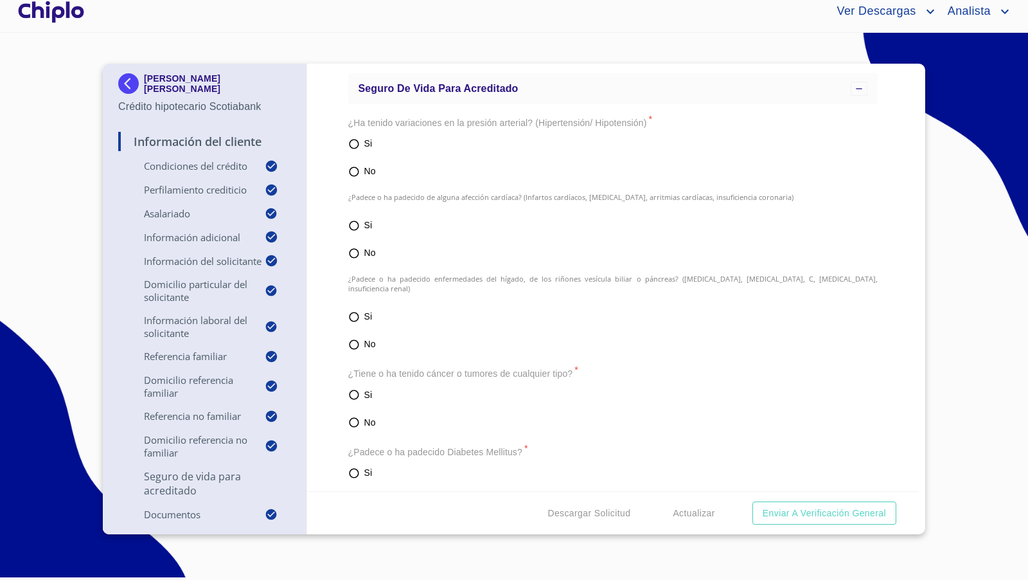
scroll to position [5054, 0]
click at [353, 166] on input "No" at bounding box center [354, 170] width 12 height 15
radio input "true"
click at [354, 248] on input "No" at bounding box center [354, 252] width 12 height 15
radio input "true"
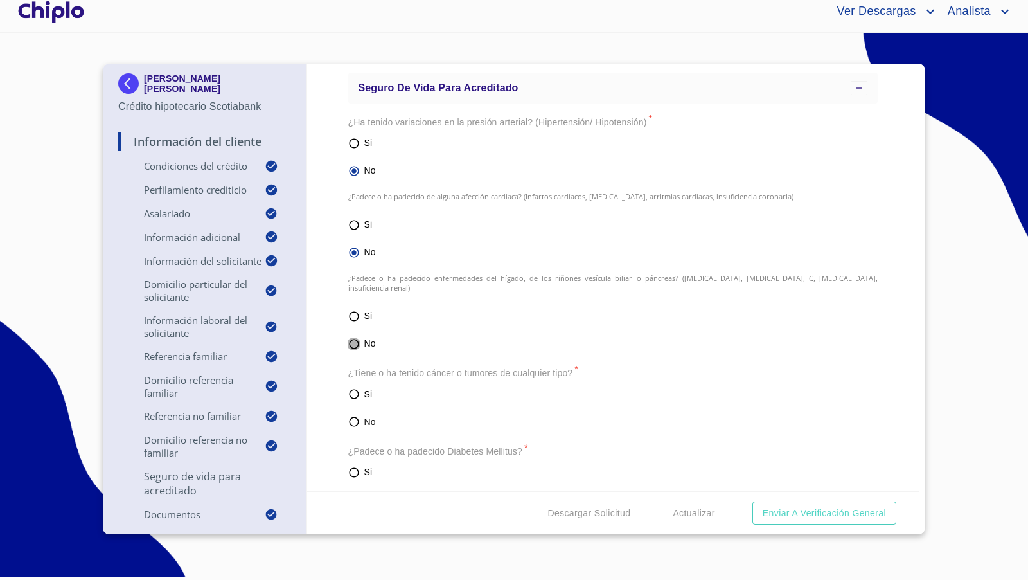
click at [356, 336] on input "No" at bounding box center [354, 343] width 12 height 15
radio input "true"
click at [356, 414] on input "No" at bounding box center [354, 421] width 12 height 15
radio input "true"
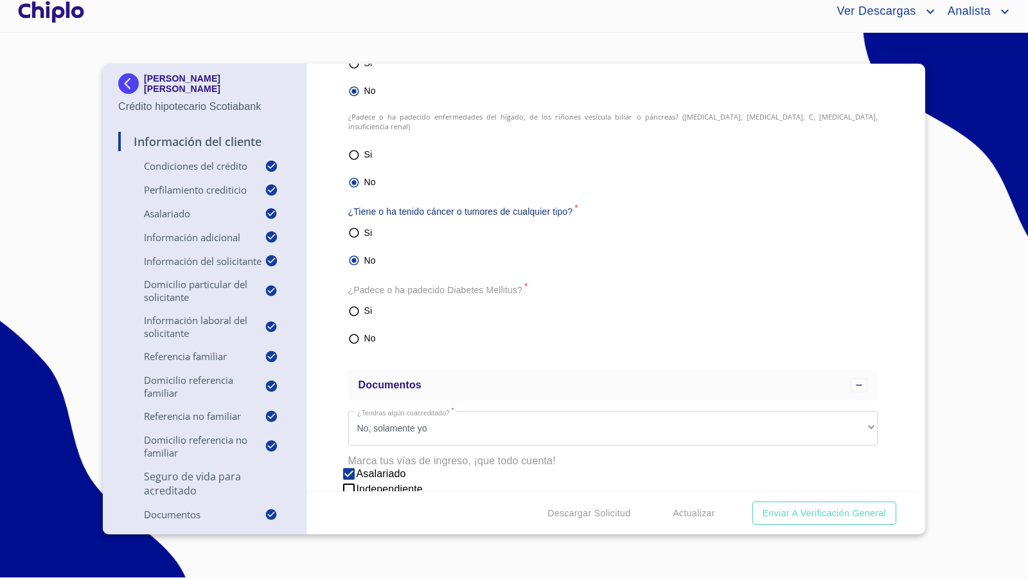
scroll to position [5222, 0]
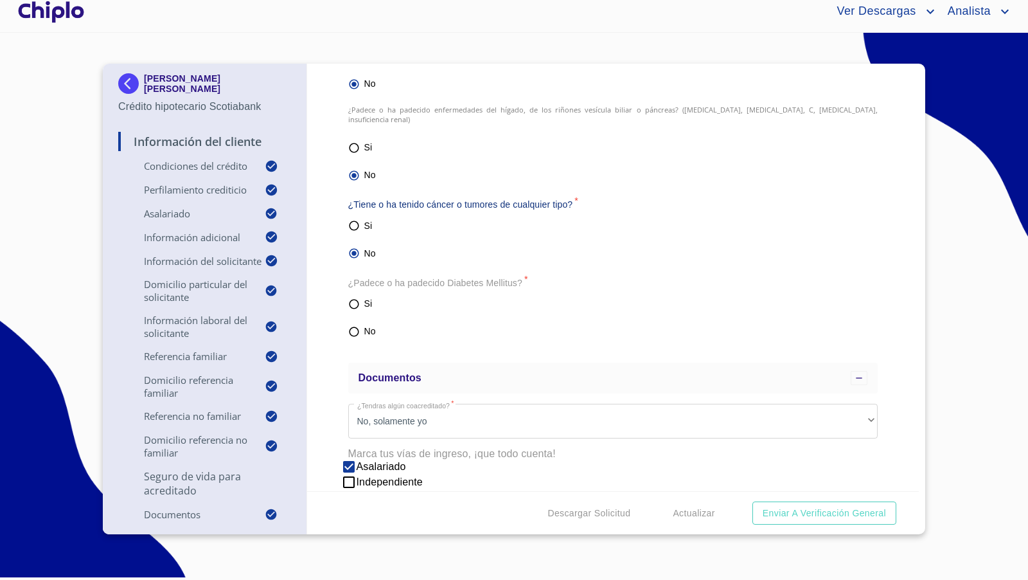
click at [354, 324] on input "No" at bounding box center [354, 331] width 12 height 15
radio input "true"
click at [334, 348] on div "Información del Cliente Condiciones del Crédito Selecciona tu producto   * Adqu…" at bounding box center [613, 277] width 612 height 427
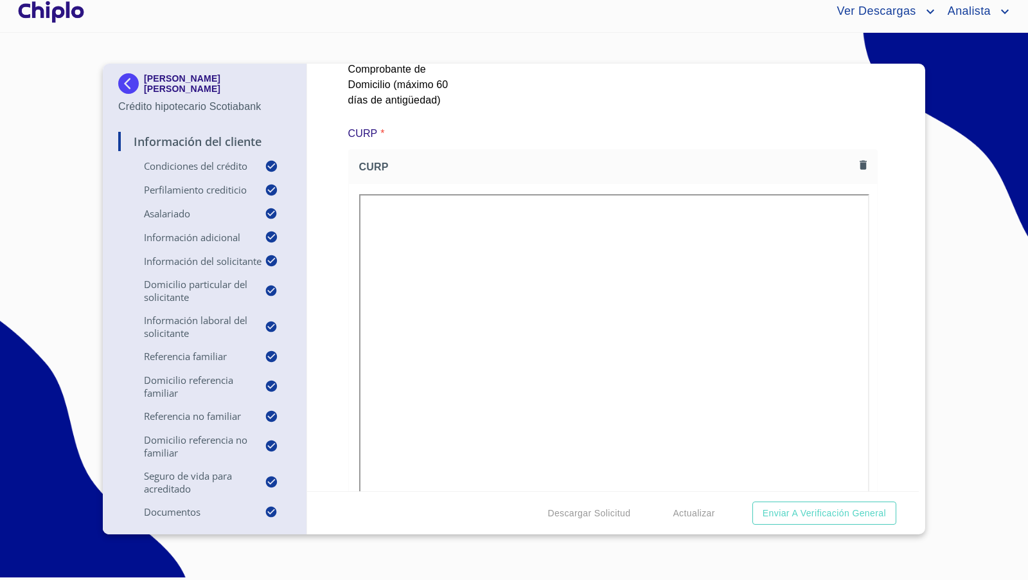
scroll to position [6983, 0]
click at [871, 361] on div "Información del Cliente Condiciones del Crédito Selecciona tu producto   * Adqu…" at bounding box center [613, 277] width 612 height 427
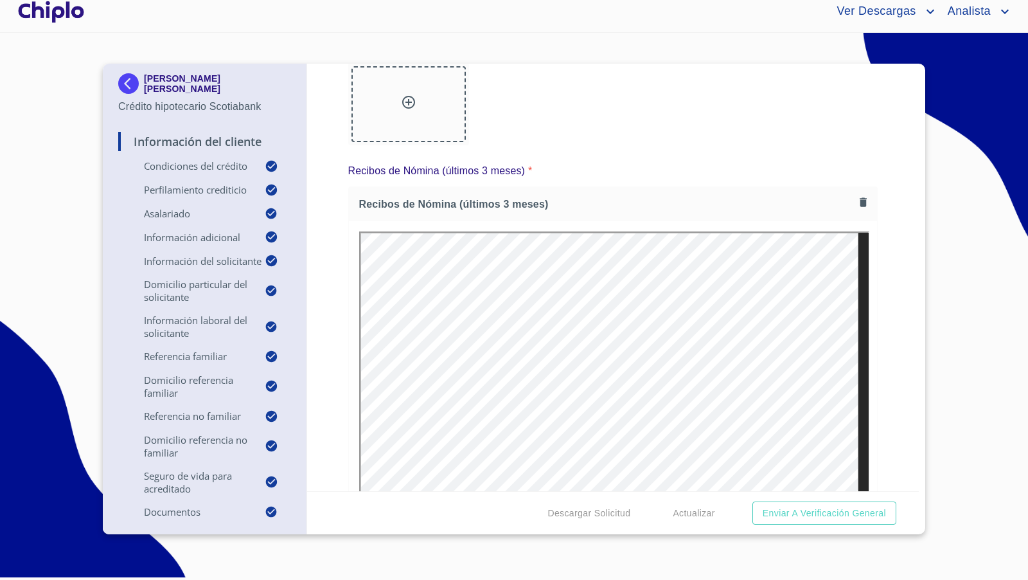
click at [882, 292] on div "Información del Cliente Condiciones del Crédito Selecciona tu producto   * Adqu…" at bounding box center [613, 277] width 612 height 427
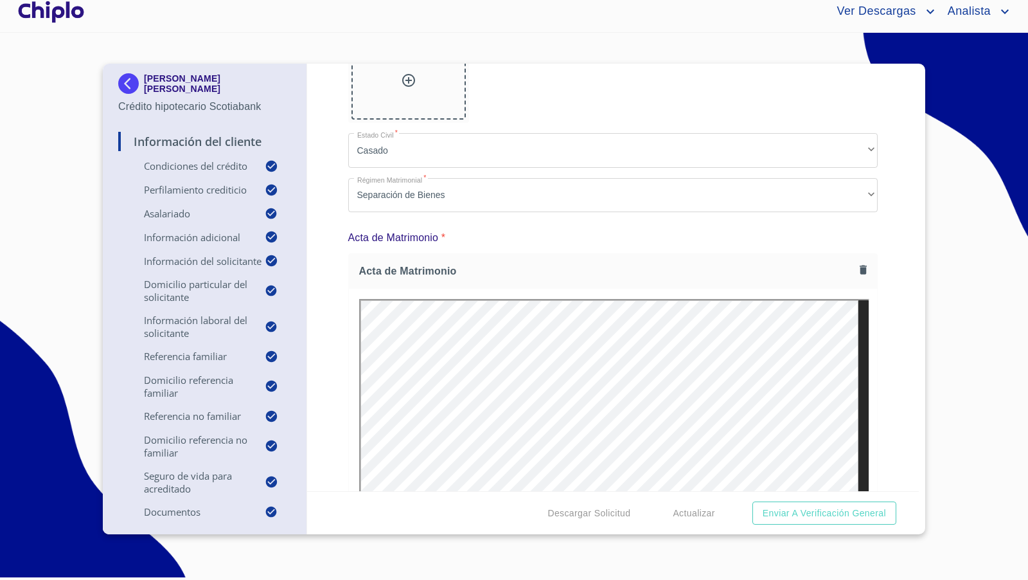
scroll to position [9132, 0]
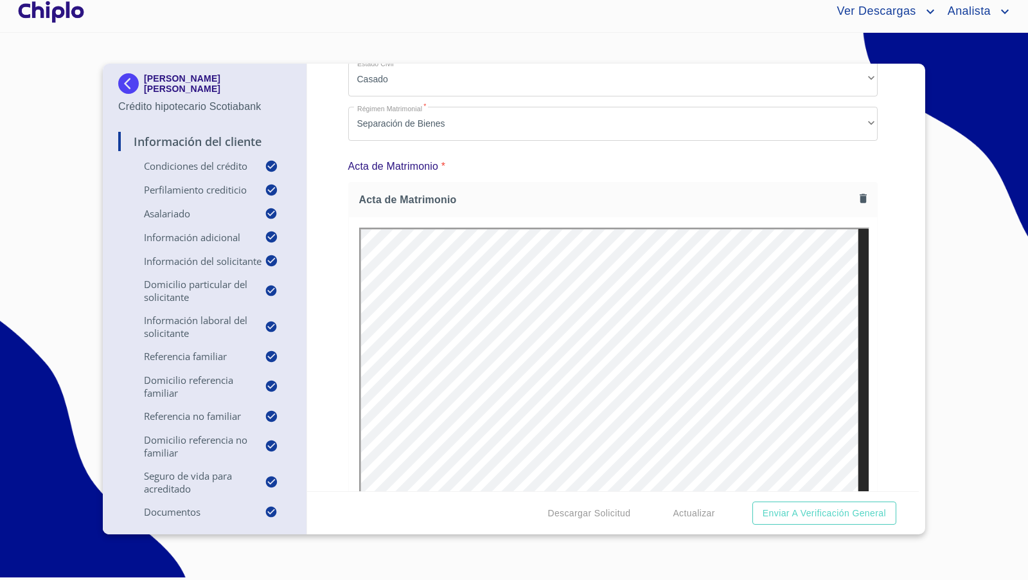
scroll to position [9204, 0]
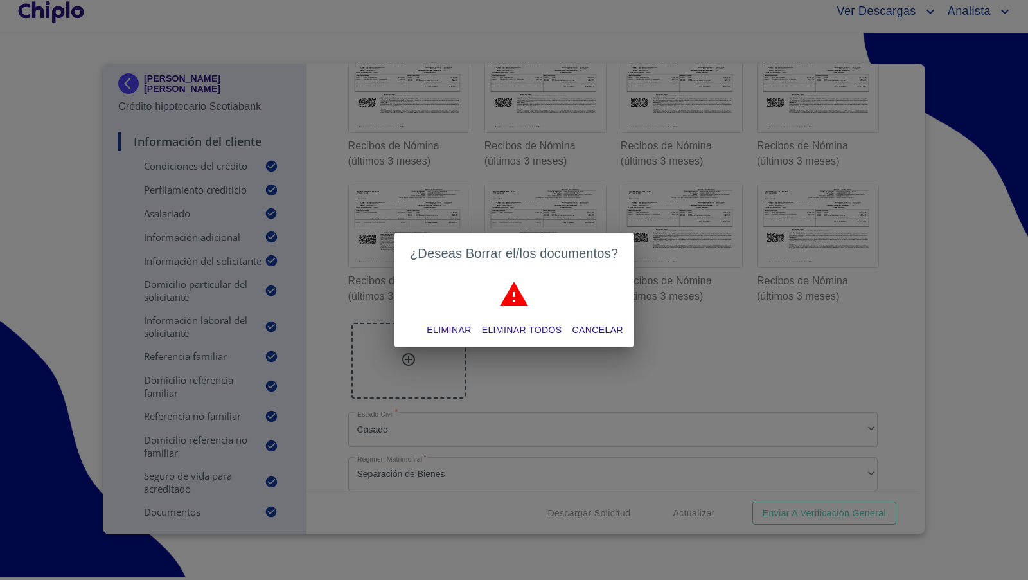
click at [460, 326] on span "Eliminar" at bounding box center [449, 330] width 44 height 16
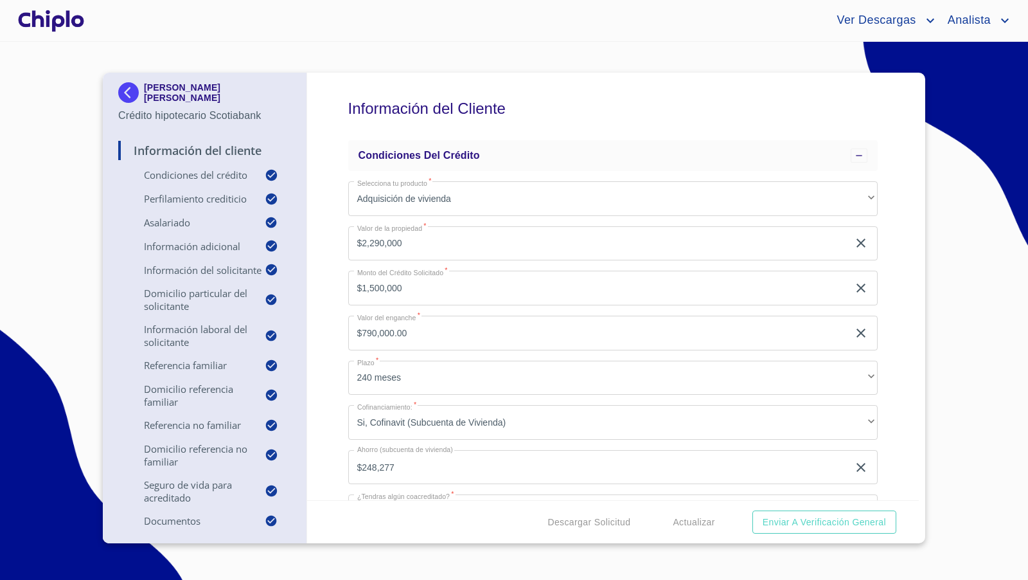
click at [337, 312] on div "Información del Cliente Condiciones del Crédito Selecciona tu producto   * Adqu…" at bounding box center [613, 286] width 612 height 427
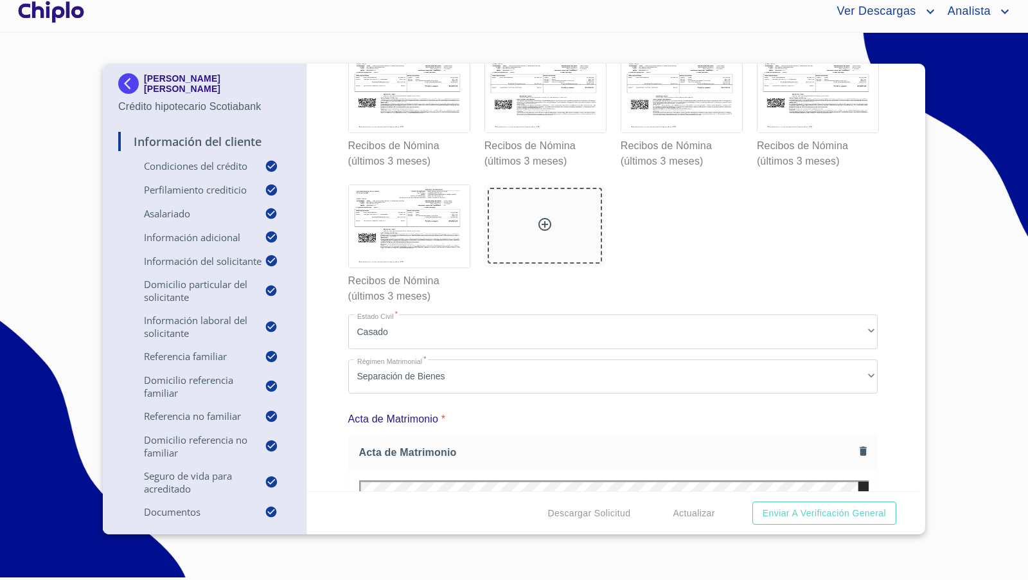
click at [899, 314] on div "Información del Cliente Condiciones del Crédito Selecciona tu producto   * Adqu…" at bounding box center [613, 277] width 612 height 427
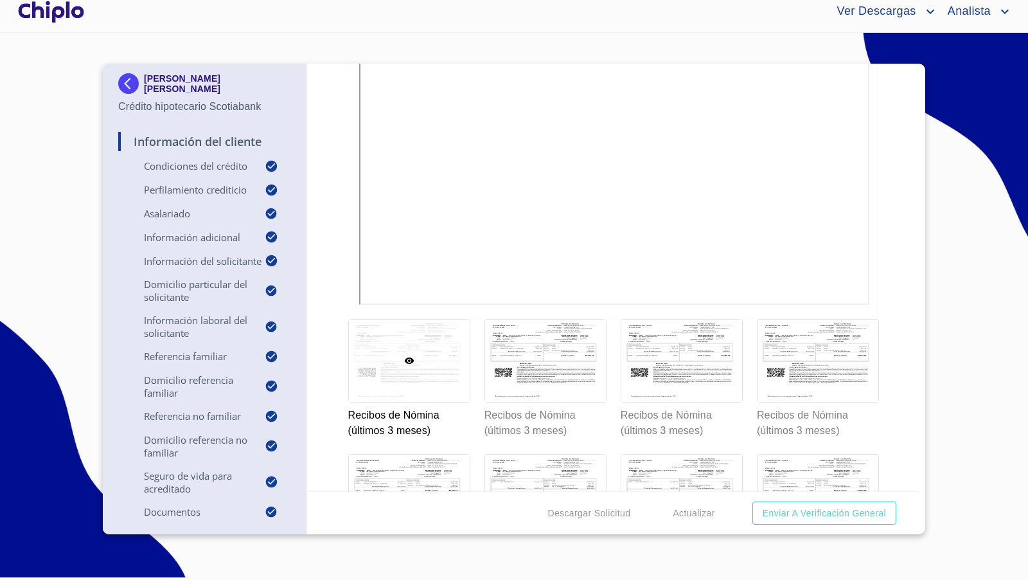
scroll to position [8390, 0]
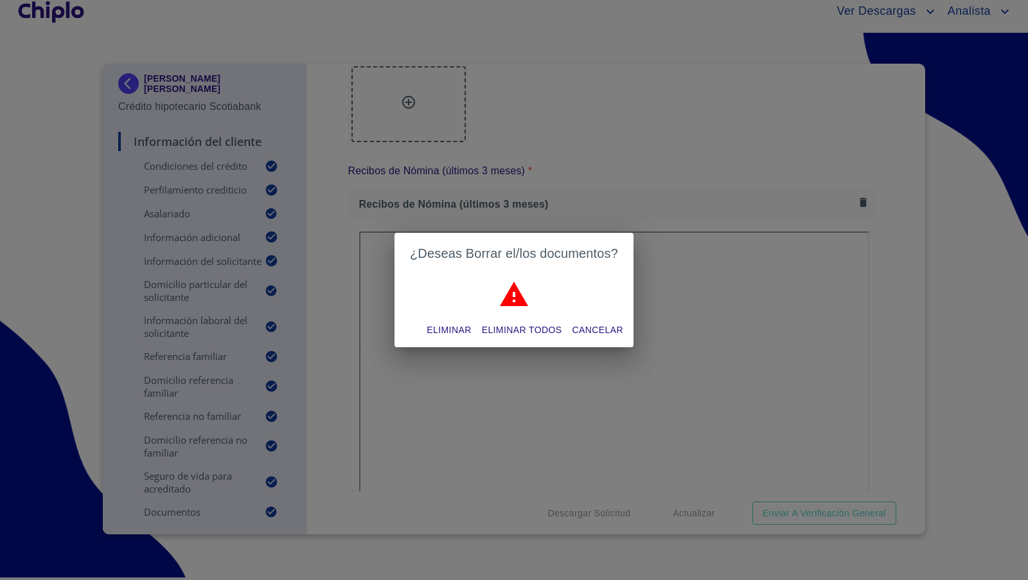
click at [453, 326] on span "Eliminar" at bounding box center [449, 330] width 44 height 16
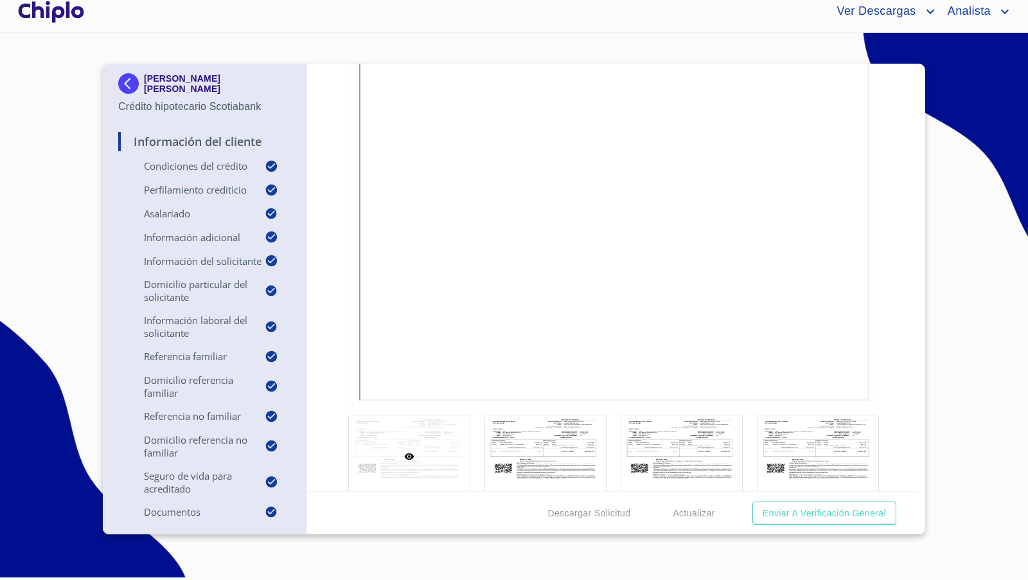
scroll to position [8265, 0]
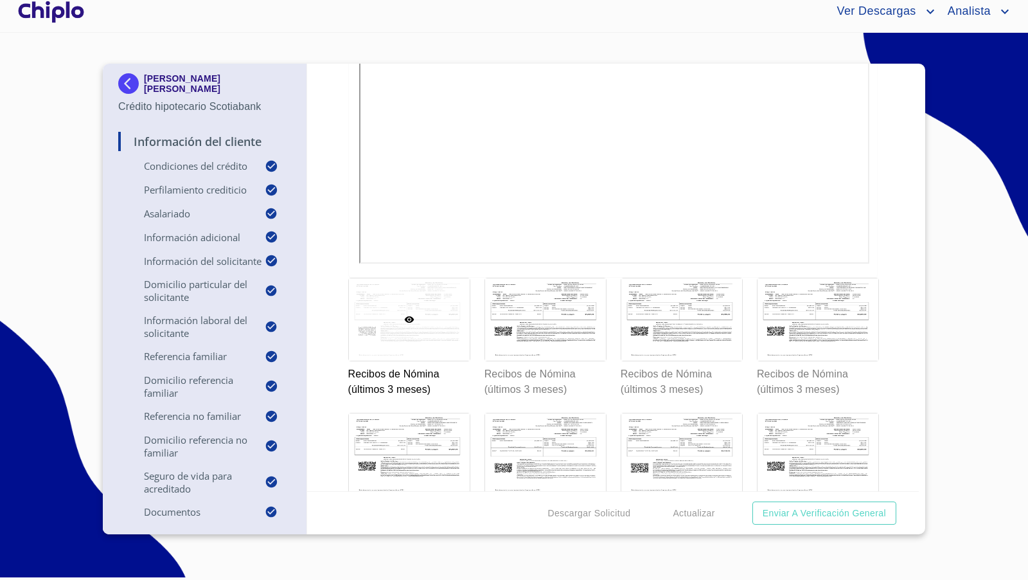
scroll to position [8479, 0]
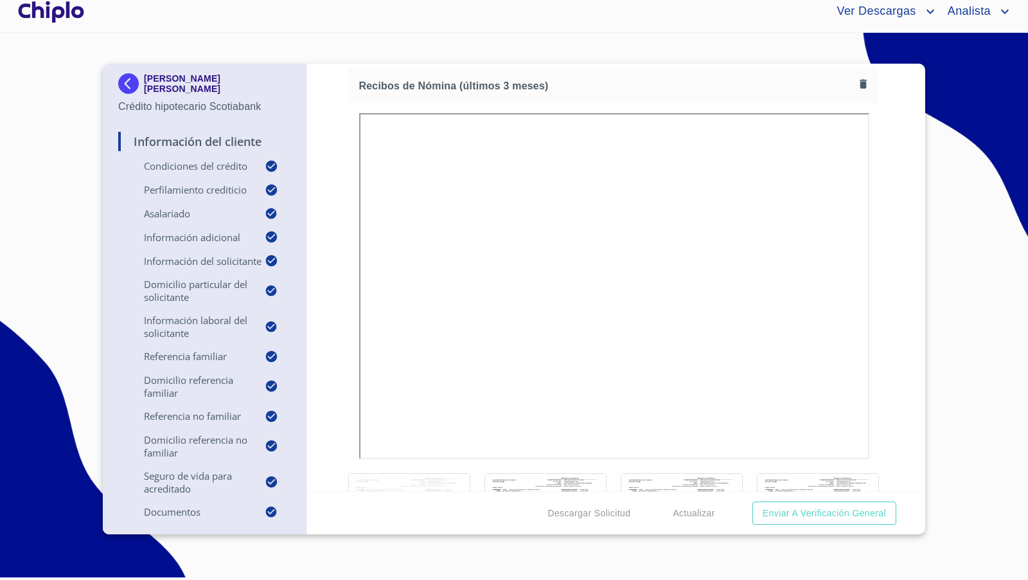
scroll to position [8170, 0]
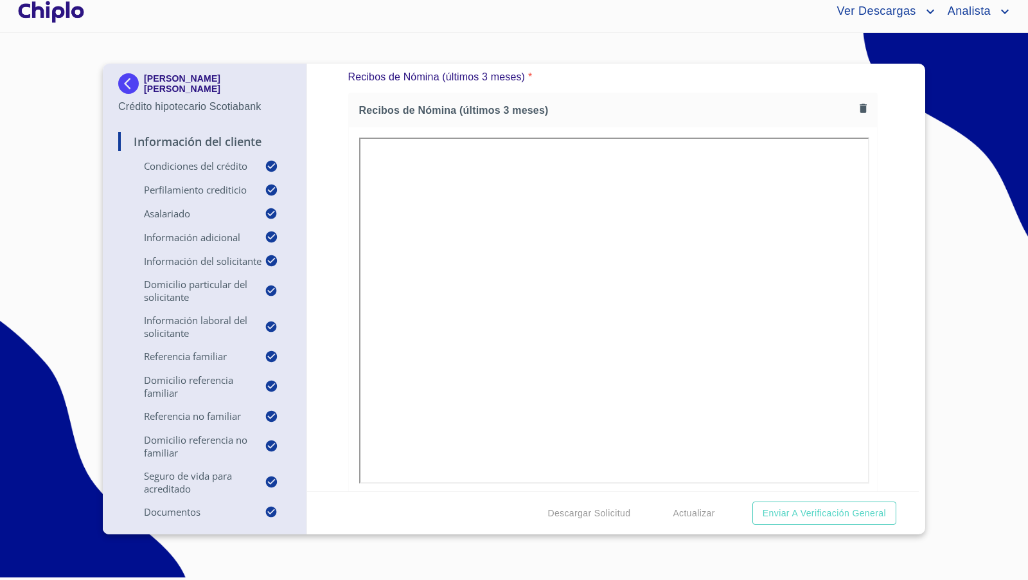
click at [875, 409] on div "Información del Cliente Condiciones del Crédito Selecciona tu producto   * Adqu…" at bounding box center [613, 277] width 612 height 427
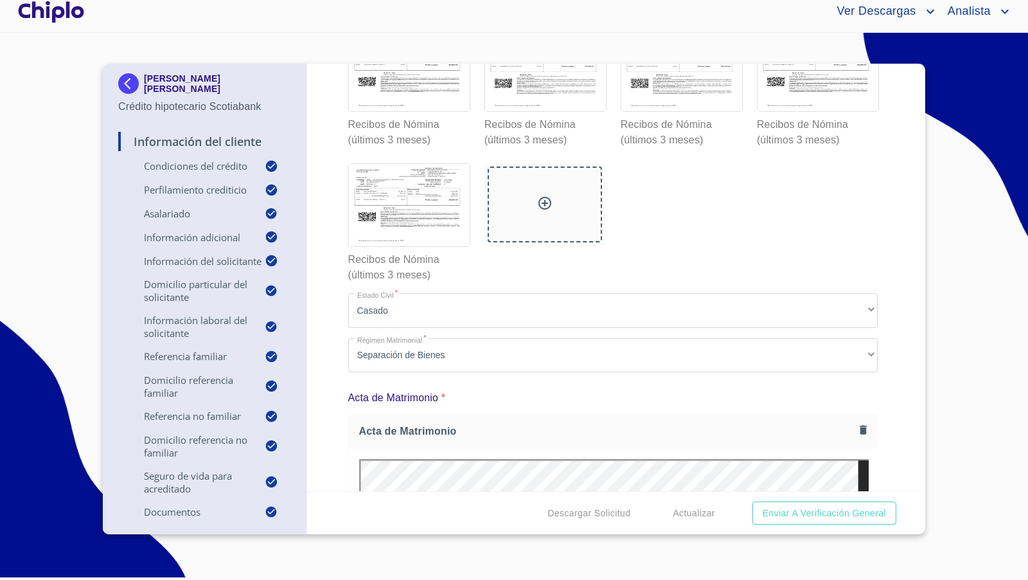
scroll to position [8832, 0]
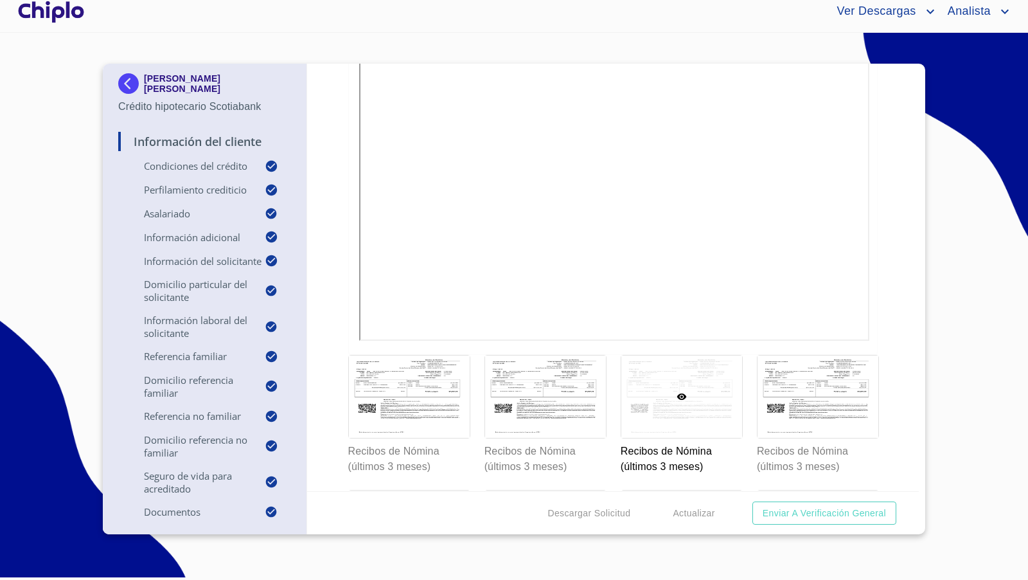
scroll to position [8295, 0]
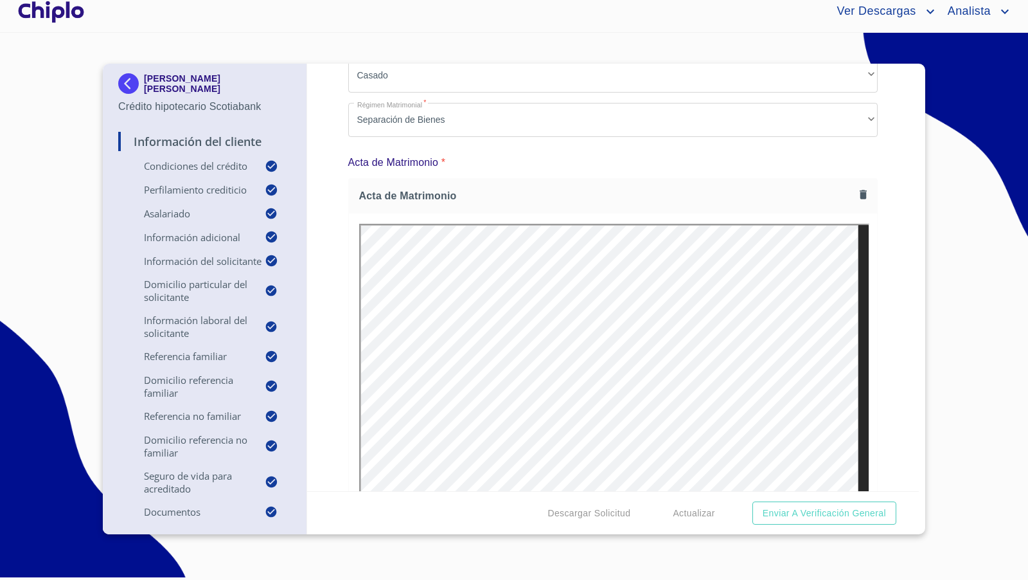
scroll to position [9025, 0]
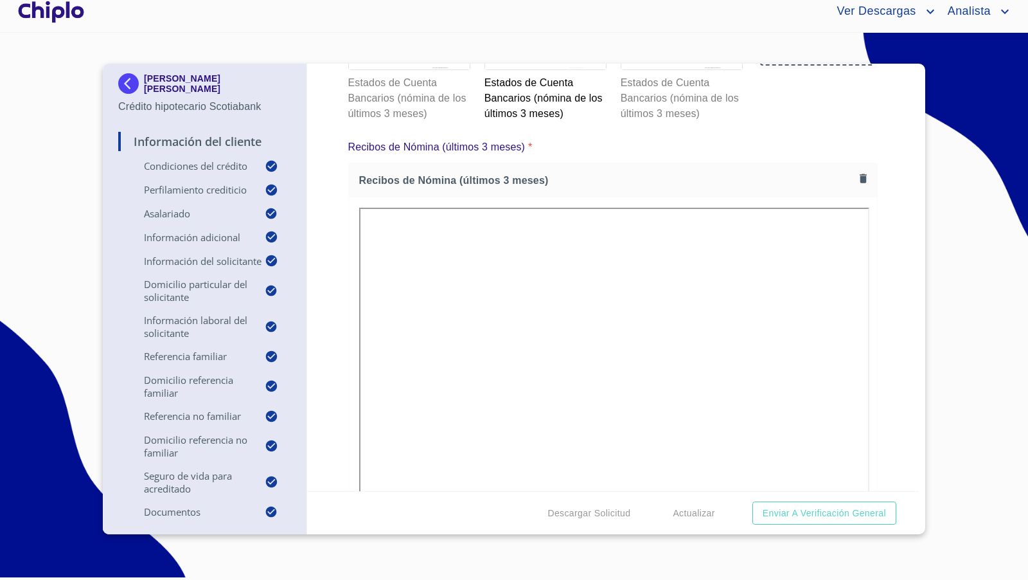
scroll to position [8104, 0]
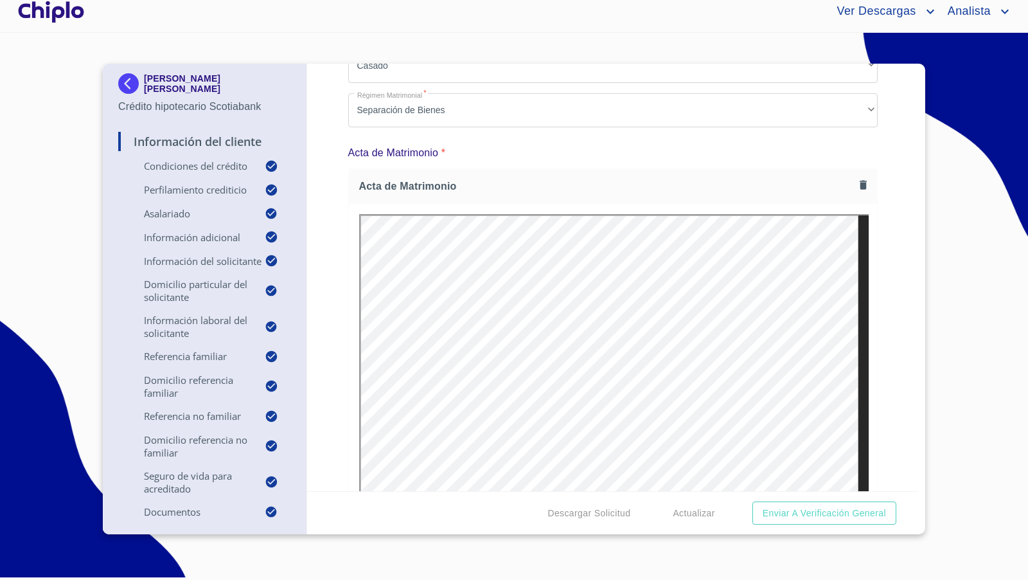
scroll to position [9077, 0]
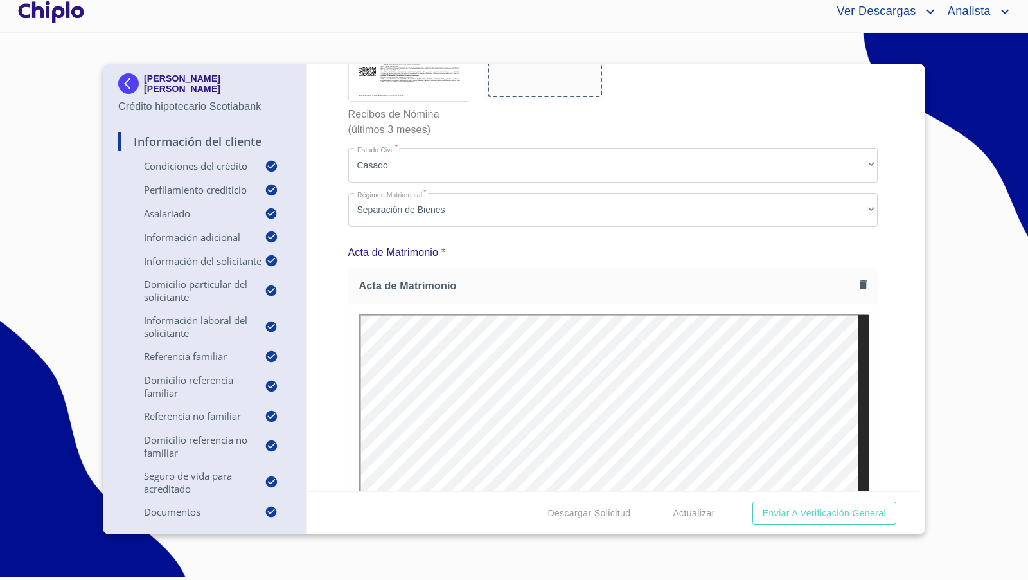
scroll to position [8927, 0]
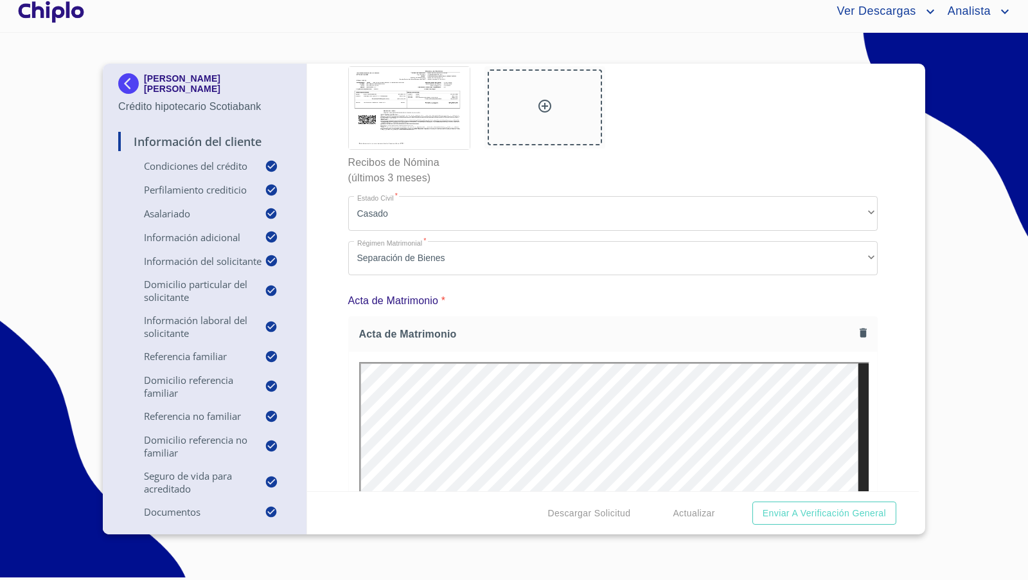
scroll to position [8869, 0]
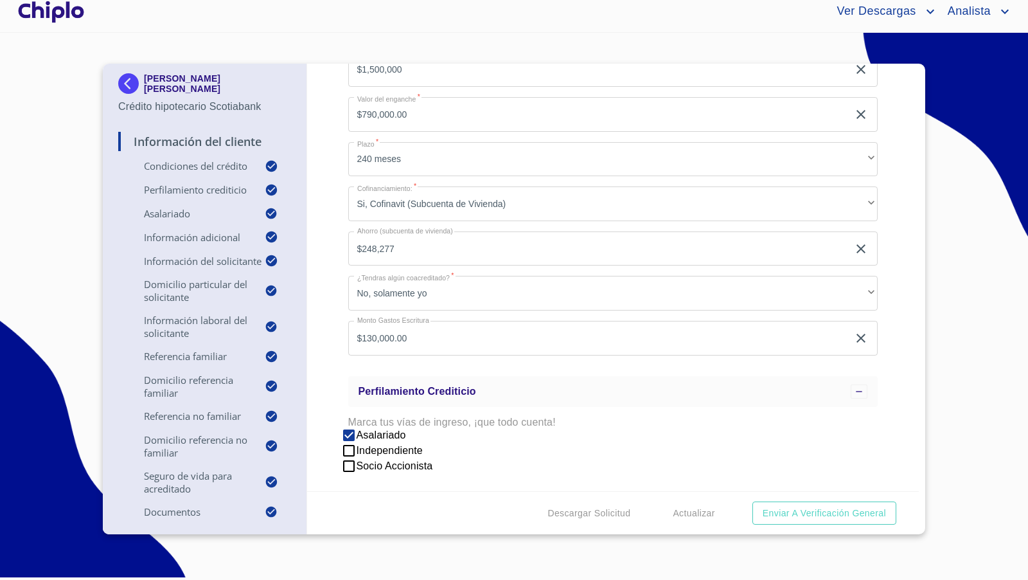
scroll to position [0, 0]
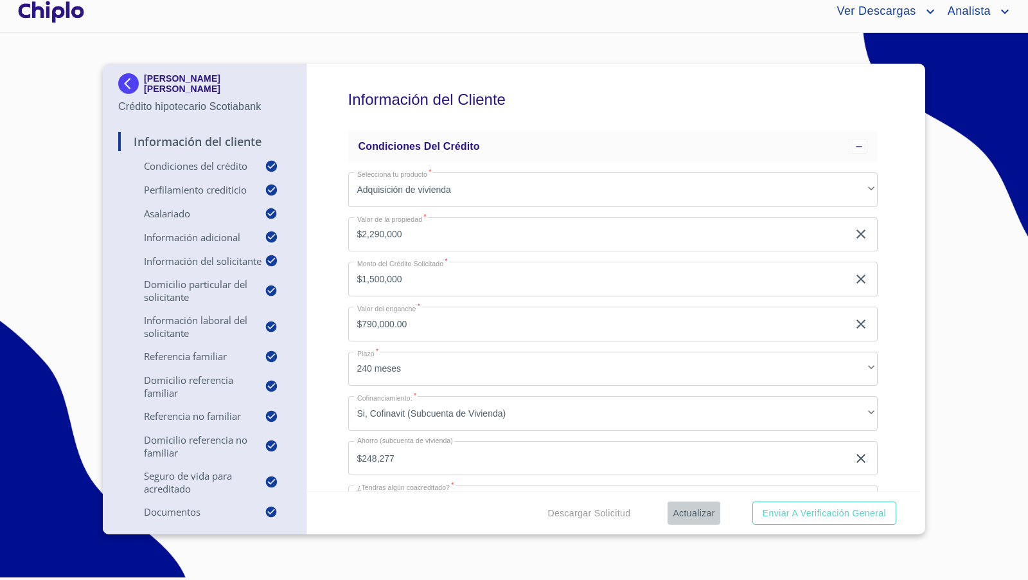
click at [683, 510] on span "Actualizar" at bounding box center [694, 513] width 42 height 16
click at [900, 387] on div "Información del Cliente Condiciones del Crédito Selecciona tu producto   * Adqu…" at bounding box center [613, 277] width 612 height 427
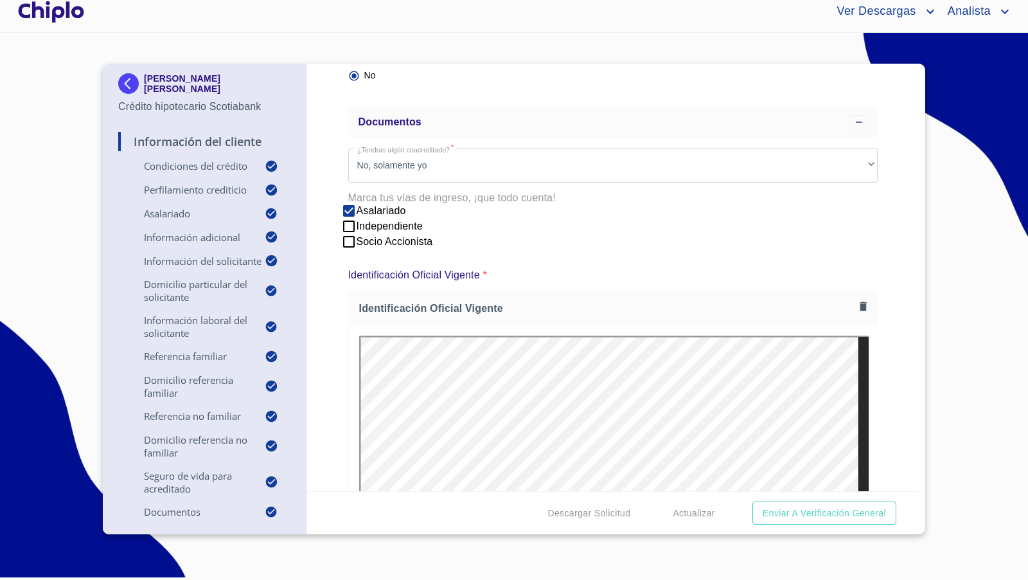
scroll to position [5484, 0]
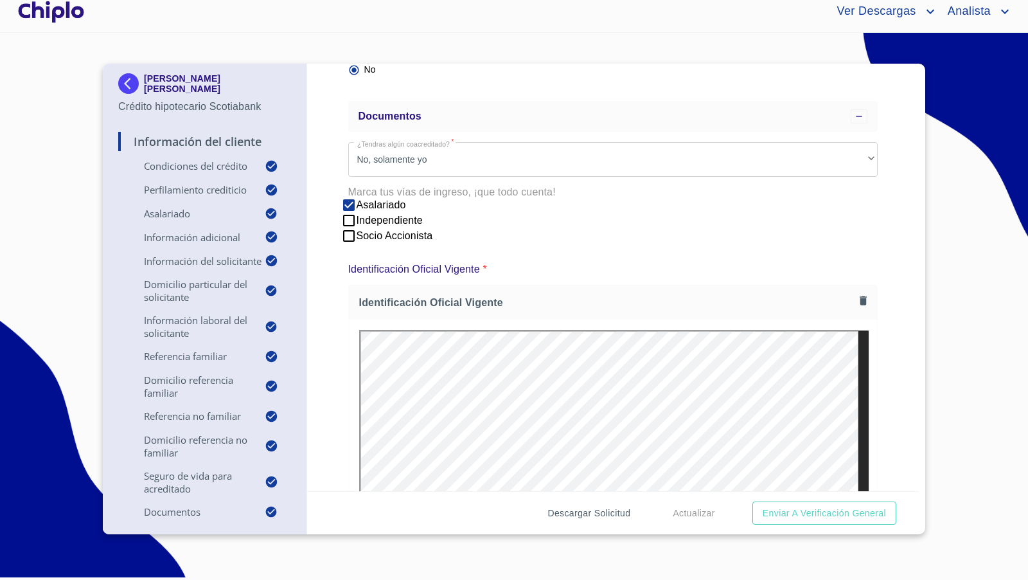
click at [610, 513] on span "Descargar Solicitud" at bounding box center [588, 513] width 83 height 16
click at [882, 443] on div "Información del Cliente Condiciones del Crédito Selecciona tu producto   * Adqu…" at bounding box center [613, 277] width 612 height 427
click at [871, 317] on div "Información del Cliente Condiciones del Crédito Selecciona tu producto   * Adqu…" at bounding box center [613, 277] width 612 height 427
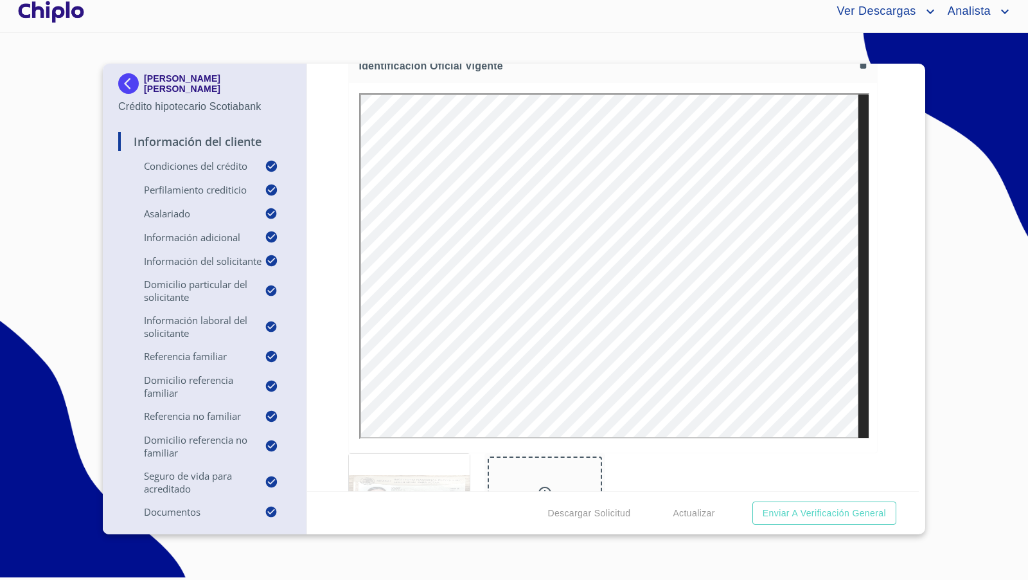
scroll to position [5738, 0]
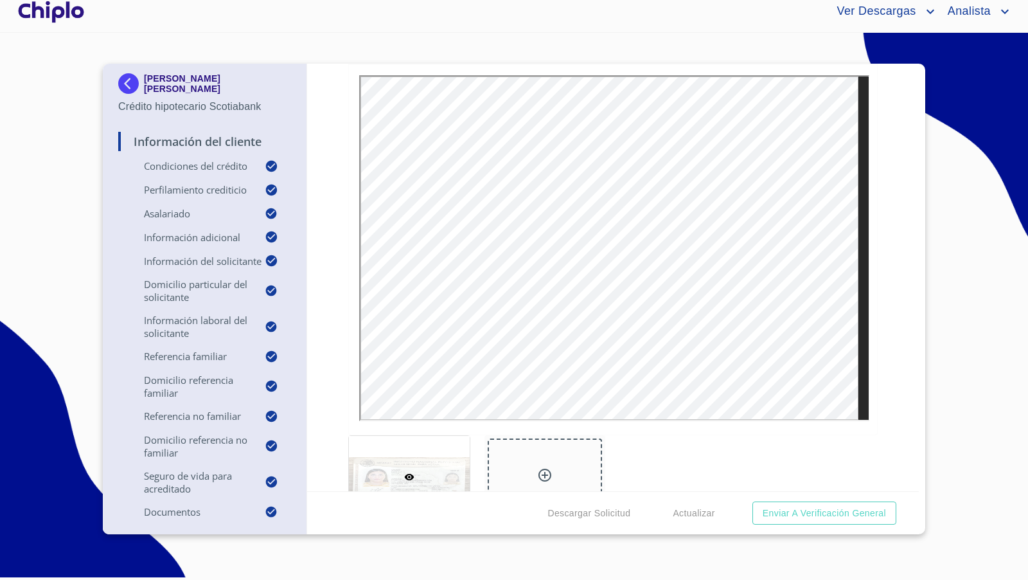
click at [888, 296] on div "Información del Cliente Condiciones del Crédito Selecciona tu producto   * Adqu…" at bounding box center [613, 277] width 612 height 427
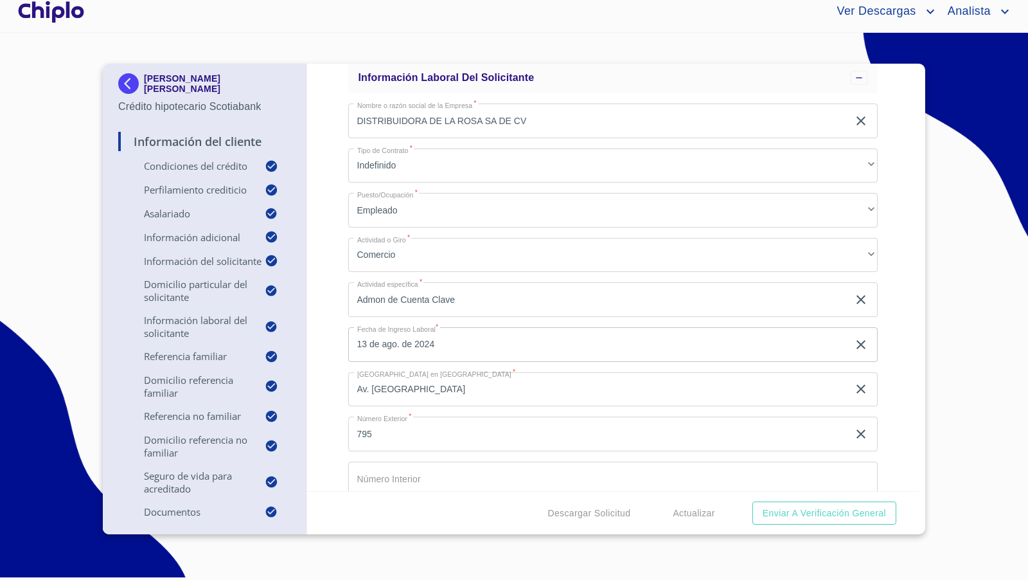
scroll to position [2847, 0]
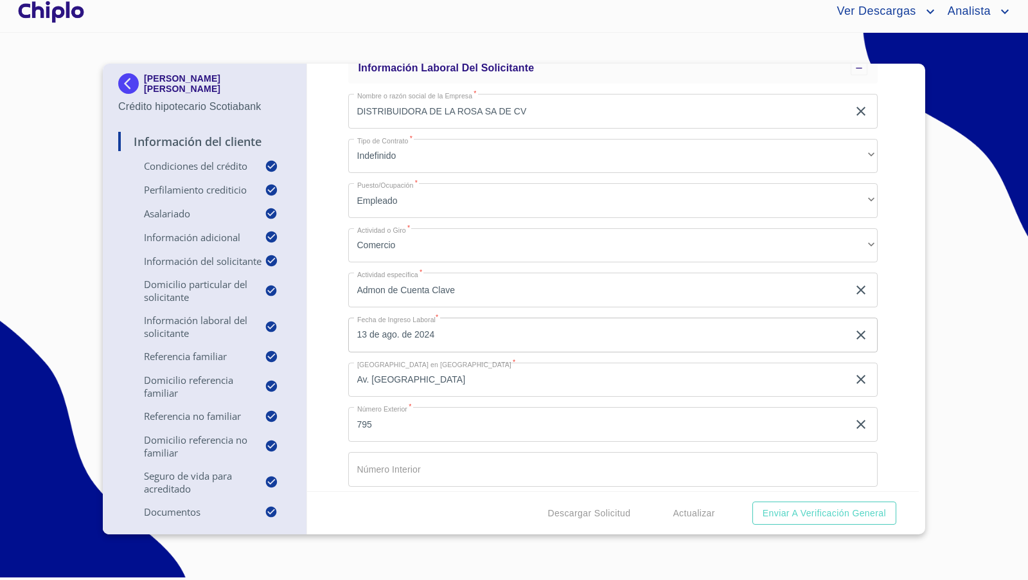
click at [884, 371] on div "Información del Cliente Condiciones del Crédito Selecciona tu producto   * Adqu…" at bounding box center [613, 277] width 612 height 427
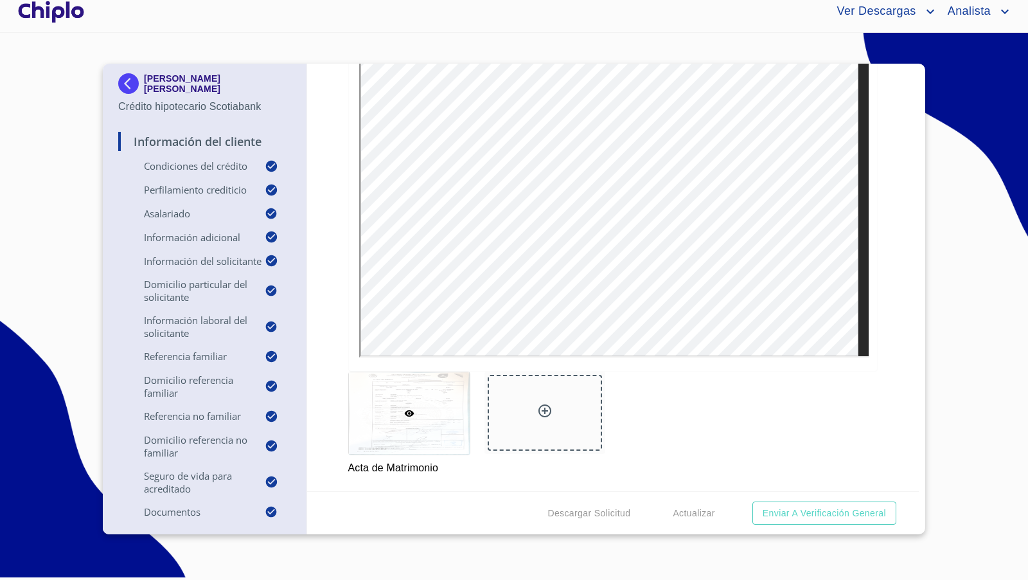
scroll to position [9801, 0]
drag, startPoint x: 867, startPoint y: 272, endPoint x: 947, endPoint y: 445, distance: 190.6
click at [867, 272] on div "Información del Cliente Condiciones del Crédito Selecciona tu producto   * Adqu…" at bounding box center [613, 277] width 612 height 427
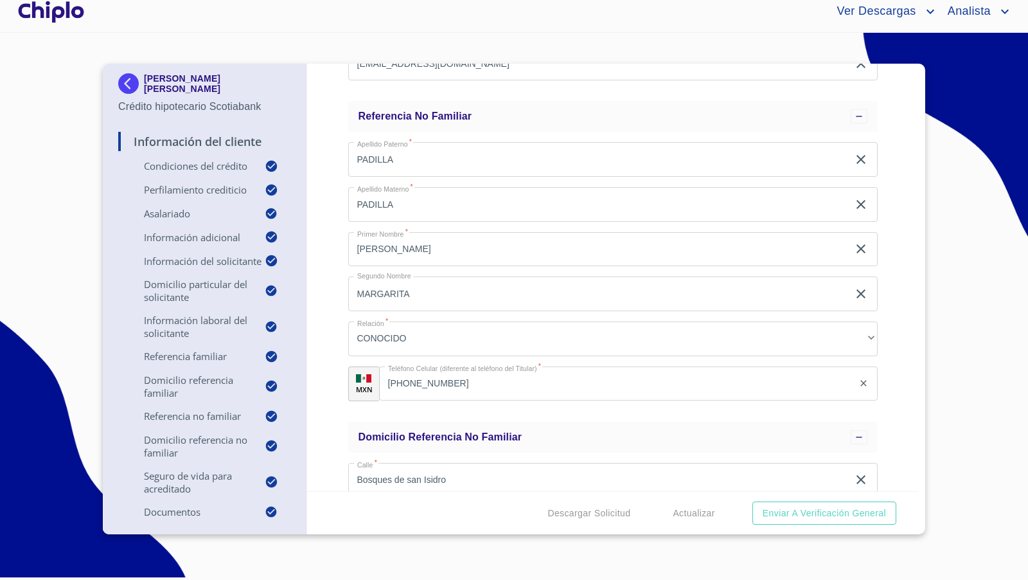
scroll to position [4300, 0]
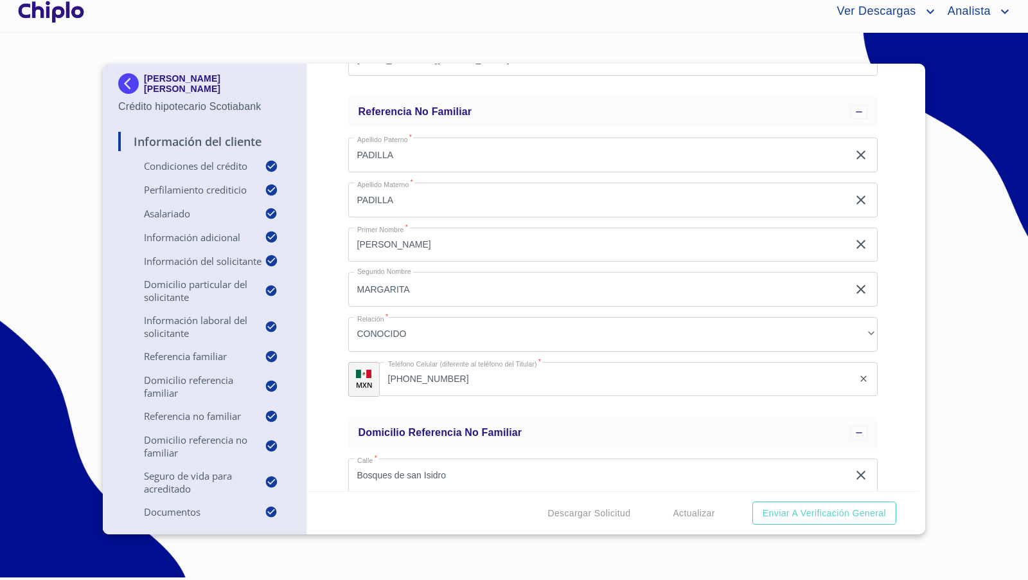
click at [894, 313] on div "Información del Cliente Condiciones del Crédito Selecciona tu producto   * Adqu…" at bounding box center [613, 277] width 612 height 427
copy div "MAYA ACAYACAQUETZI BENITEZ LEYVA Crédito hipotecario Scotiabank"
drag, startPoint x: 270, startPoint y: 107, endPoint x: 90, endPoint y: 165, distance: 189.0
click at [90, 165] on section "MAYA ACAYACAQUETZI BENITEZ LEYVA Crédito hipotecario Scotiabank Información del…" at bounding box center [514, 302] width 1028 height 538
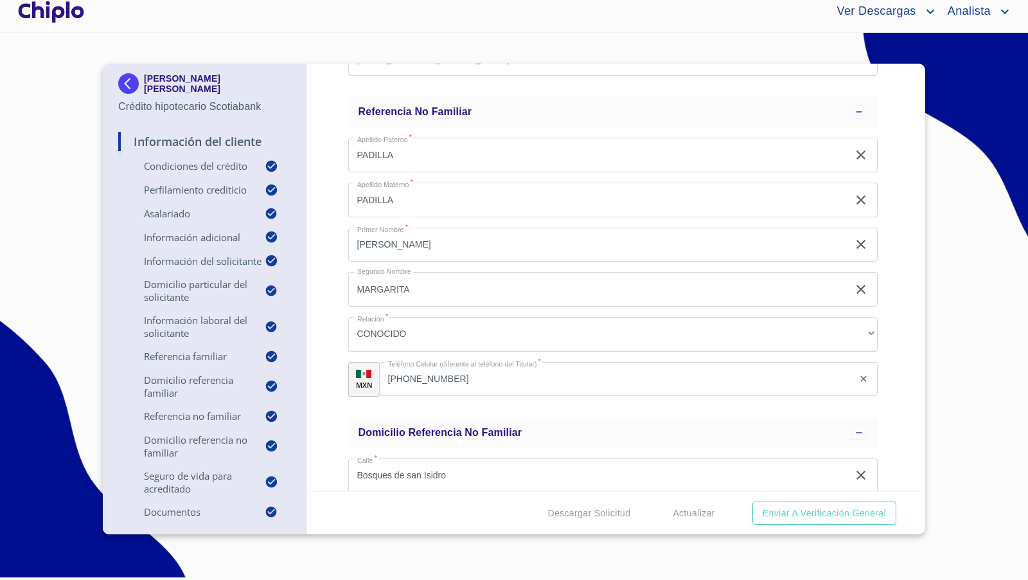
click at [893, 314] on div "Información del Cliente Condiciones del Crédito Selecciona tu producto   * Adqu…" at bounding box center [613, 277] width 612 height 427
click at [893, 313] on div "Información del Cliente Condiciones del Crédito Selecciona tu producto   * Adqu…" at bounding box center [613, 277] width 612 height 427
click at [897, 276] on div "Información del Cliente Condiciones del Crédito Selecciona tu producto   * Adqu…" at bounding box center [613, 277] width 612 height 427
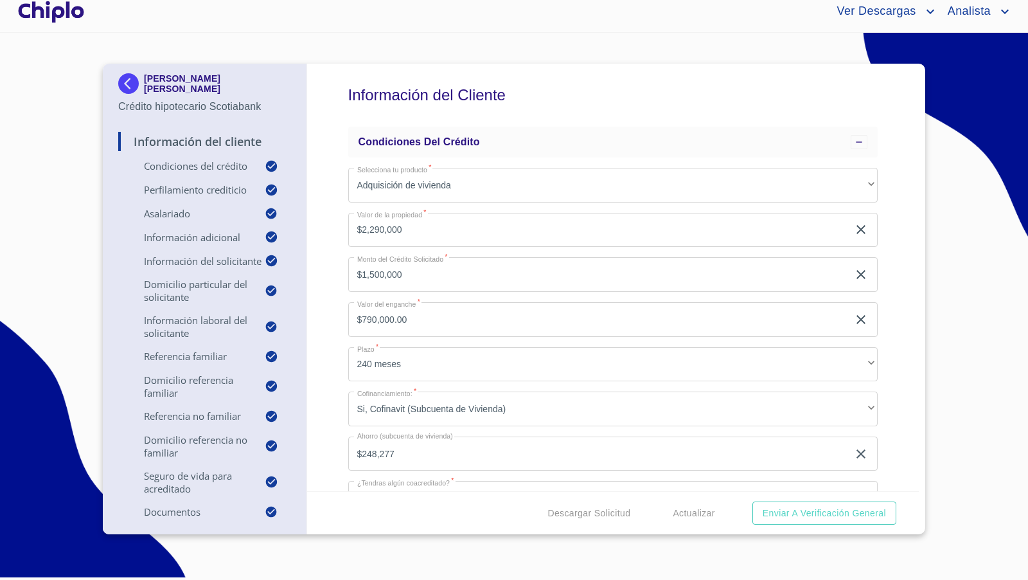
scroll to position [0, 0]
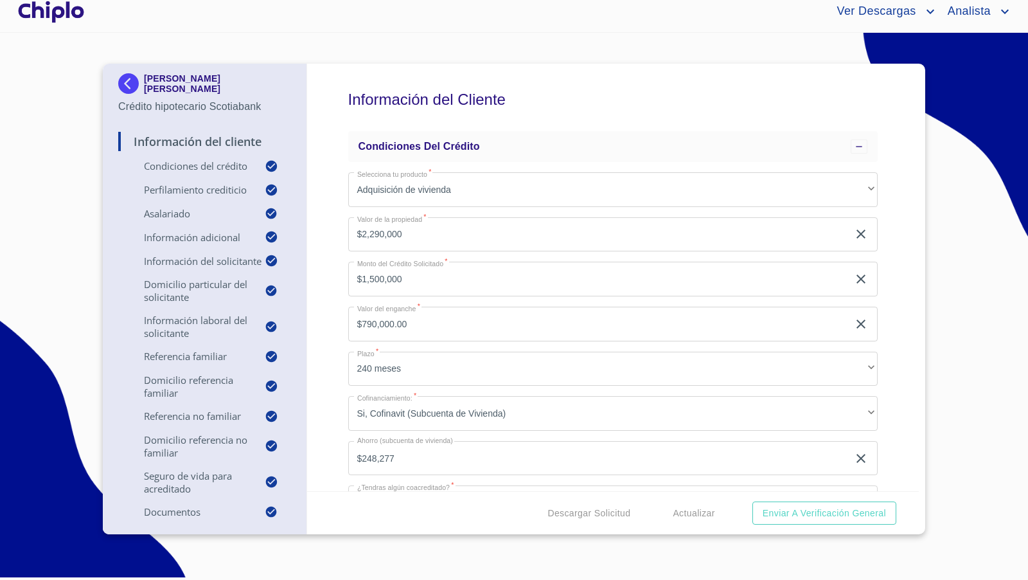
click at [891, 323] on div "Información del Cliente Condiciones del Crédito Selecciona tu producto   * Adqu…" at bounding box center [613, 277] width 612 height 427
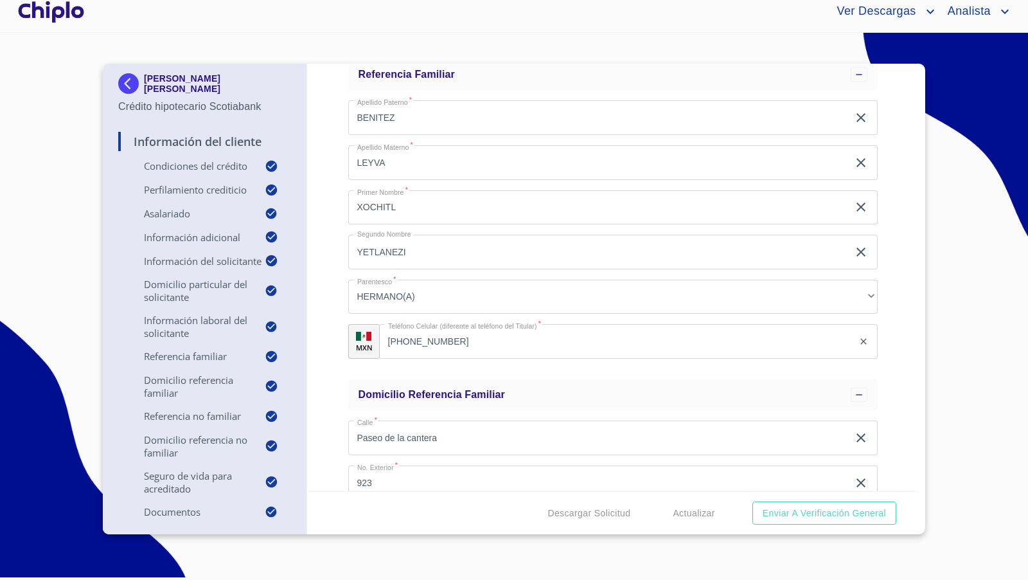
scroll to position [3603, 0]
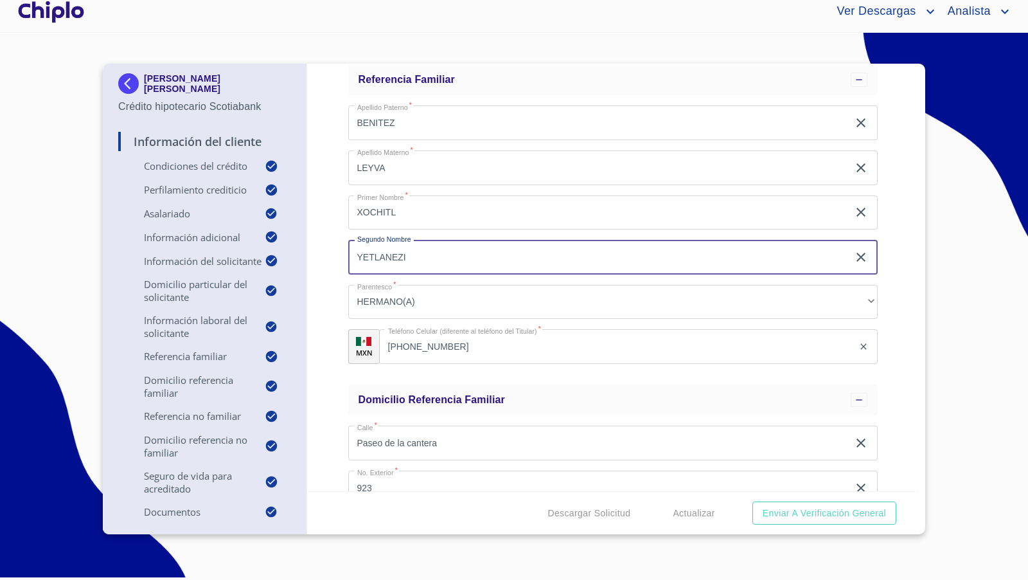
drag, startPoint x: 422, startPoint y: 255, endPoint x: 355, endPoint y: 254, distance: 66.2
click at [355, 254] on input "YETLANEZI" at bounding box center [598, 257] width 501 height 35
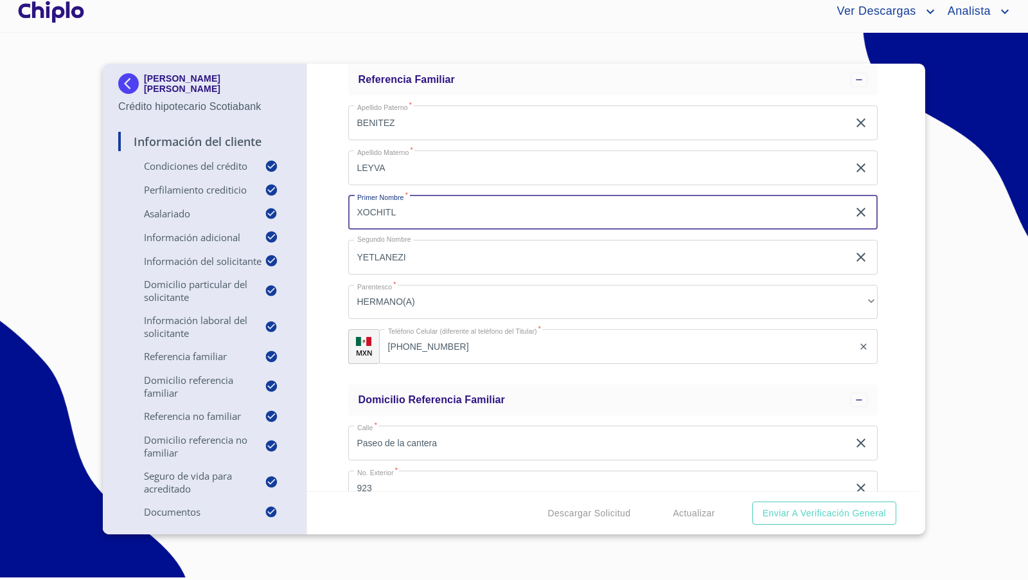
drag, startPoint x: 415, startPoint y: 210, endPoint x: 344, endPoint y: 206, distance: 70.8
click at [344, 206] on div "Información del Cliente Condiciones del Crédito Selecciona tu producto   * Adqu…" at bounding box center [613, 277] width 612 height 427
click at [327, 247] on div "Información del Cliente Condiciones del Crédito Selecciona tu producto   * Adqu…" at bounding box center [613, 277] width 612 height 427
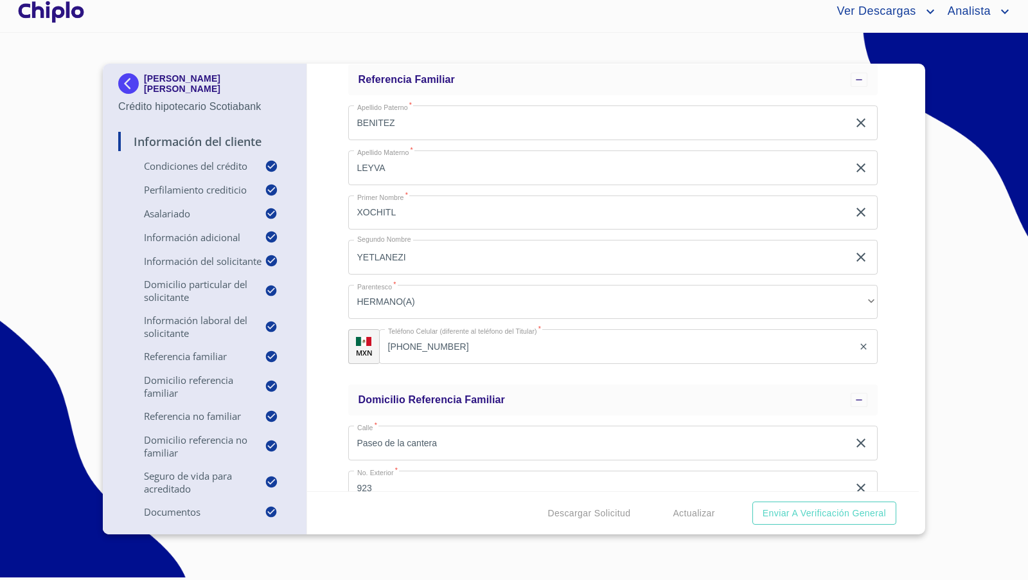
click at [895, 348] on div "Información del Cliente Condiciones del Crédito Selecciona tu producto   * Adqu…" at bounding box center [613, 277] width 612 height 427
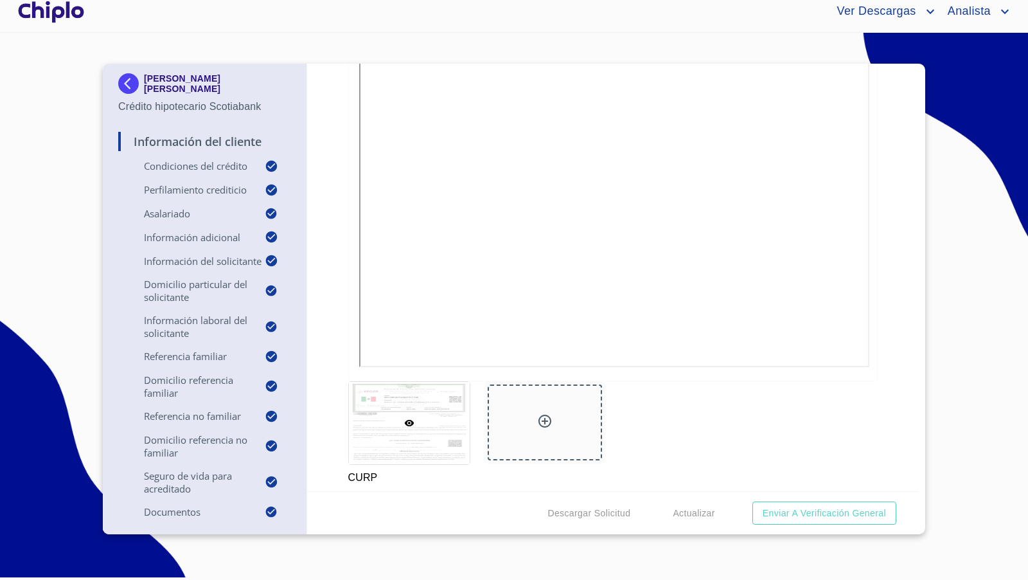
scroll to position [7152, 0]
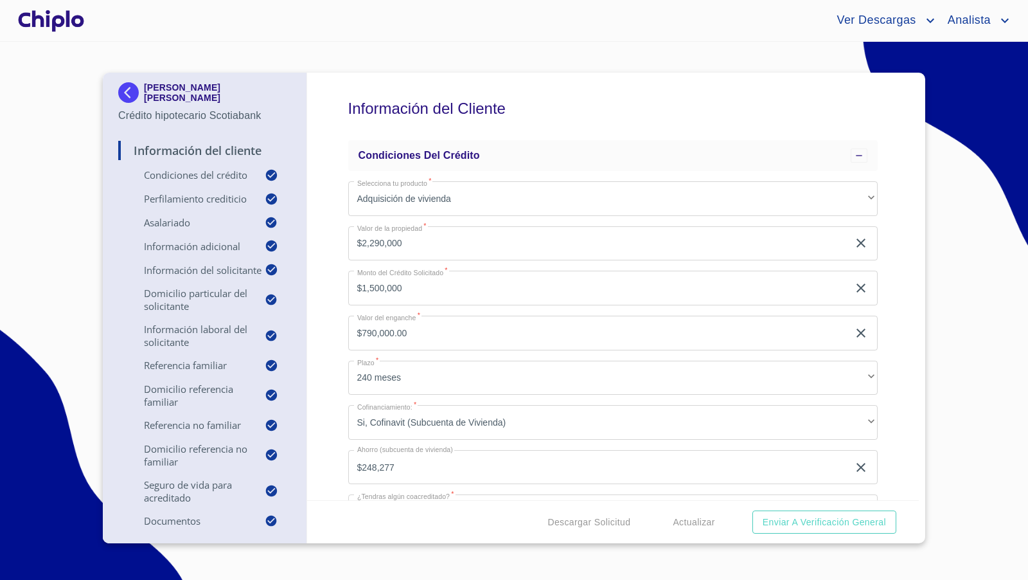
scroll to position [7152, 0]
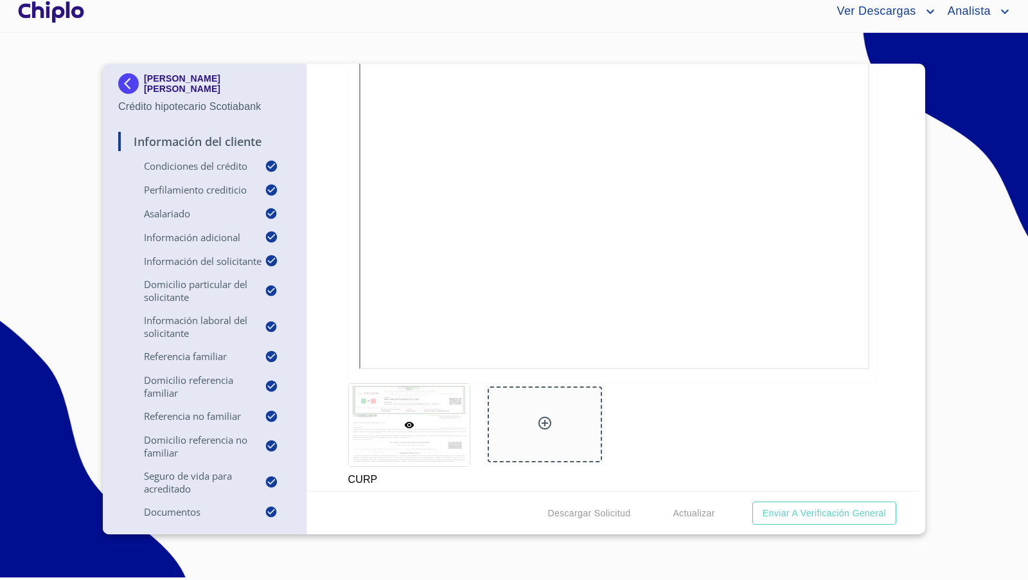
click at [893, 237] on div "Información del Cliente Condiciones del Crédito Selecciona tu producto   * Adqu…" at bounding box center [613, 277] width 612 height 427
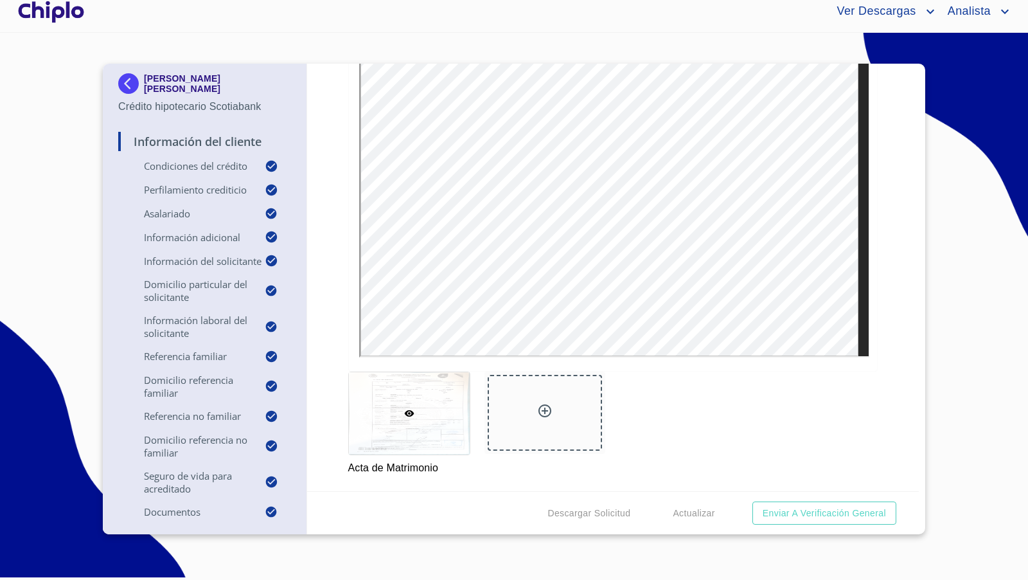
scroll to position [9801, 0]
click at [817, 514] on span "Enviar a Verificación General" at bounding box center [824, 513] width 123 height 16
click at [832, 510] on span "Enviar a Verificación General" at bounding box center [824, 513] width 123 height 16
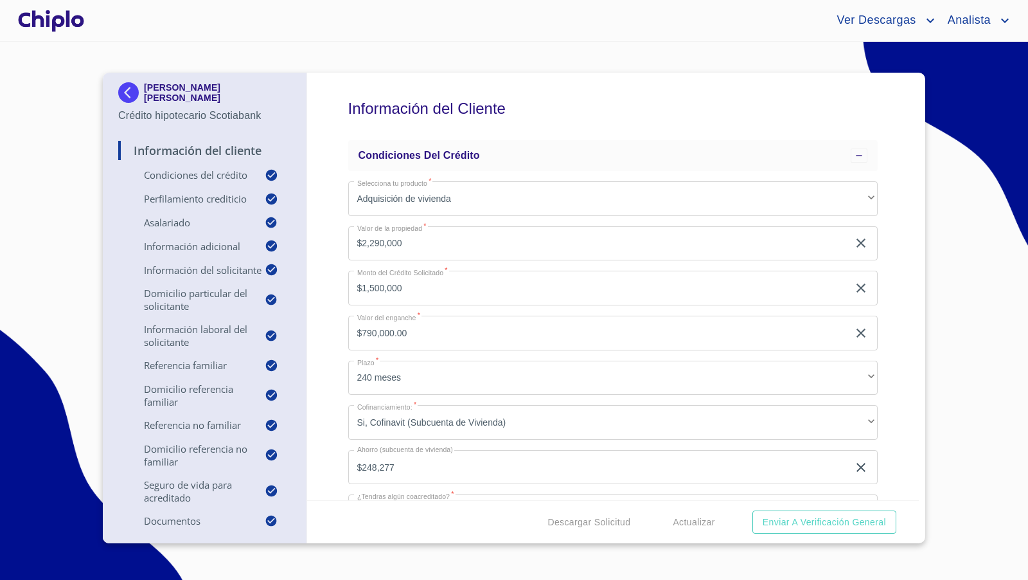
drag, startPoint x: 885, startPoint y: 333, endPoint x: 880, endPoint y: 328, distance: 7.3
click at [884, 333] on div "Información del Cliente Condiciones del Crédito Selecciona tu producto   * Adqu…" at bounding box center [613, 286] width 612 height 427
